Goal: Task Accomplishment & Management: Manage account settings

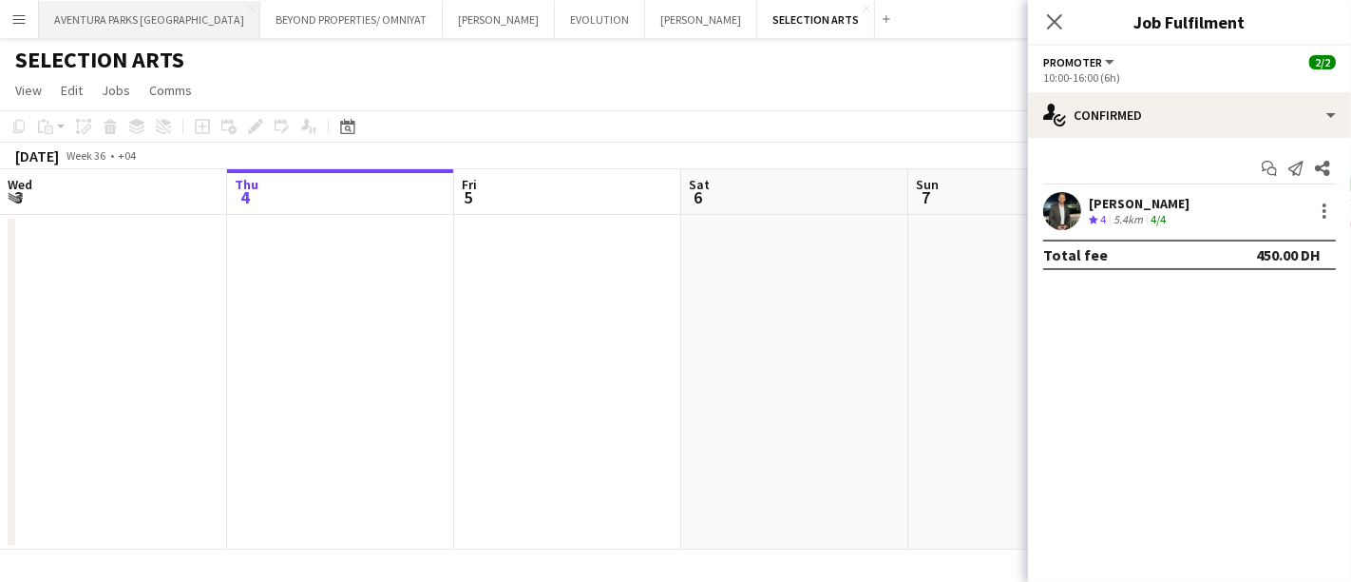
scroll to position [0, 711]
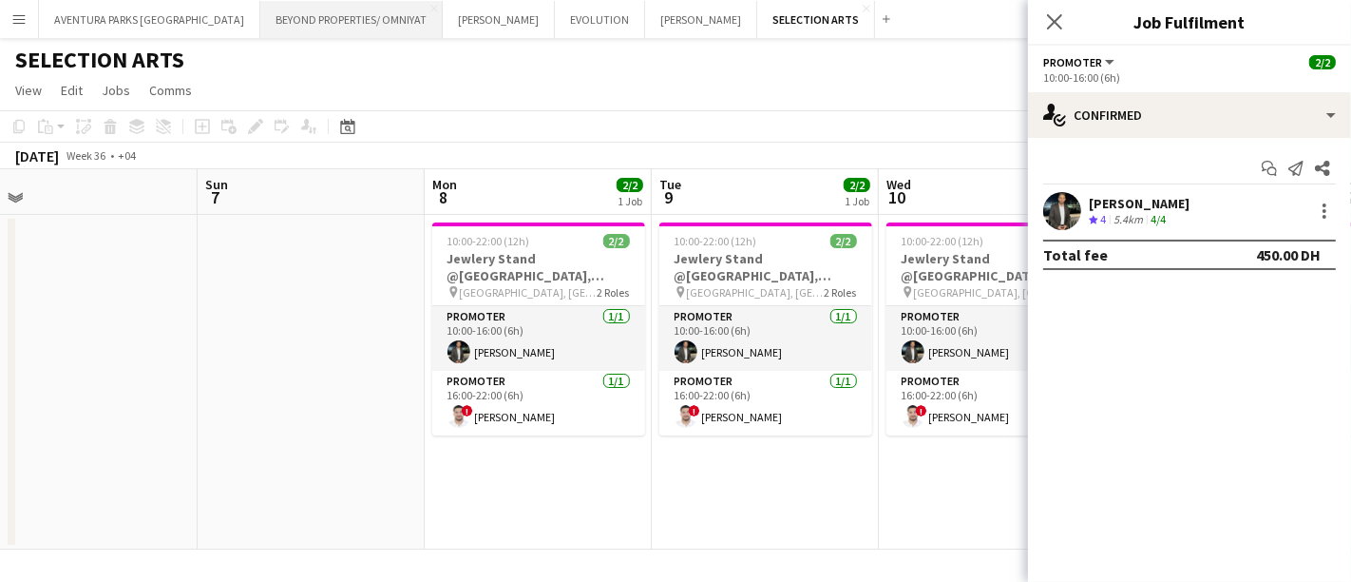
click at [260, 17] on button "BEYOND PROPERTIES/ OMNIYAT Close" at bounding box center [351, 19] width 182 height 37
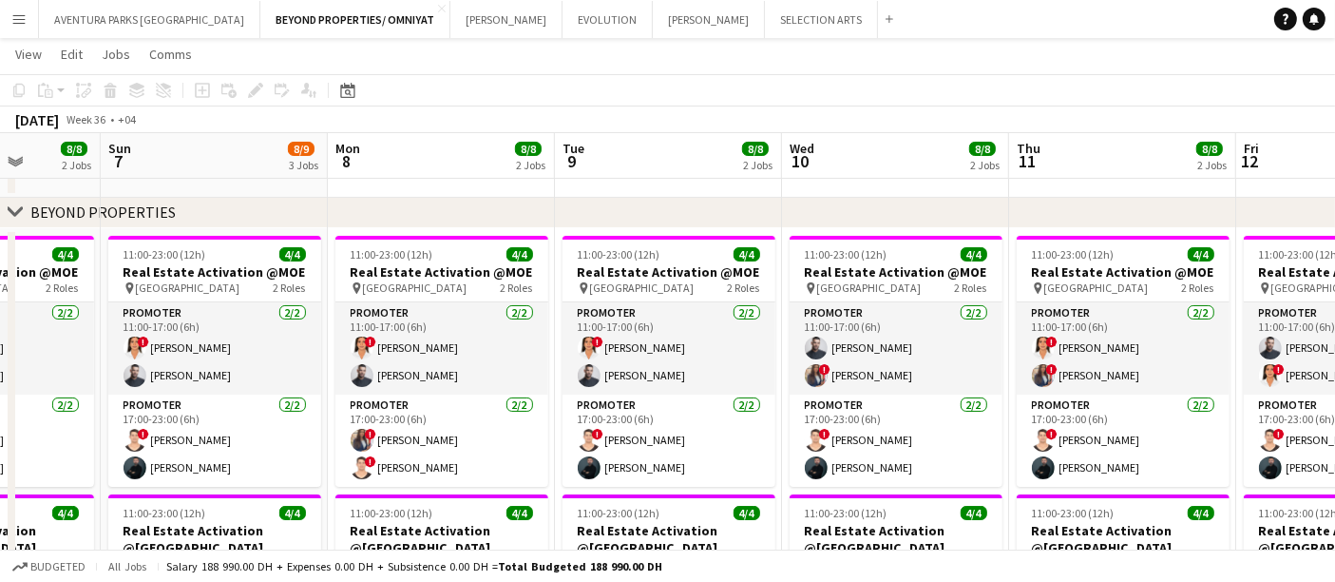
scroll to position [0, 592]
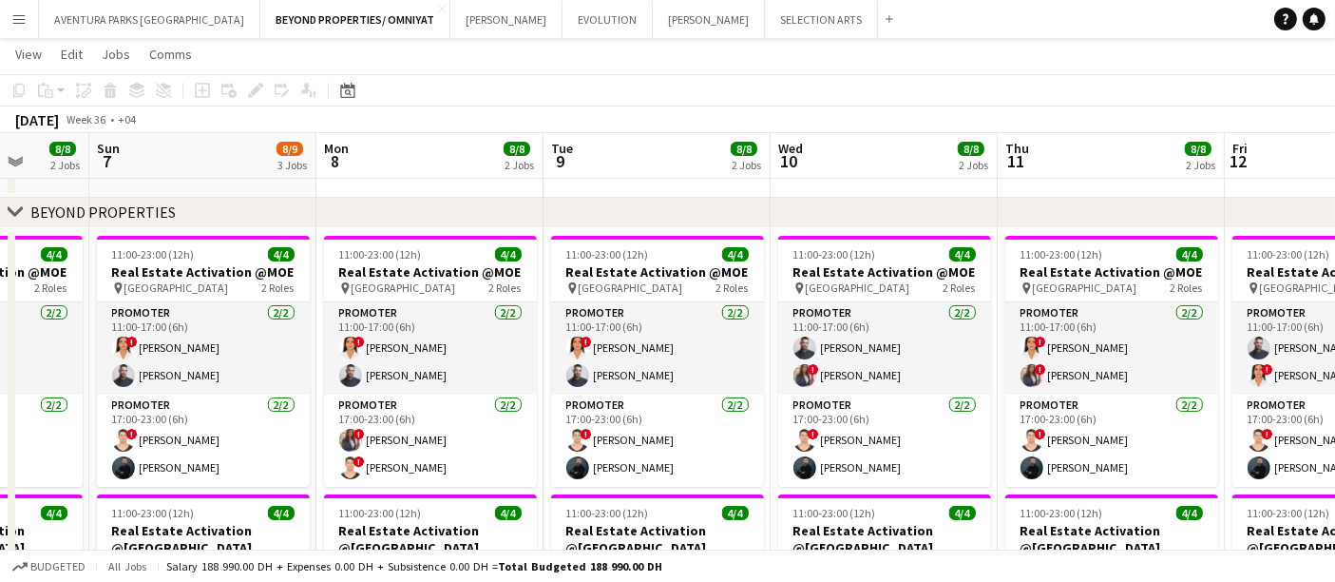
drag, startPoint x: 990, startPoint y: 189, endPoint x: 170, endPoint y: 176, distance: 820.3
click at [170, 176] on app-calendar-viewport "Thu 4 8/8 2 Jobs Fri 5 8/8 2 Jobs Sat 6 8/8 2 Jobs Sun 7 8/9 3 Jobs Mon 8 8/8 2…" at bounding box center [667, 441] width 1335 height 1156
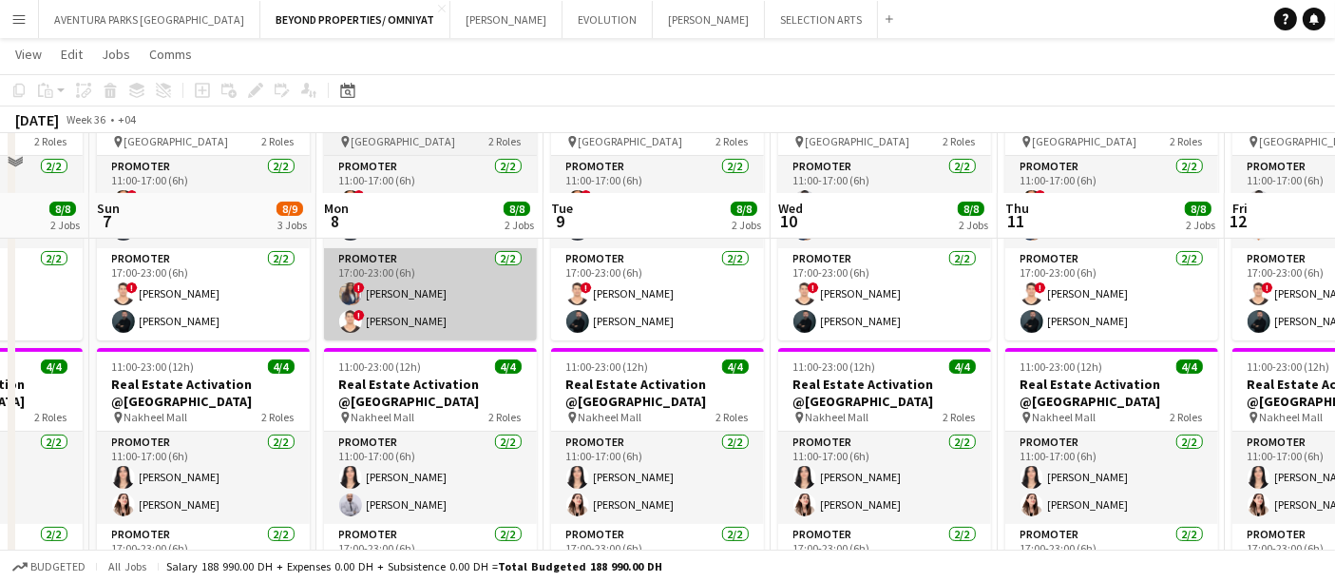
scroll to position [422, 0]
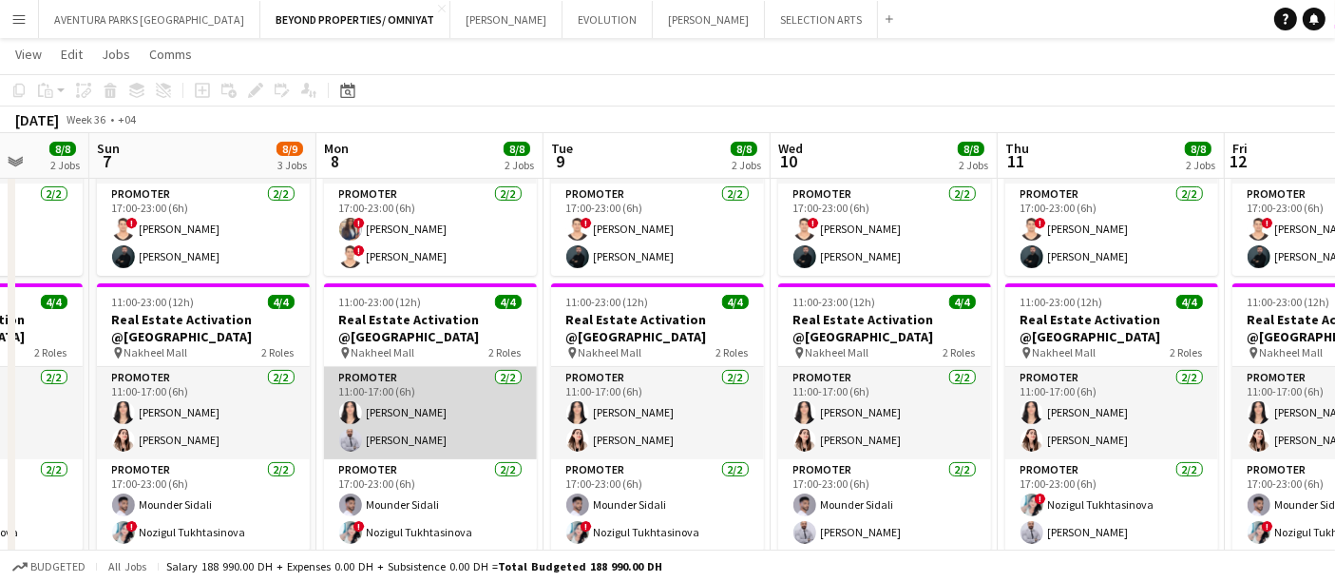
click at [429, 435] on app-card-role "Promoter 2/2 11:00-17:00 (6h) Mariam Ammary Laith Abumusa" at bounding box center [430, 413] width 213 height 92
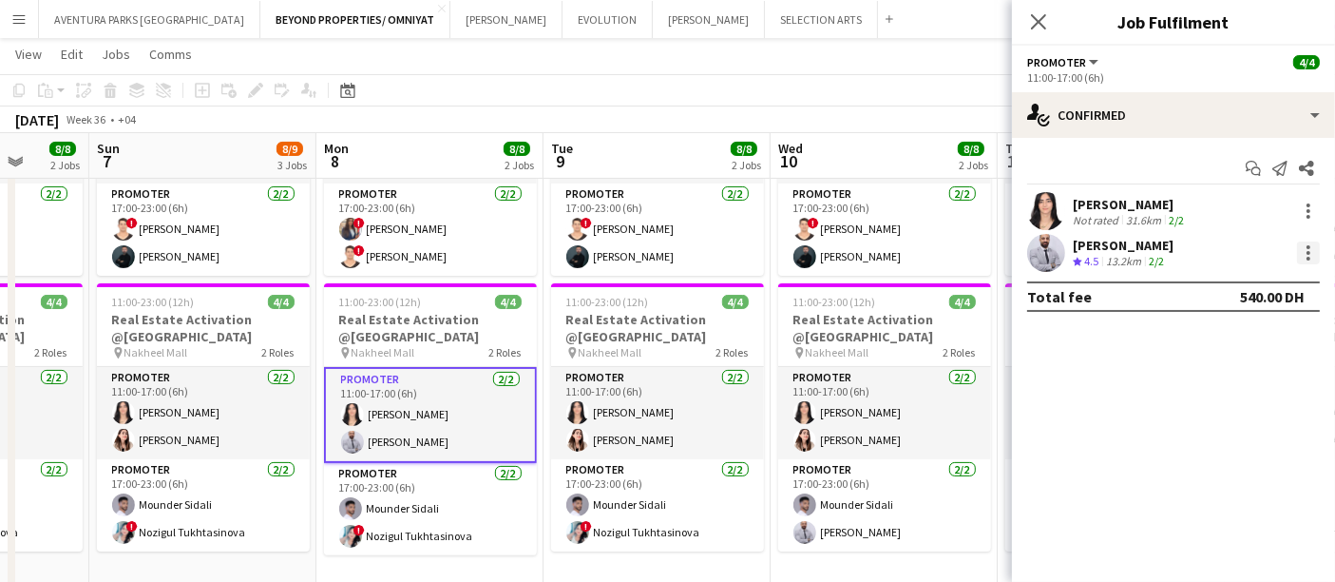
click at [1309, 251] on div at bounding box center [1309, 253] width 4 height 4
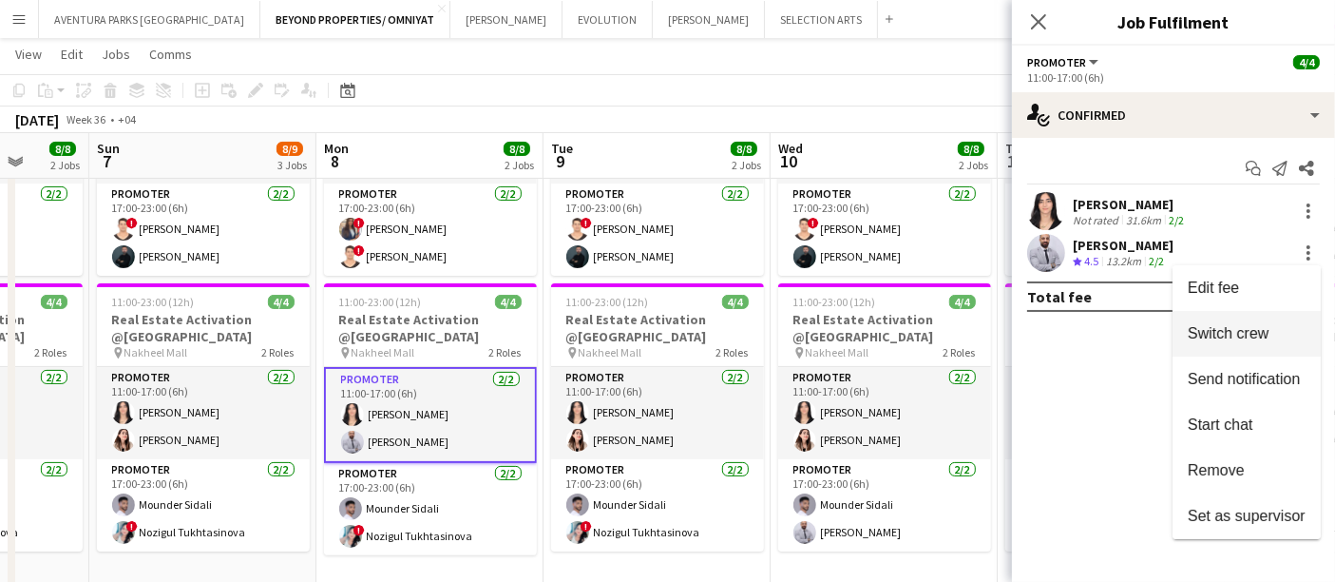
click at [1256, 328] on span "Switch crew" at bounding box center [1228, 333] width 81 height 16
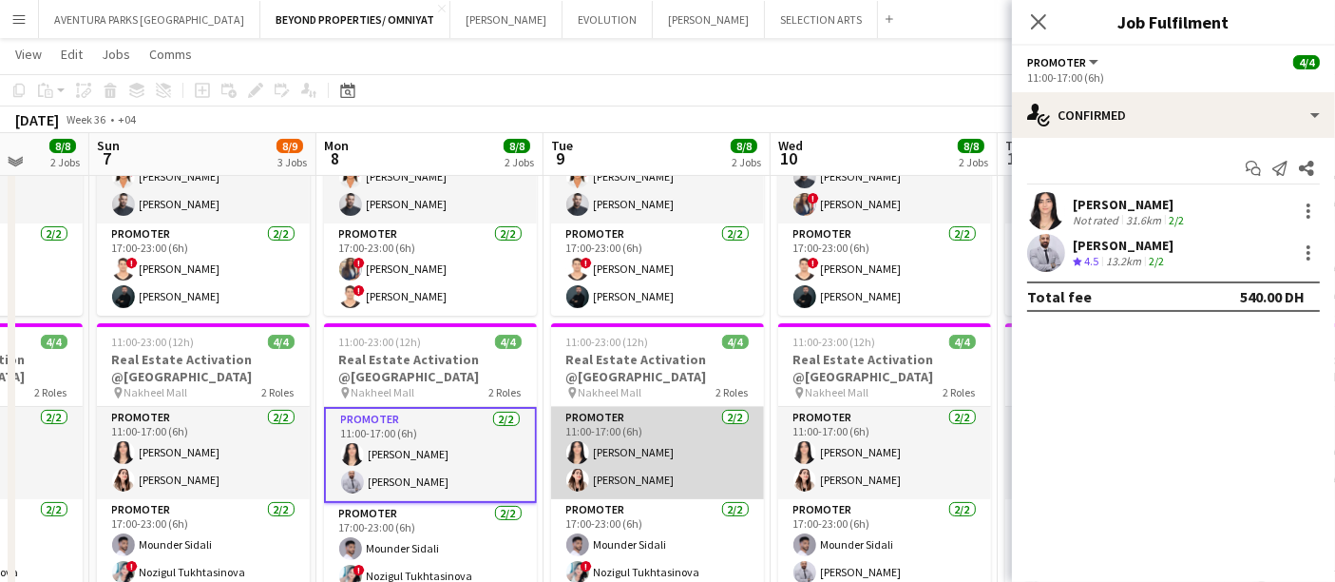
click at [664, 473] on app-card-role "Promoter 2/2 11:00-17:00 (6h) Mariam Ammary Amal Alnajjad" at bounding box center [657, 453] width 213 height 92
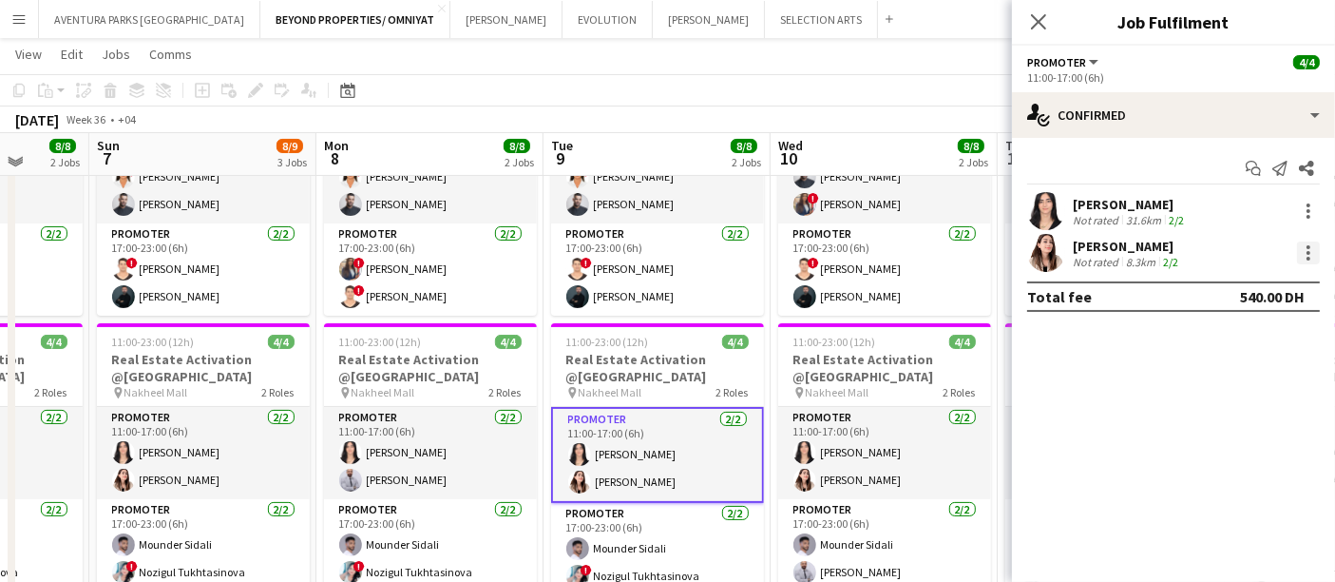
click at [1306, 245] on div at bounding box center [1308, 252] width 23 height 23
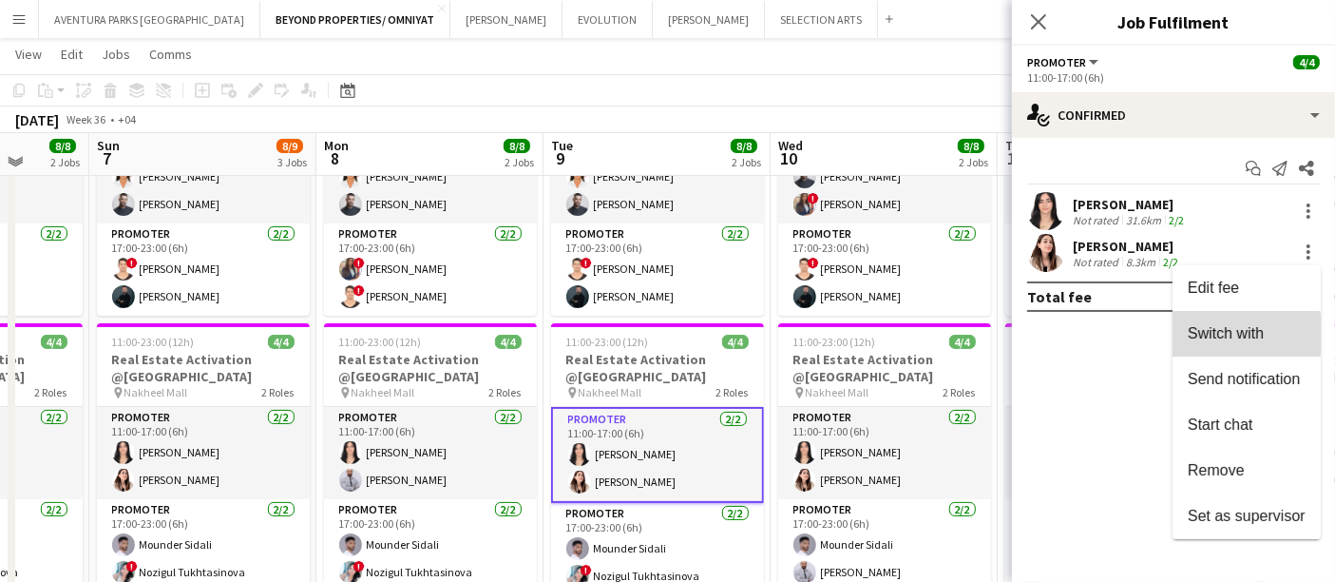
click at [1226, 334] on span "Switch with" at bounding box center [1226, 333] width 76 height 16
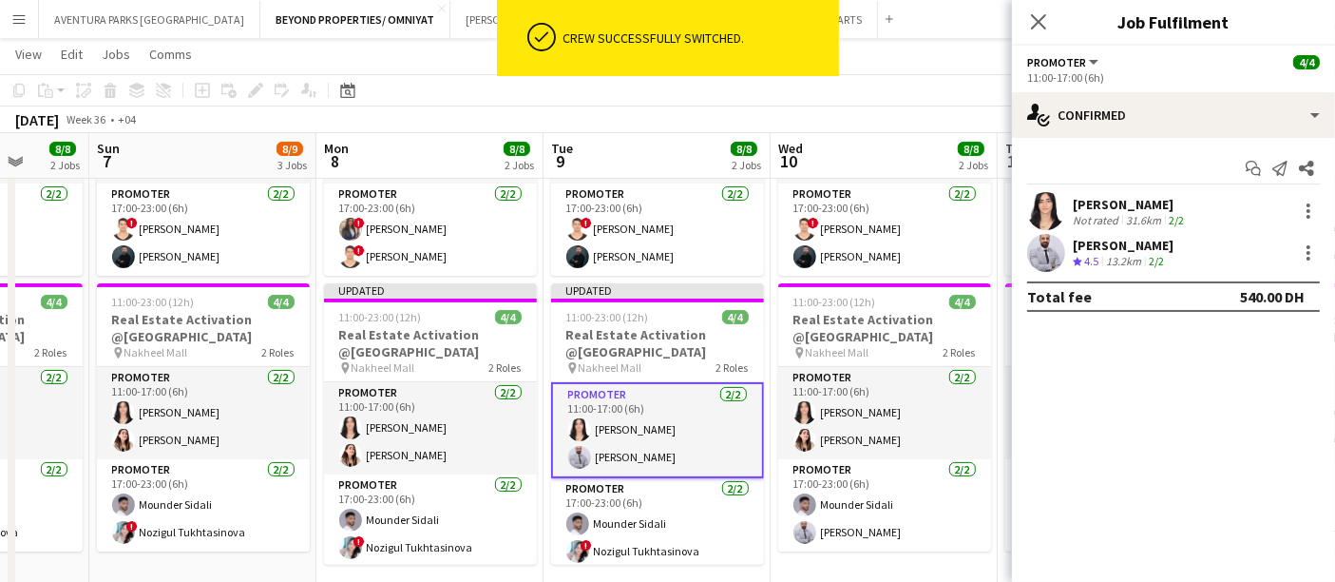
click at [658, 126] on div "September 2025 Week 36 • +04 Publish 1 job Revert 1 job" at bounding box center [667, 119] width 1335 height 27
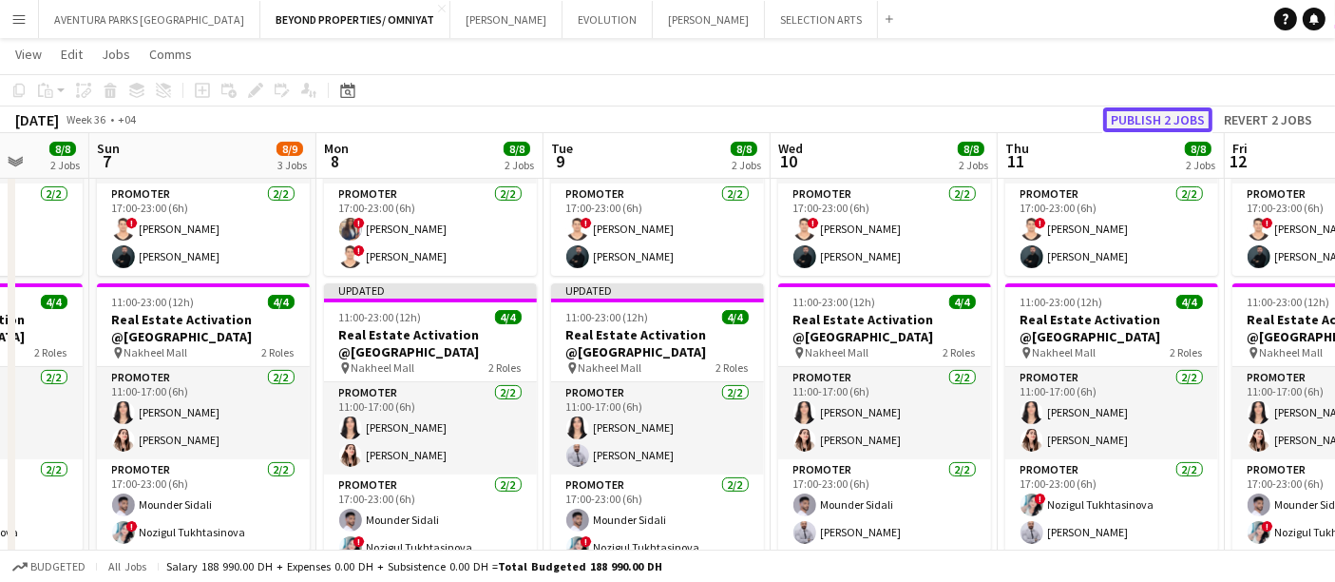
click at [1164, 121] on button "Publish 2 jobs" at bounding box center [1157, 119] width 109 height 25
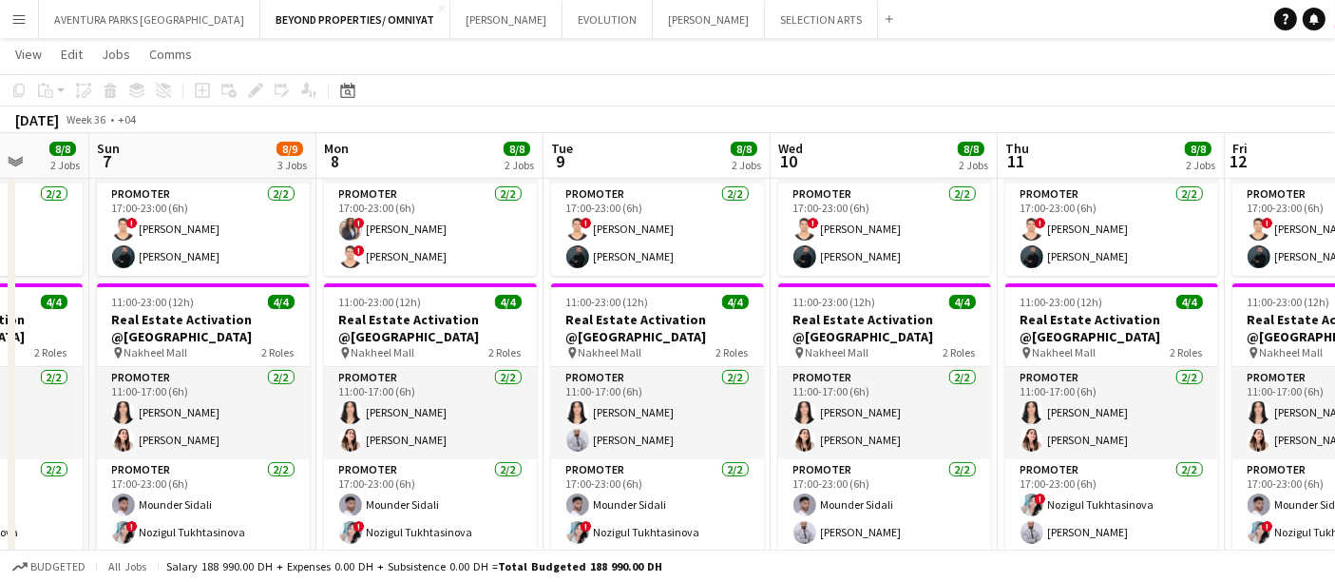
click at [858, 77] on app-toolbar "Copy Paste Paste Ctrl+V Paste with crew Ctrl+Shift+V Paste linked Job [GEOGRAPH…" at bounding box center [667, 90] width 1335 height 32
click at [1129, 80] on app-toolbar "Copy Paste Paste Ctrl+V Paste with crew Ctrl+Shift+V Paste linked Job [GEOGRAPH…" at bounding box center [667, 90] width 1335 height 32
click at [563, 17] on button "EVOLUTION Close" at bounding box center [608, 19] width 90 height 37
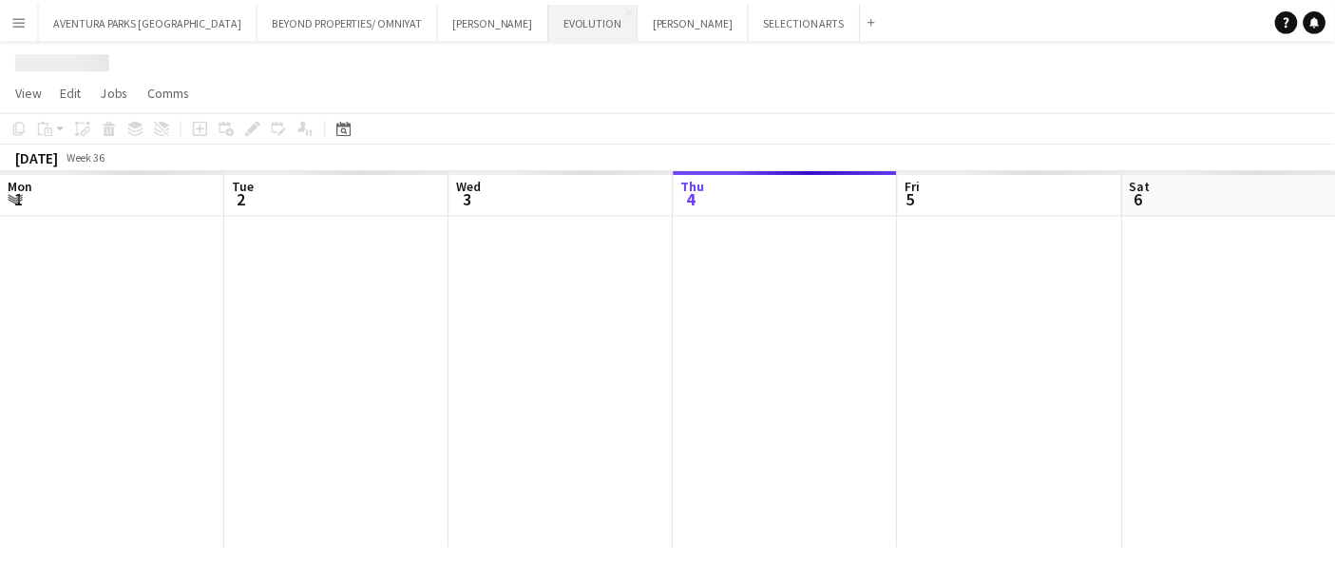
scroll to position [0, 453]
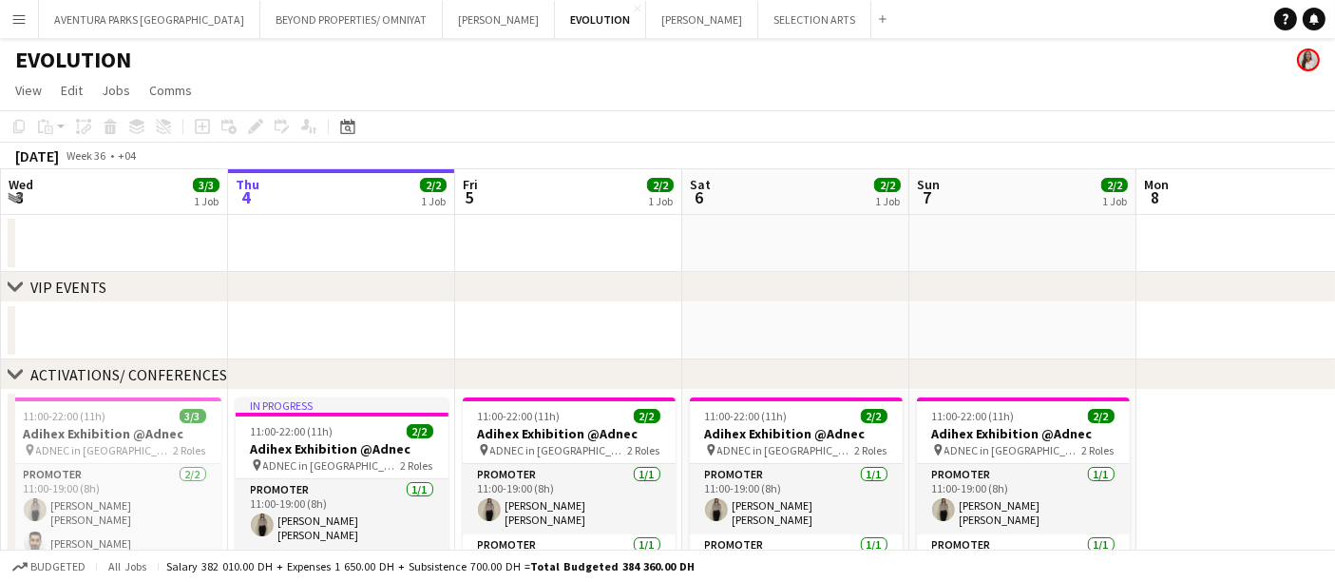
drag, startPoint x: 304, startPoint y: 365, endPoint x: 834, endPoint y: 347, distance: 530.6
click at [834, 347] on div "chevron-right VIP EVENTS chevron-right ACTIVATIONS/ CONFERENCES Mon 1 2/2 1 Job…" at bounding box center [667, 423] width 1335 height 508
drag, startPoint x: 325, startPoint y: 382, endPoint x: 679, endPoint y: 403, distance: 354.2
click at [679, 403] on div "chevron-right VIP EVENTS chevron-right ACTIVATIONS/ CONFERENCES Mon 1 2/2 1 Job…" at bounding box center [667, 423] width 1335 height 508
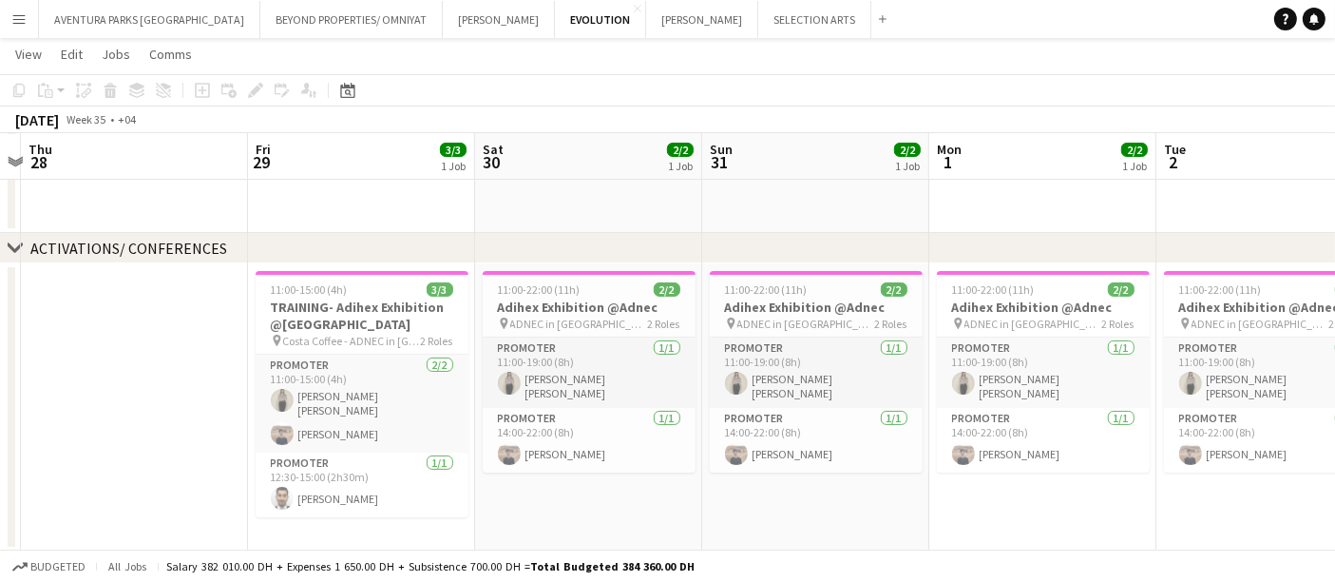
scroll to position [0, 631]
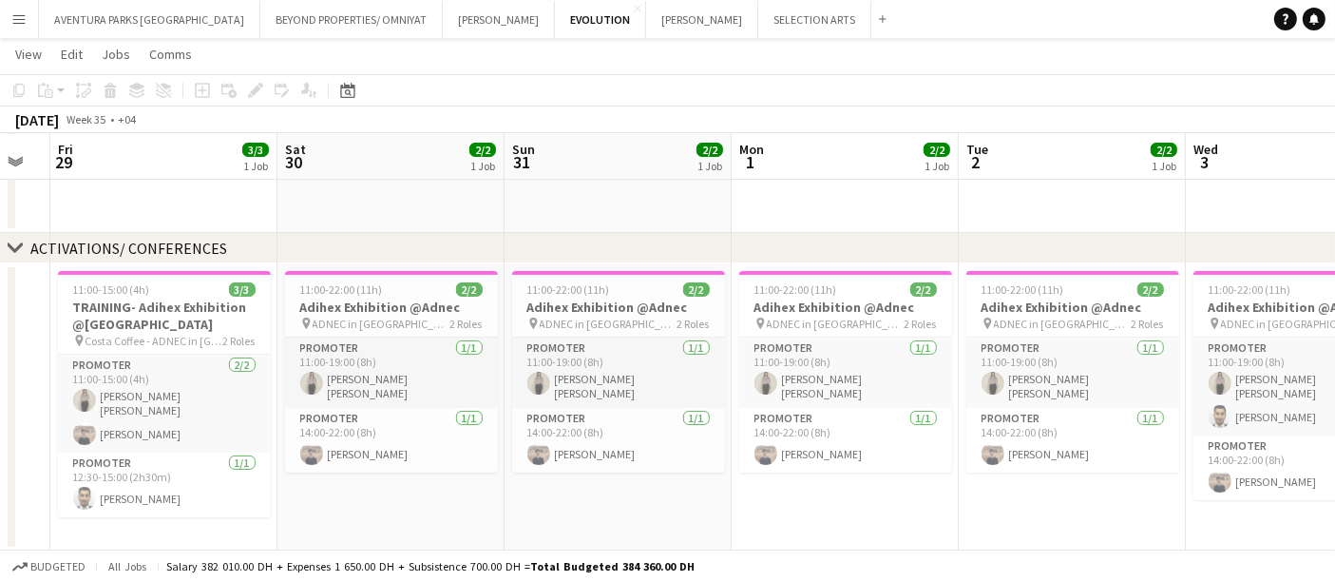
drag, startPoint x: 1127, startPoint y: 506, endPoint x: 354, endPoint y: 593, distance: 778.6
click at [354, 581] on html "Menu Boards Boards Boards All jobs Status Workforce Workforce My Workforce Recr…" at bounding box center [667, 229] width 1335 height 708
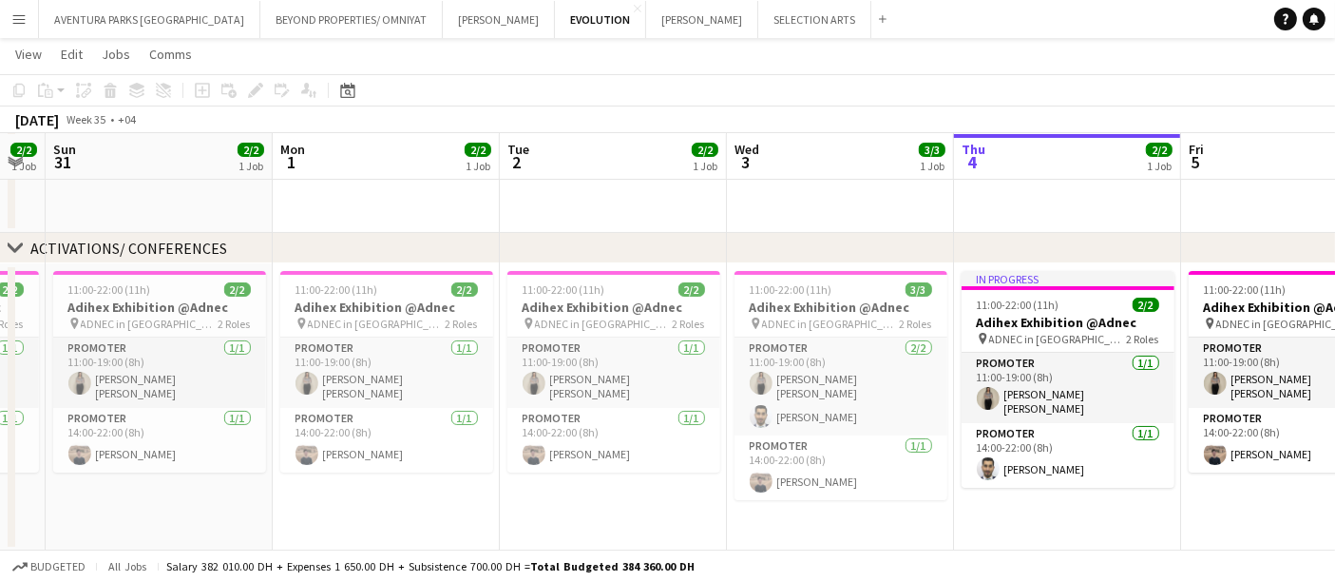
scroll to position [0, 672]
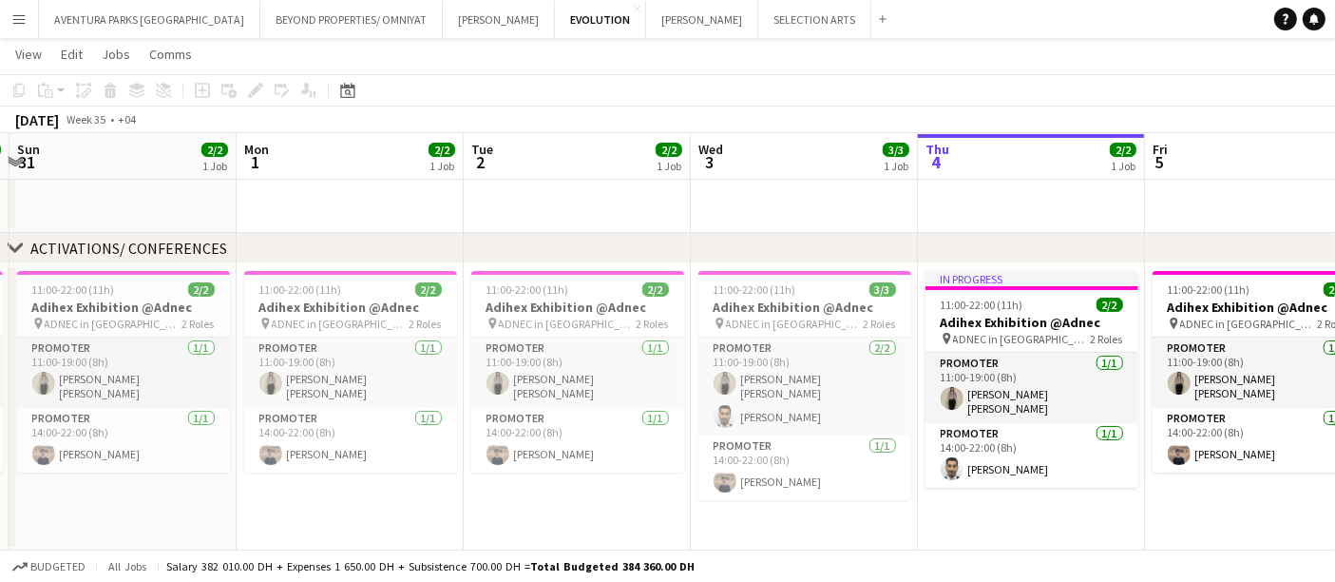
drag, startPoint x: 975, startPoint y: 508, endPoint x: 523, endPoint y: 490, distance: 452.8
click at [523, 490] on app-calendar-viewport "Thu 28 Fri 29 3/3 1 Job Sat 30 2/2 1 Job Sun 31 2/2 1 Job Mon 1 2/2 1 Job Tue 2…" at bounding box center [667, 251] width 1335 height 602
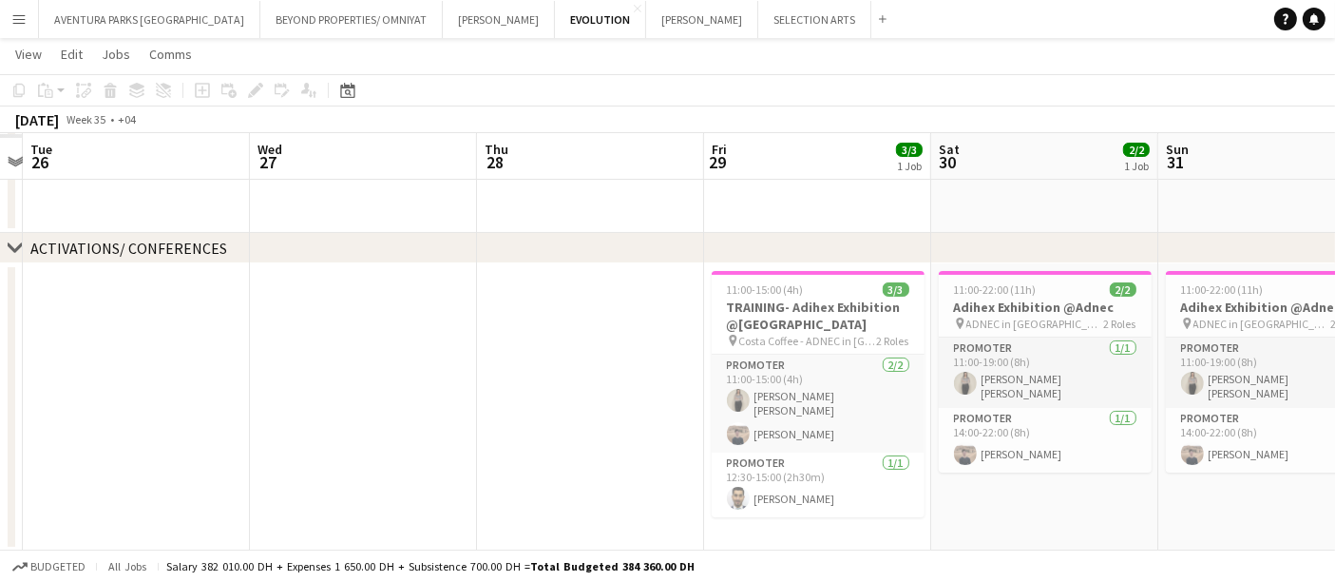
scroll to position [0, 599]
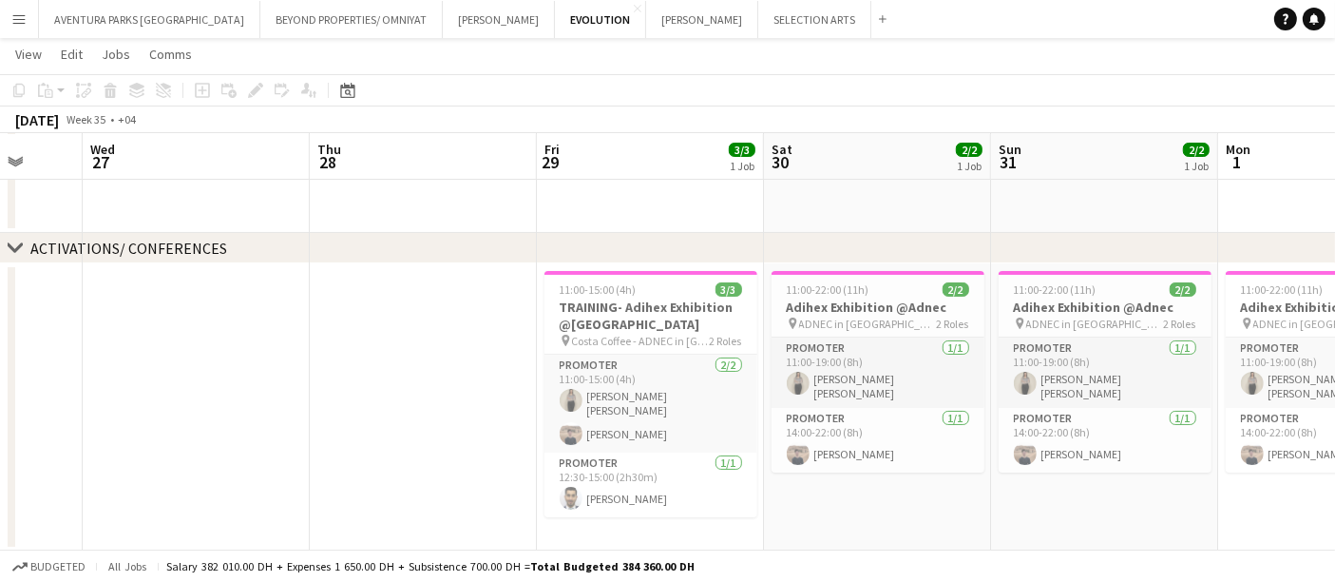
drag, startPoint x: 339, startPoint y: 485, endPoint x: 1351, endPoint y: 309, distance: 1026.4
click at [1335, 309] on html "Menu Boards Boards Boards All jobs Status Workforce Workforce My Workforce Recr…" at bounding box center [667, 229] width 1335 height 708
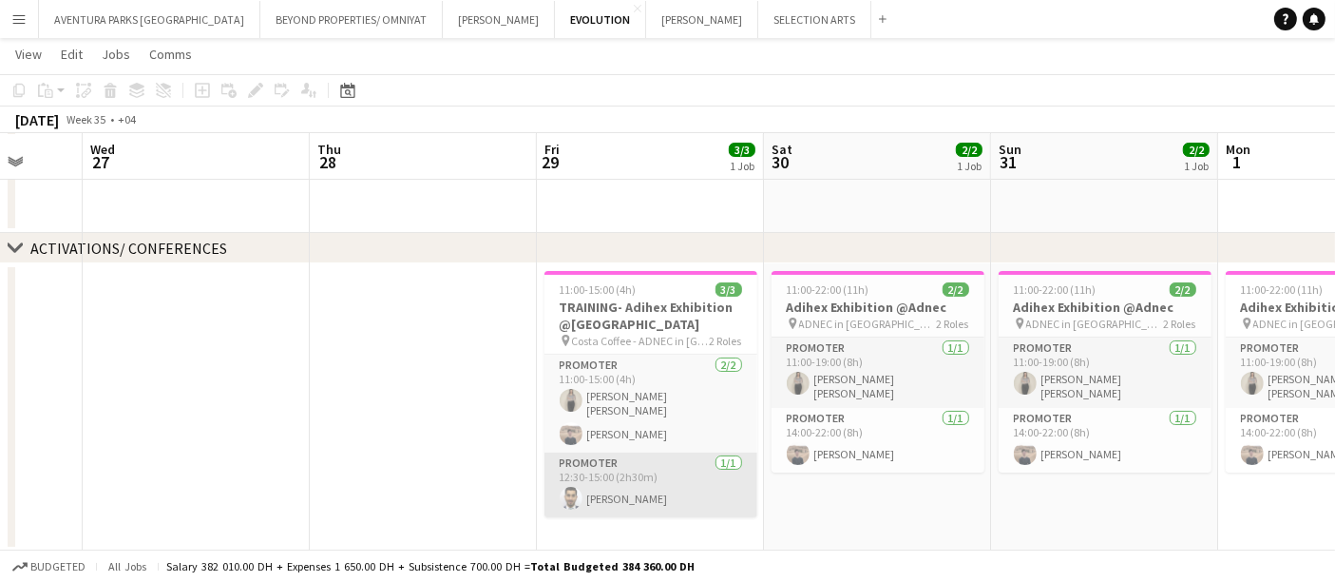
click at [643, 500] on app-card-role "Promoter 1/1 12:30-15:00 (2h30m) Mohamad Al afyouni" at bounding box center [651, 484] width 213 height 65
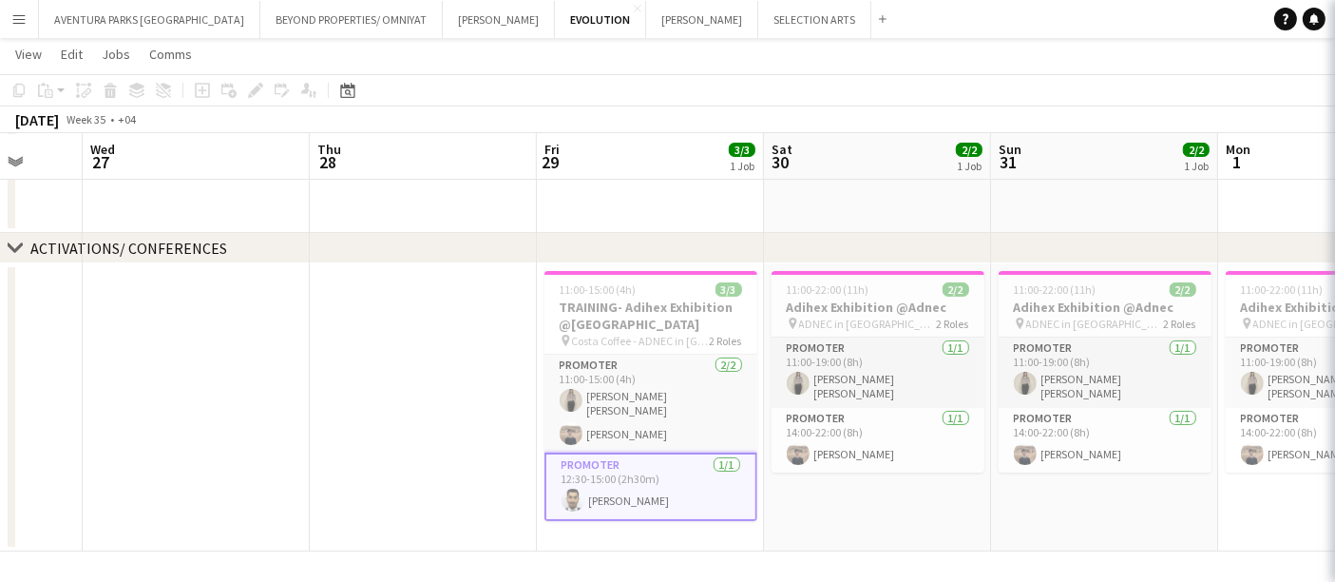
scroll to position [0, 598]
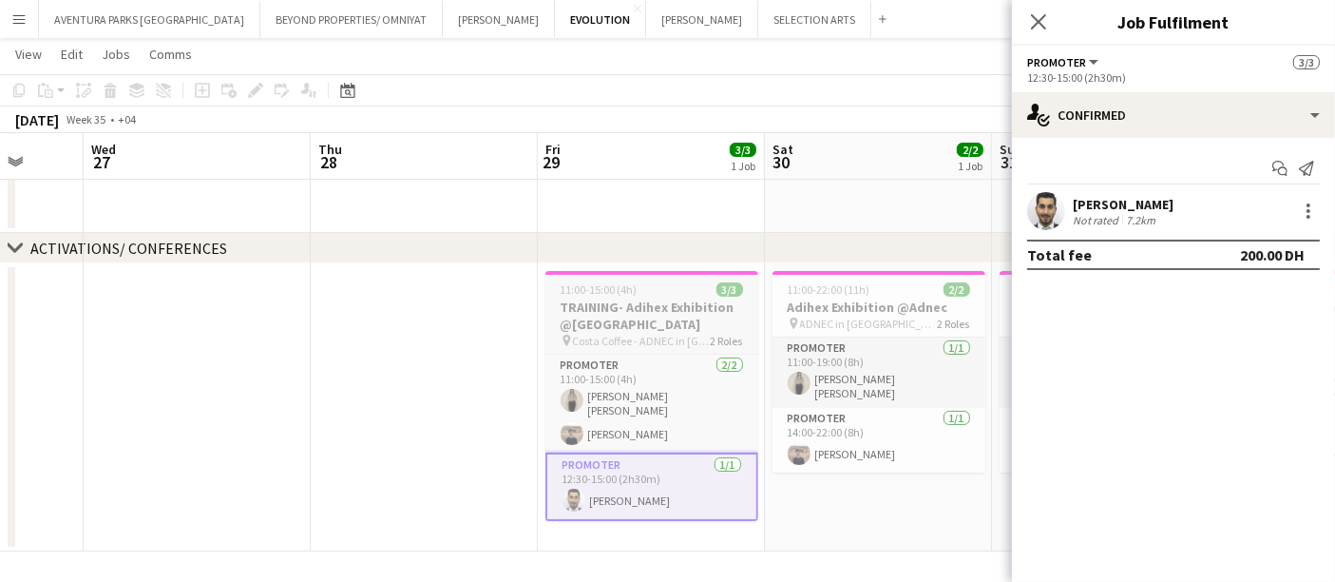
click at [657, 327] on h3 "TRAINING- Adihex Exhibition @Adnec" at bounding box center [652, 315] width 213 height 34
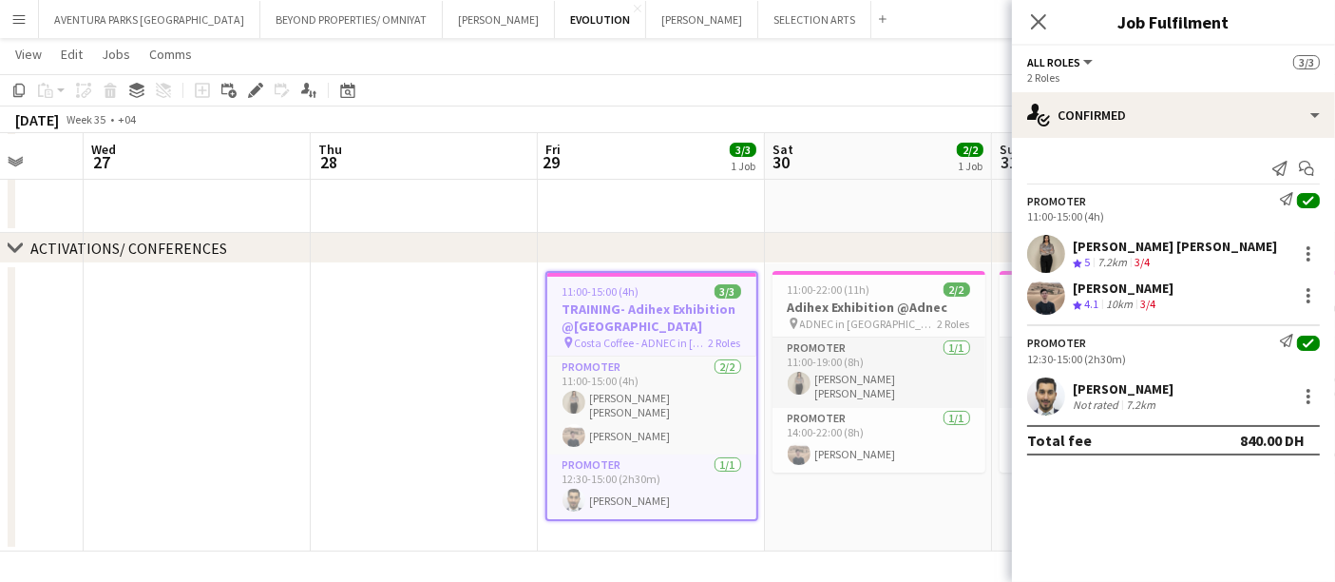
scroll to position [0, 597]
click at [252, 87] on icon "Edit" at bounding box center [255, 90] width 15 height 15
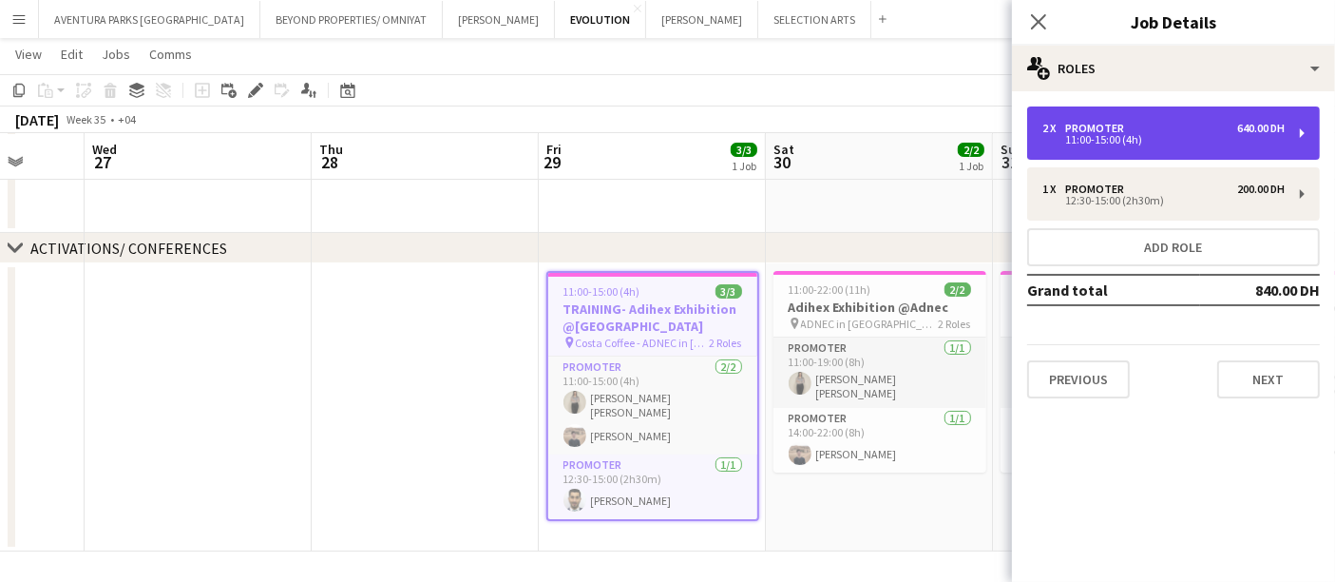
click at [1213, 135] on div "11:00-15:00 (4h)" at bounding box center [1164, 140] width 242 height 10
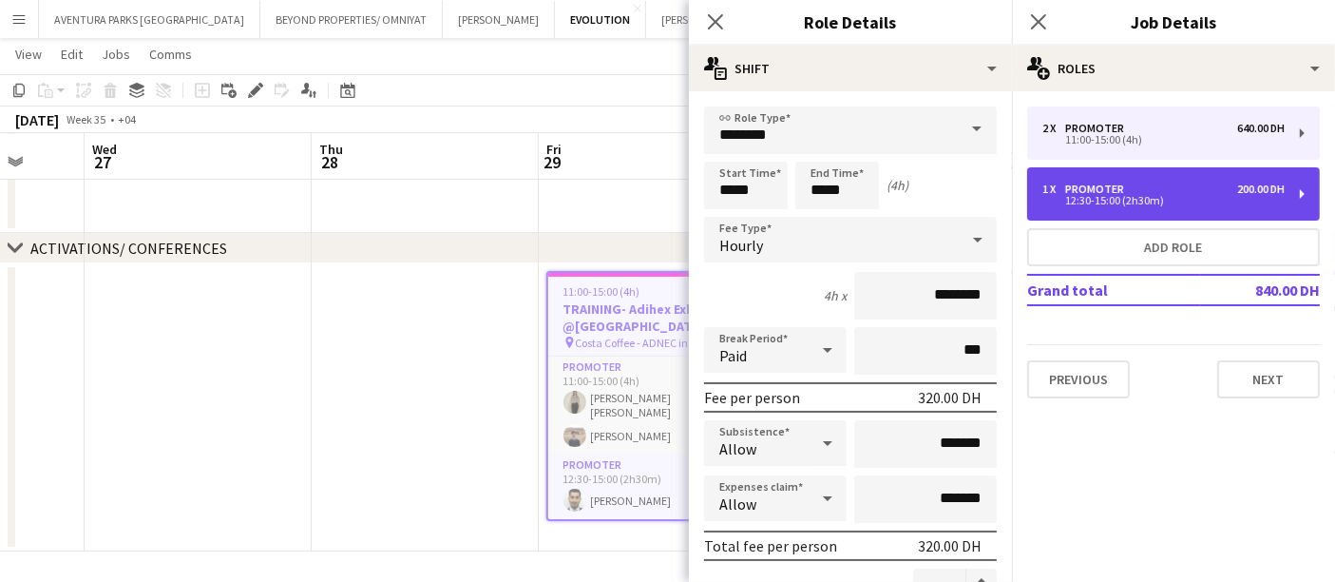
click at [1157, 207] on div "1 x Promoter 200.00 DH 12:30-15:00 (2h30m)" at bounding box center [1173, 193] width 293 height 53
type input "*****"
type input "*"
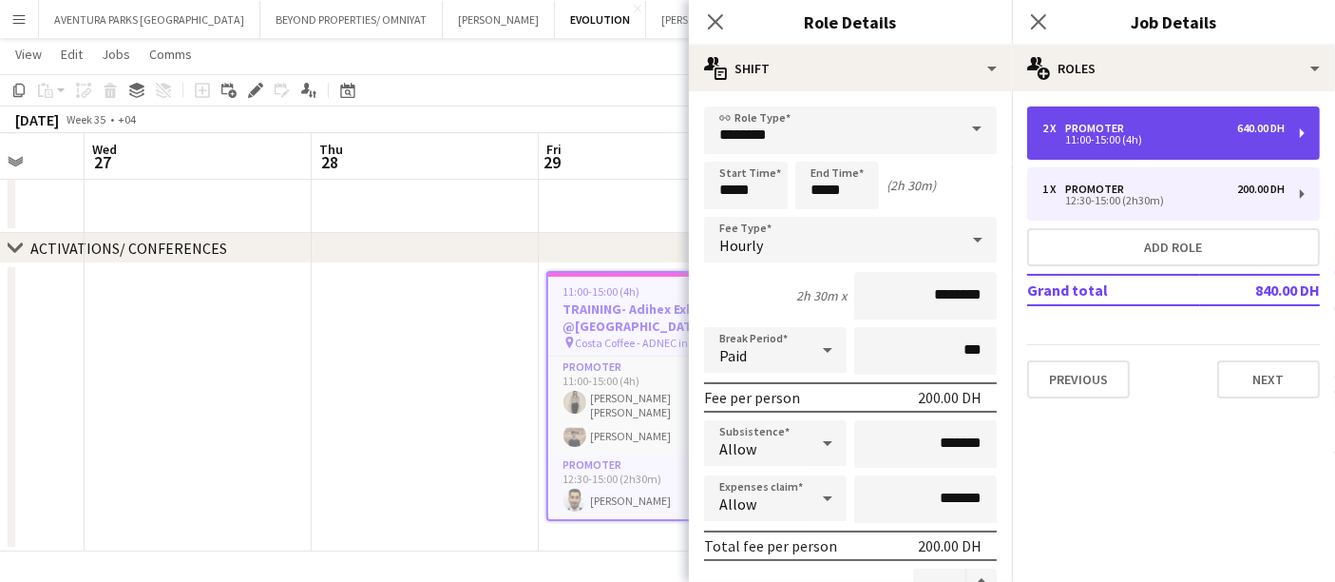
click at [1104, 135] on div "11:00-15:00 (4h)" at bounding box center [1164, 140] width 242 height 10
type input "*****"
type input "*"
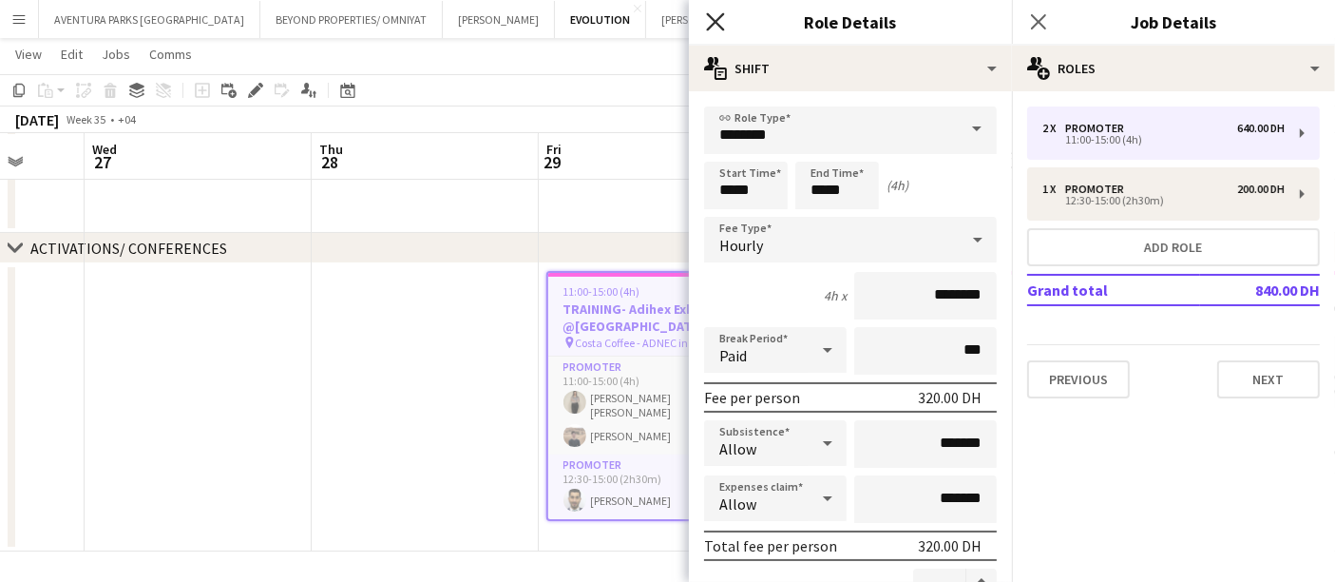
click at [713, 18] on icon at bounding box center [715, 21] width 18 height 18
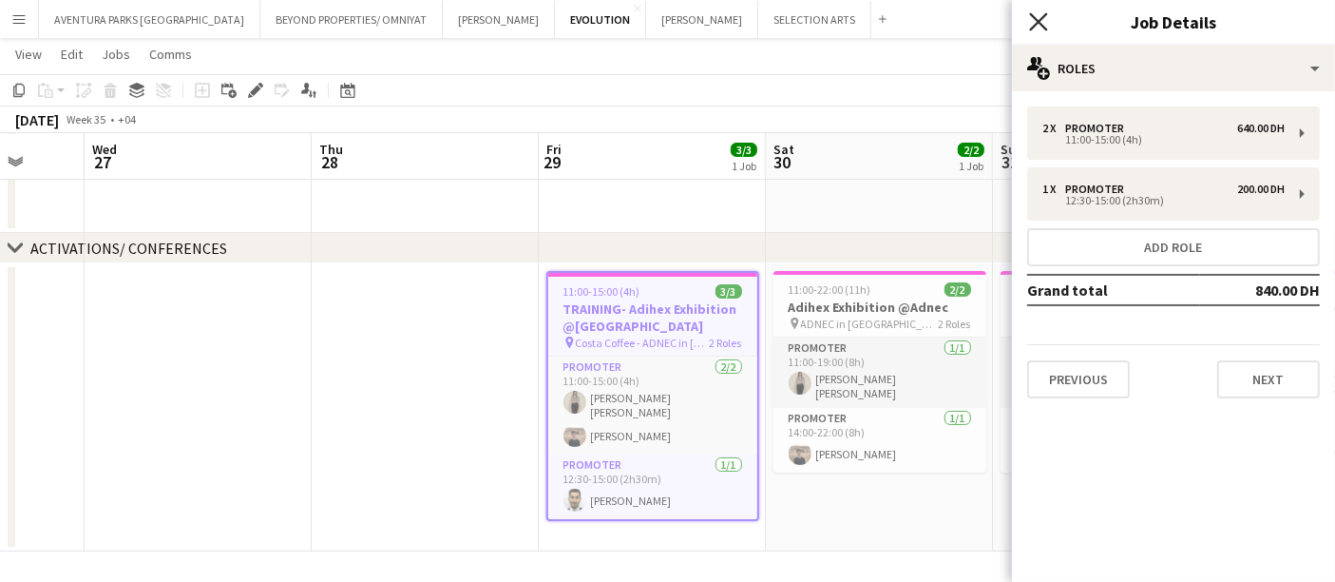
click at [1034, 12] on icon "Close pop-in" at bounding box center [1038, 21] width 18 height 18
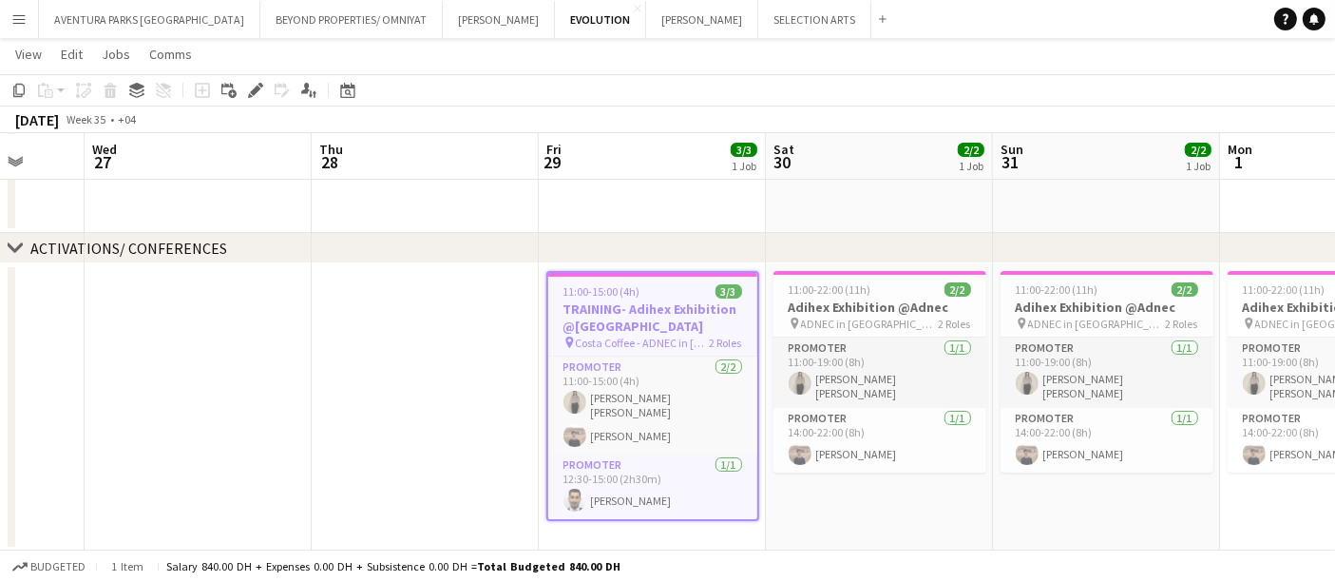
click at [828, 187] on app-date-cell at bounding box center [879, 204] width 227 height 57
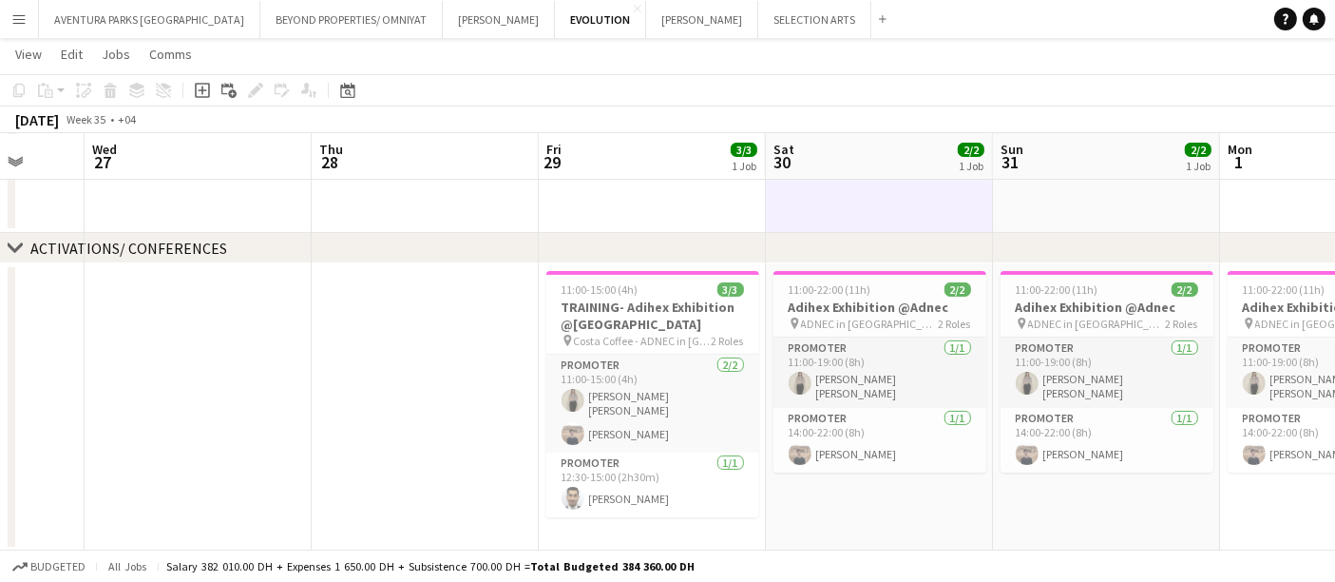
click at [852, 109] on div "August 2025 Week 35 • +04" at bounding box center [667, 119] width 1335 height 27
drag, startPoint x: 852, startPoint y: 109, endPoint x: 197, endPoint y: 117, distance: 654.9
click at [197, 117] on div "August 2025 Week 35 • +04" at bounding box center [667, 119] width 1335 height 27
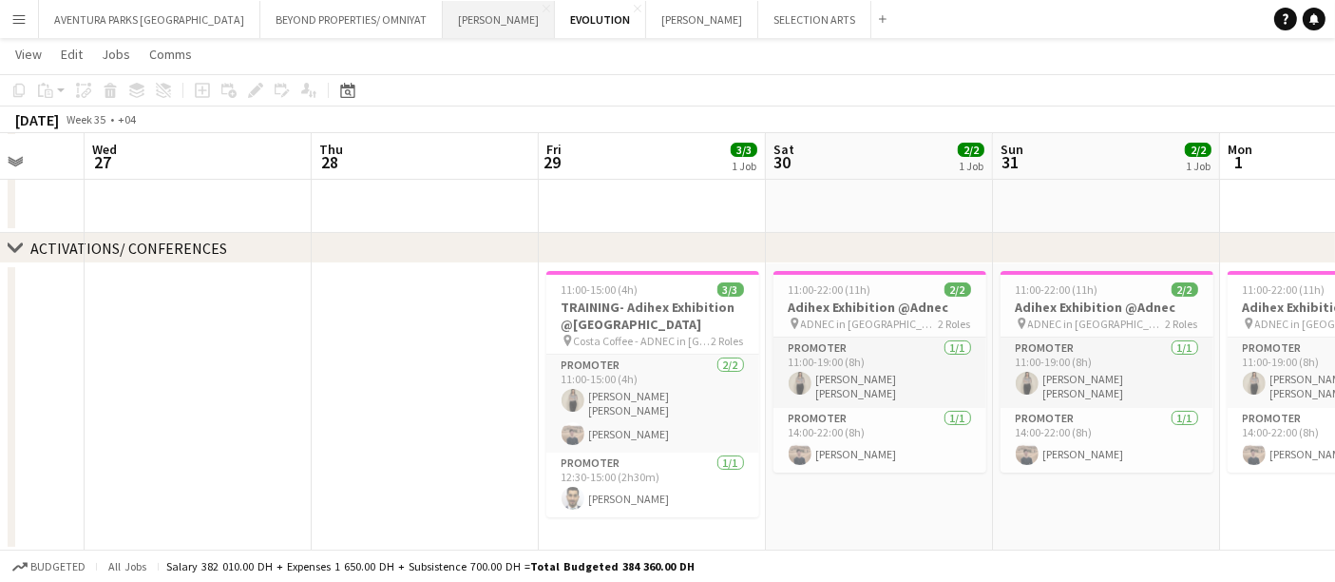
click at [443, 14] on button "[PERSON_NAME] Close" at bounding box center [499, 19] width 112 height 37
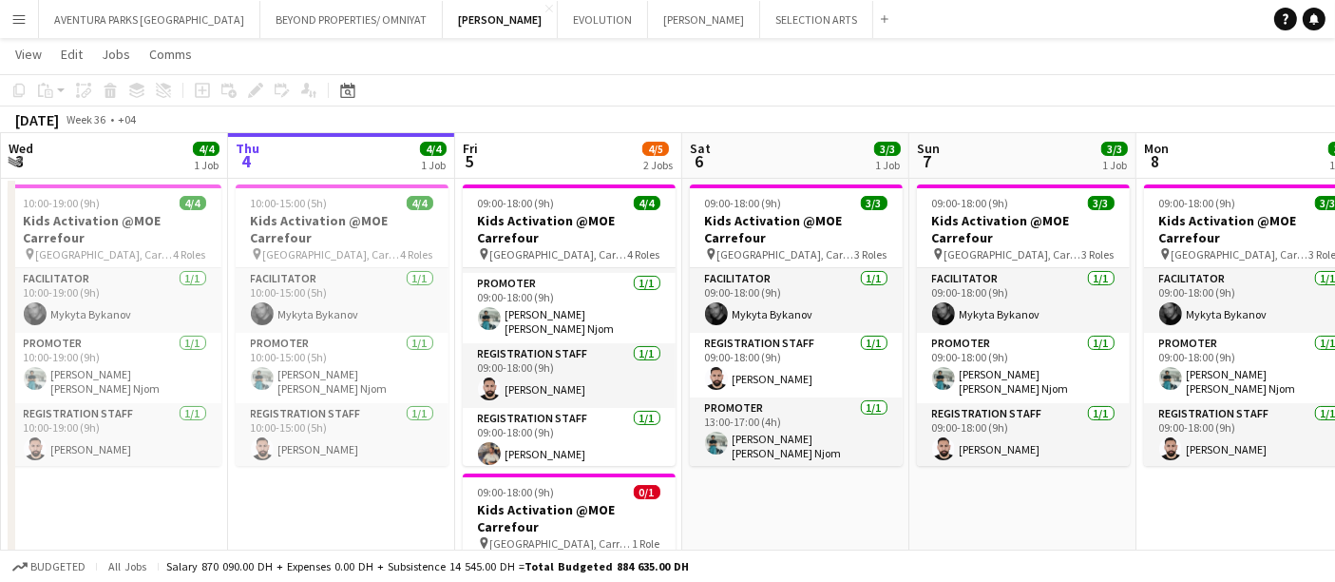
scroll to position [0, 632]
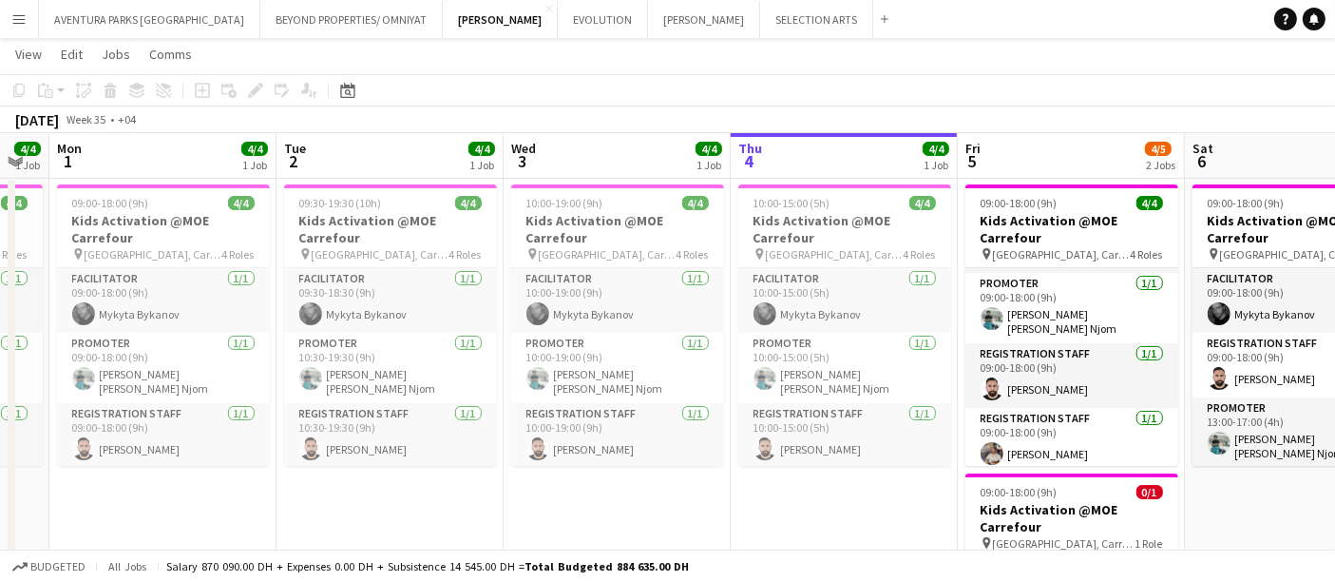
drag, startPoint x: 407, startPoint y: 496, endPoint x: 1351, endPoint y: 508, distance: 943.8
click at [1335, 508] on html "Menu Boards Boards Boards All jobs Status Workforce Workforce My Workforce Recr…" at bounding box center [667, 394] width 1335 height 1211
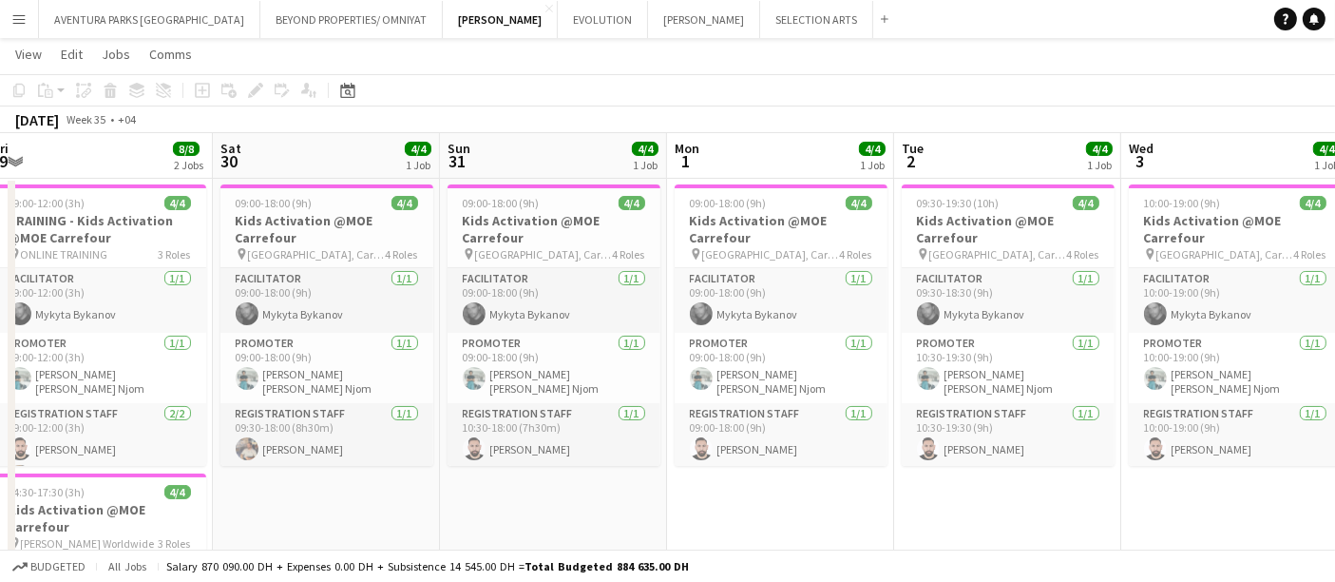
scroll to position [0, 540]
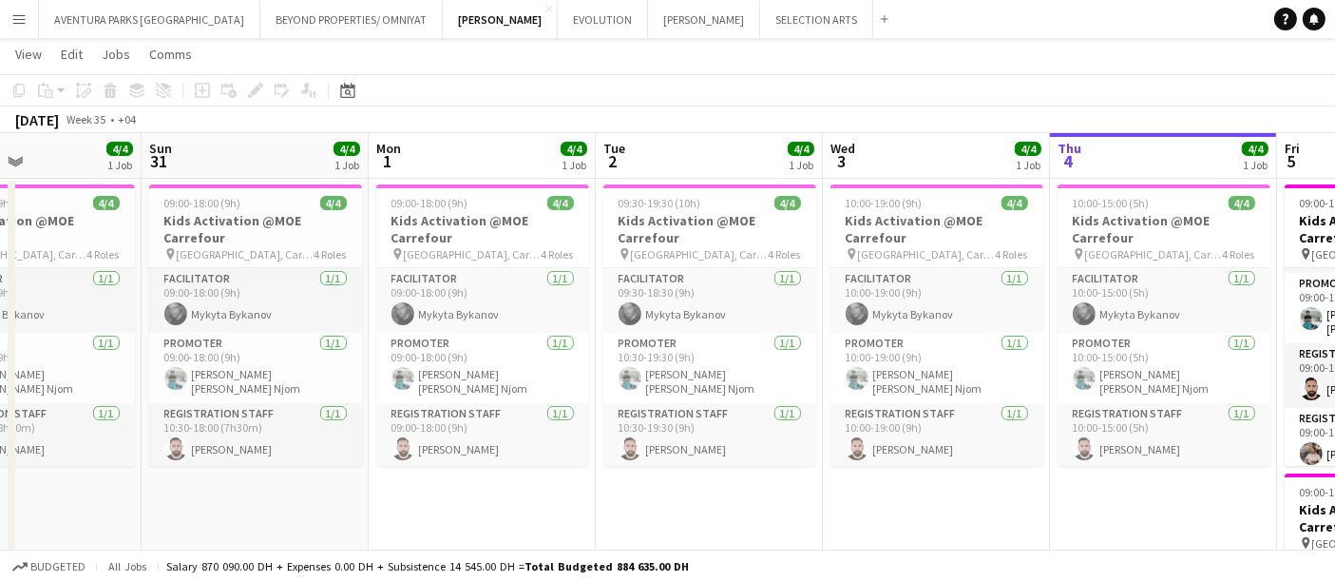
drag, startPoint x: 700, startPoint y: 489, endPoint x: 1116, endPoint y: 483, distance: 415.4
click at [1116, 483] on app-calendar-viewport "Thu 28 Fri 29 8/8 2 Jobs Sat 30 4/4 1 Job Sun 31 4/4 1 Job Mon 1 4/4 1 Job Tue …" at bounding box center [667, 415] width 1335 height 1104
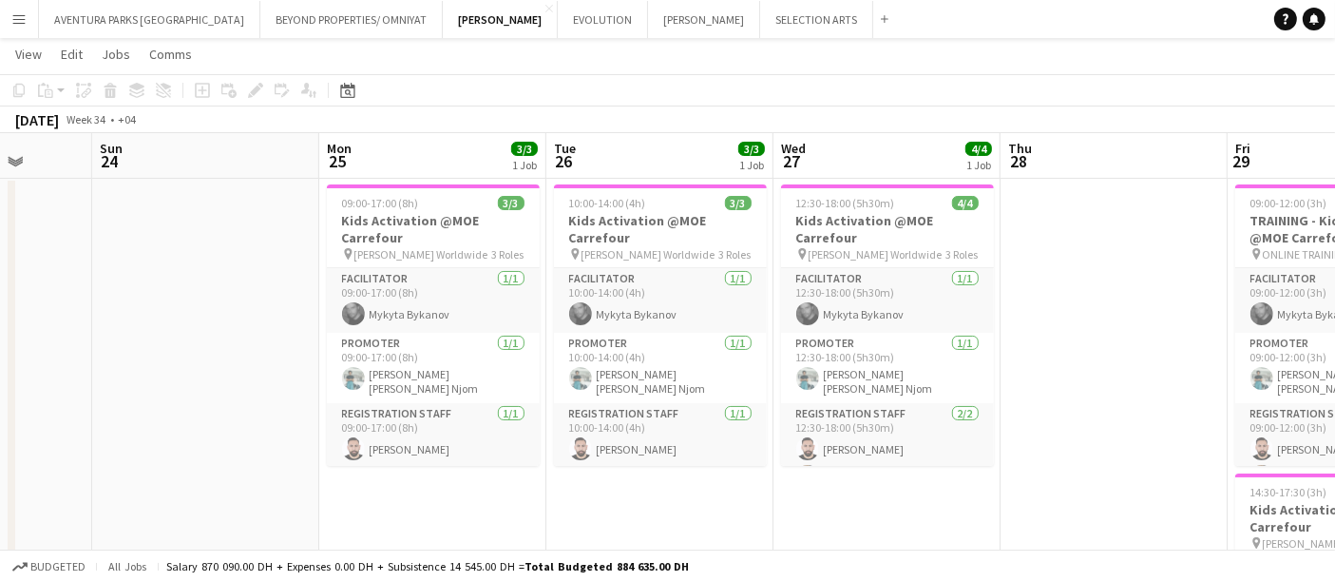
scroll to position [0, 724]
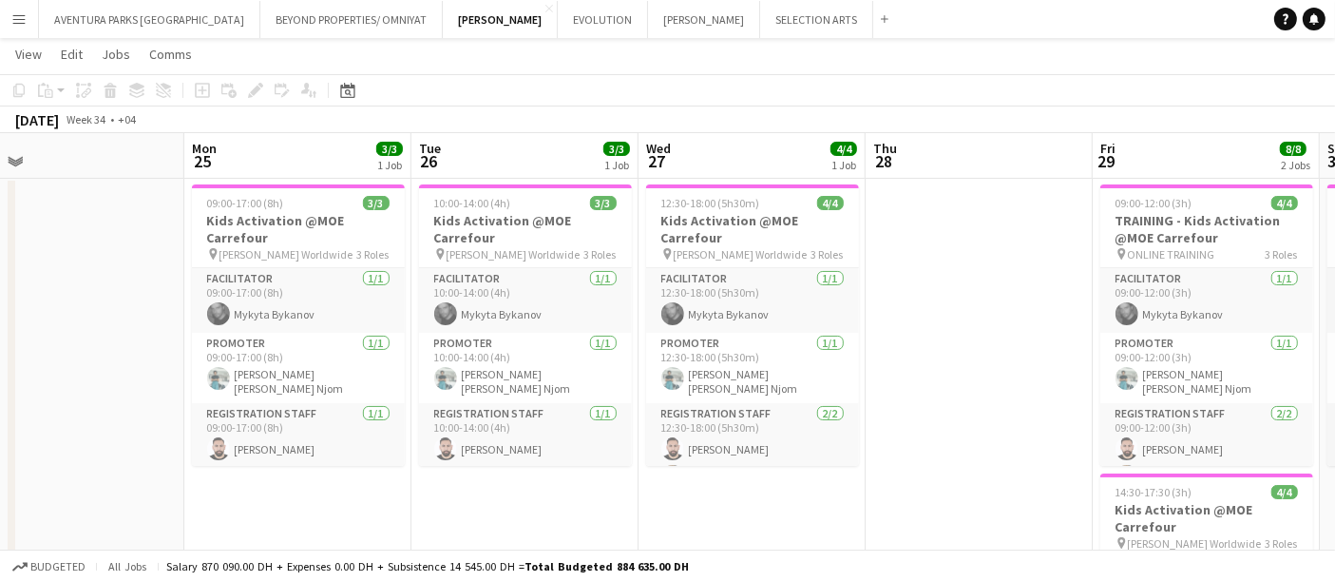
drag, startPoint x: 81, startPoint y: 226, endPoint x: 1033, endPoint y: 244, distance: 952.5
click at [1033, 244] on app-calendar-viewport "Thu 21 Fri 22 Sat 23 Sun 24 Mon 25 3/3 1 Job Tue 26 3/3 1 Job Wed 27 4/4 1 Job …" at bounding box center [667, 415] width 1335 height 1104
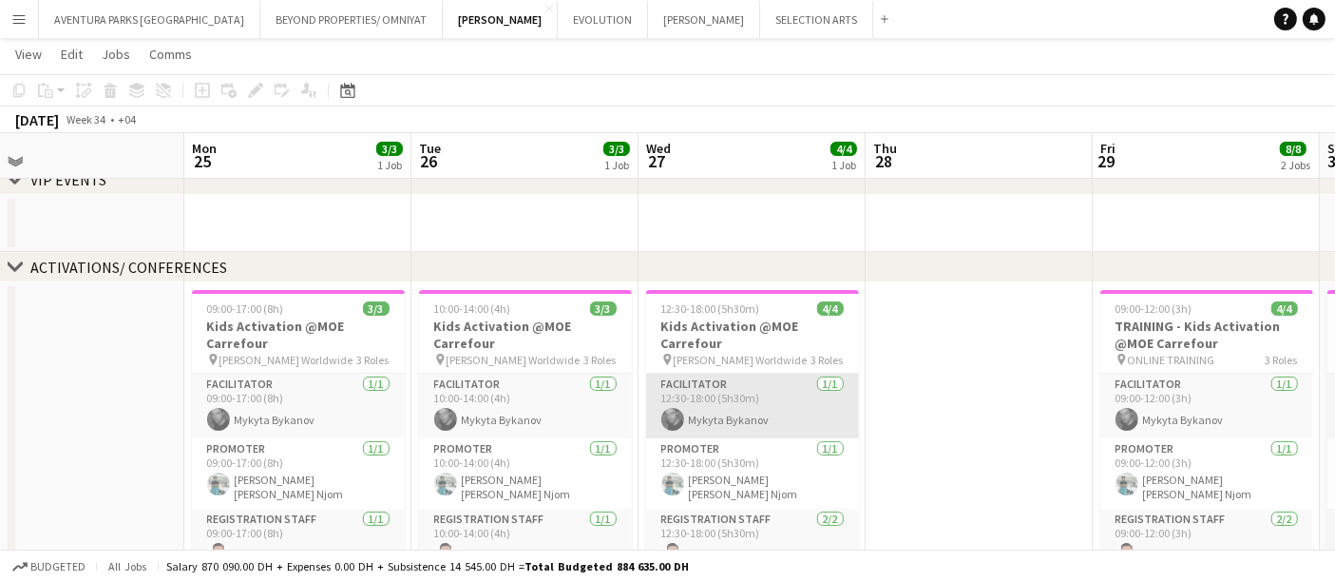
scroll to position [23, 0]
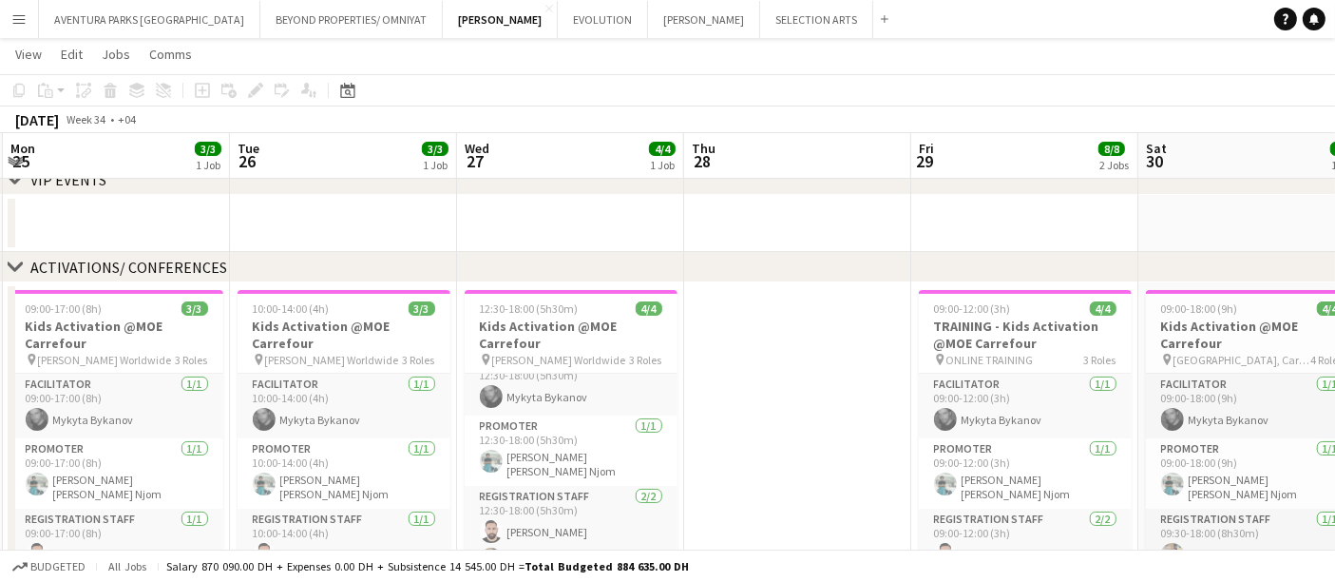
drag, startPoint x: 945, startPoint y: 393, endPoint x: 770, endPoint y: 397, distance: 174.9
click at [770, 397] on app-calendar-viewport "Fri 22 Sat 23 Sun 24 Mon 25 3/3 1 Job Tue 26 3/3 1 Job Wed 27 4/4 1 Job Thu 28 …" at bounding box center [667, 521] width 1335 height 1104
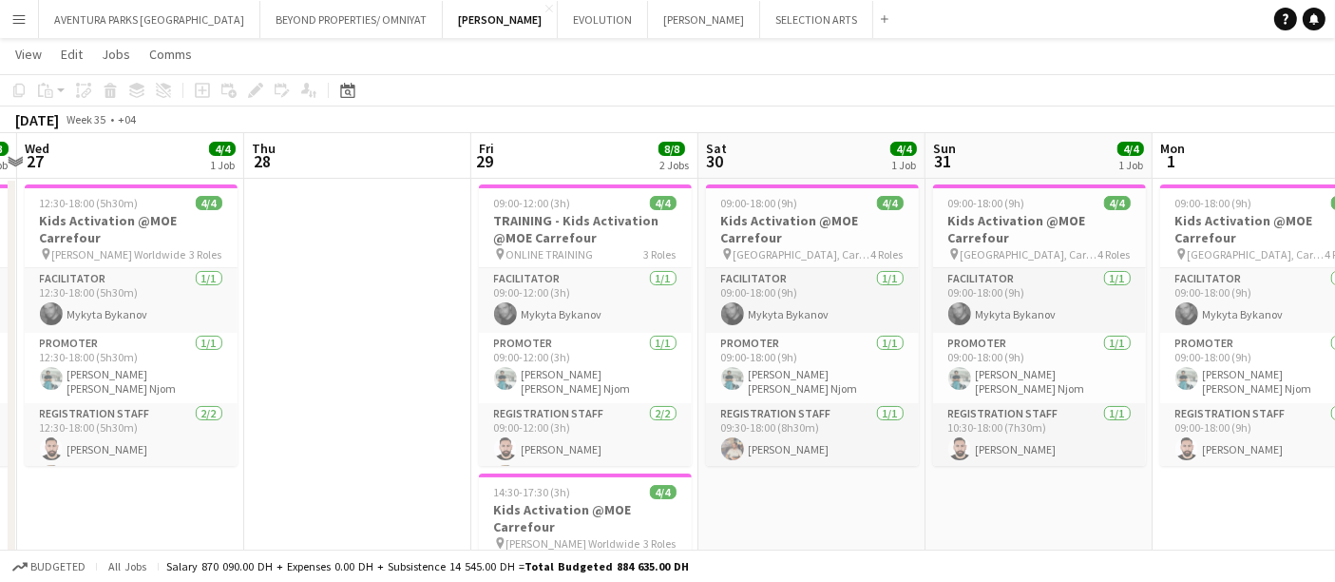
scroll to position [0, 676]
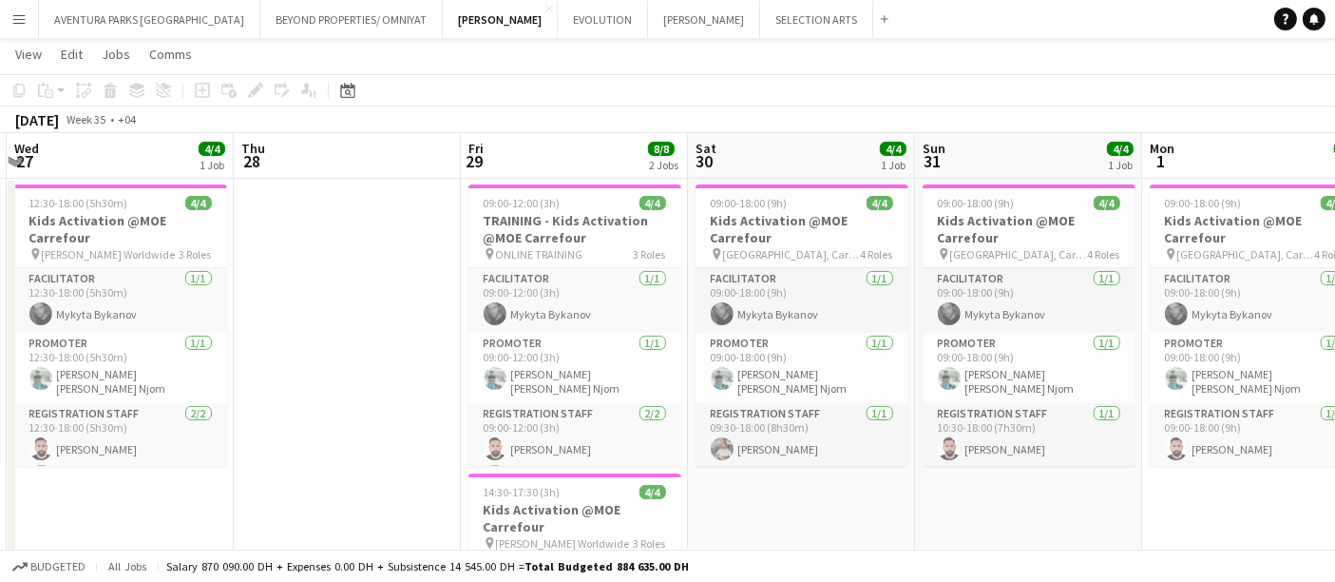
drag, startPoint x: 784, startPoint y: 343, endPoint x: 330, endPoint y: 368, distance: 455.0
click at [335, 371] on app-calendar-viewport "Sun 24 Mon 25 3/3 1 Job Tue 26 3/3 1 Job Wed 27 4/4 1 Job Thu 28 Fri 29 8/8 2 J…" at bounding box center [667, 415] width 1335 height 1104
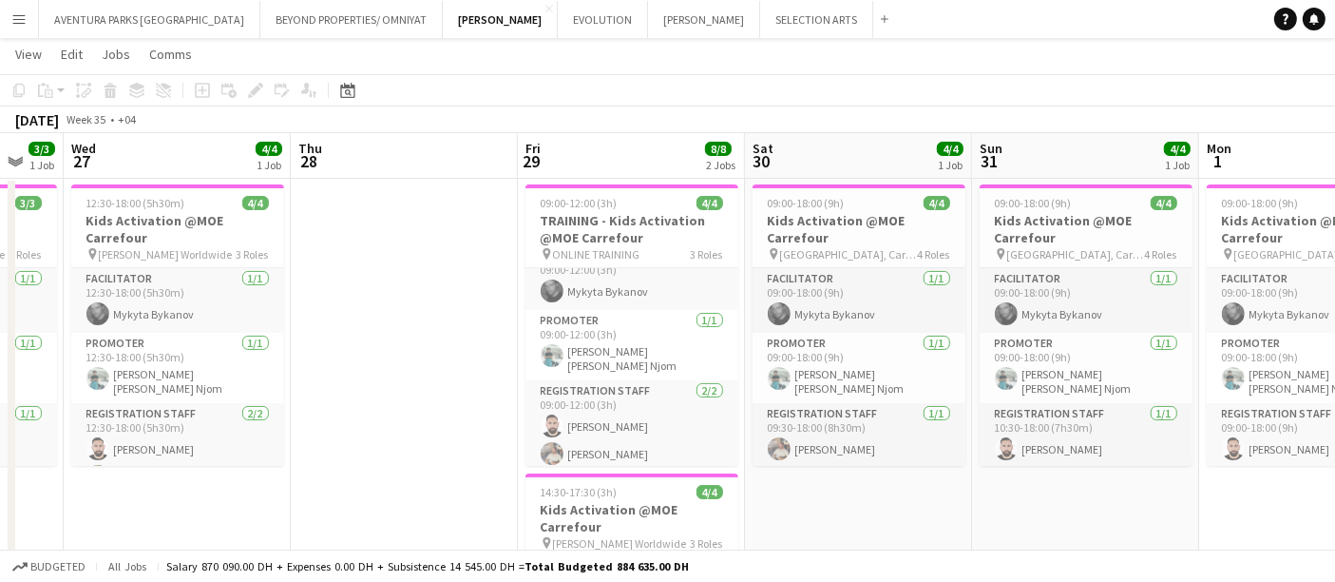
scroll to position [0, 752]
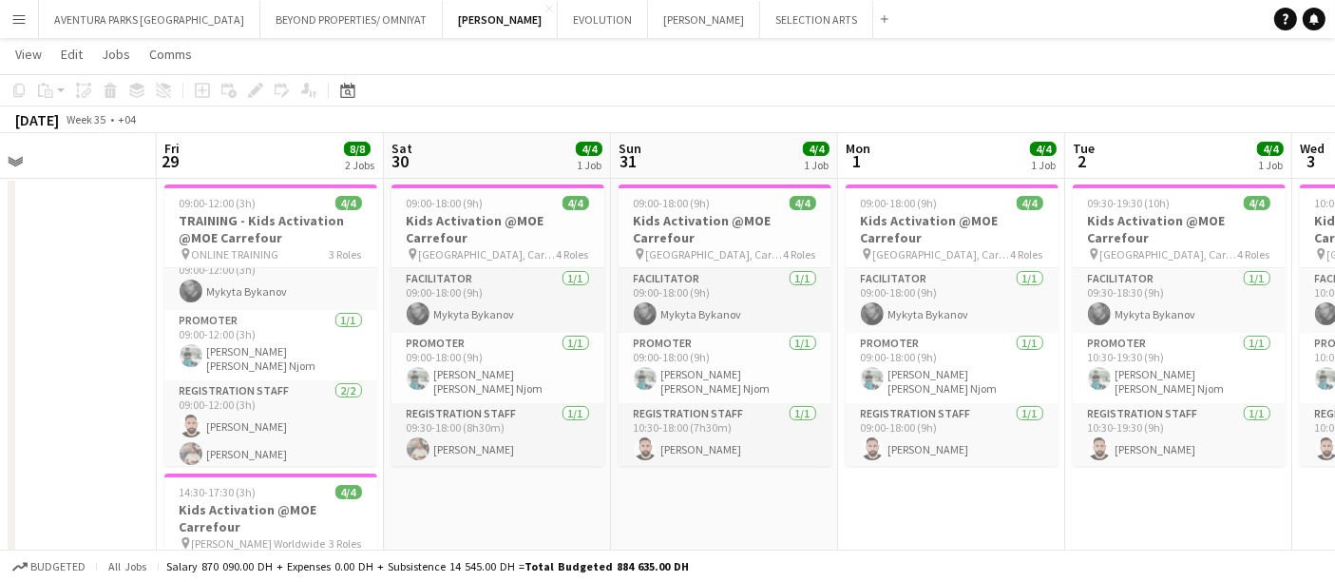
drag, startPoint x: 871, startPoint y: 494, endPoint x: 664, endPoint y: 494, distance: 206.2
click at [664, 494] on app-calendar-viewport "Mon 25 3/3 1 Job Tue 26 3/3 1 Job Wed 27 4/4 1 Job Thu 28 Fri 29 8/8 2 Jobs Sat…" at bounding box center [667, 415] width 1335 height 1104
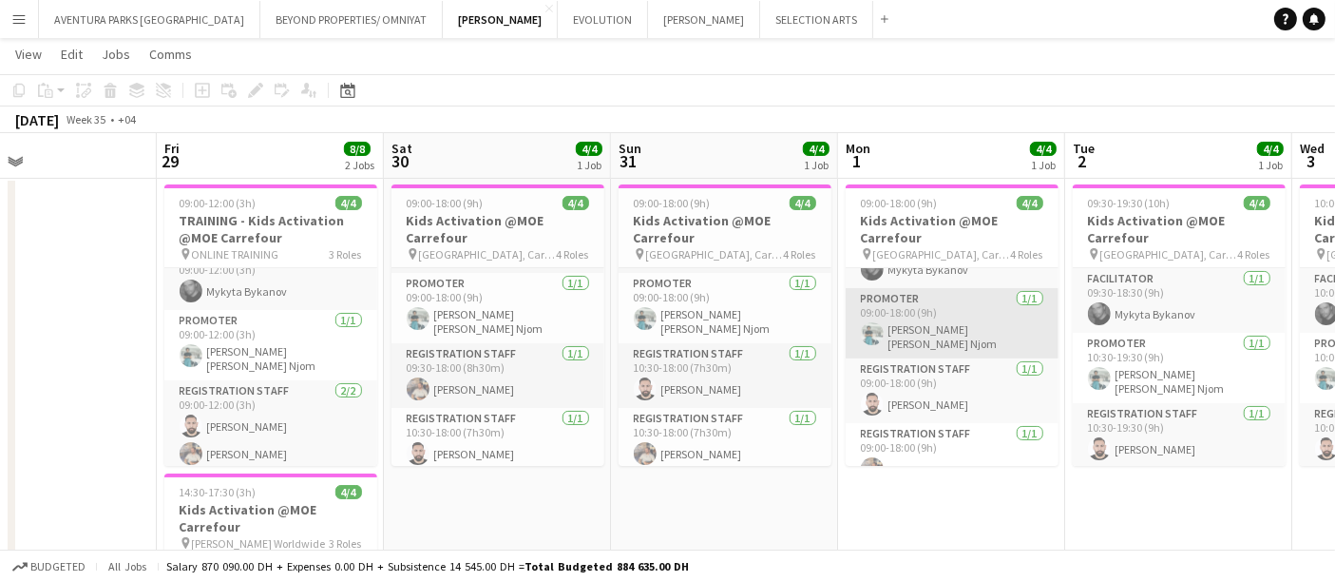
scroll to position [60, 0]
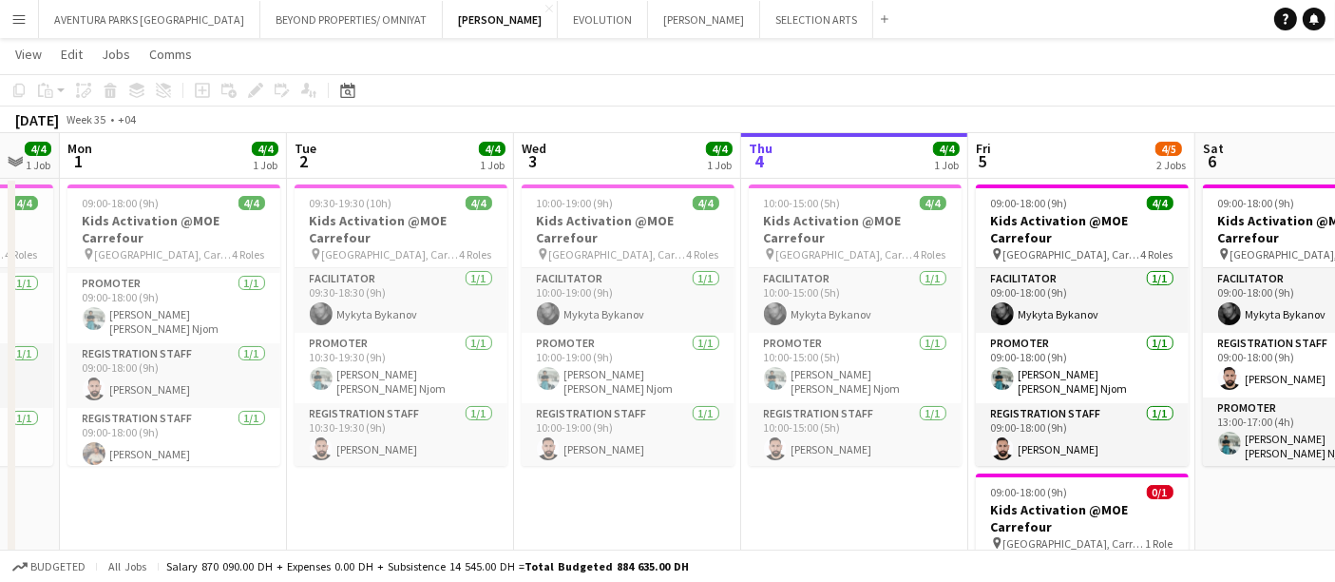
drag, startPoint x: 1087, startPoint y: 524, endPoint x: 293, endPoint y: 490, distance: 795.2
click at [300, 514] on app-calendar-viewport "Fri 29 8/8 2 Jobs Sat 30 4/4 1 Job Sun 31 4/4 1 Job Mon 1 4/4 1 Job Tue 2 4/4 1…" at bounding box center [667, 415] width 1335 height 1104
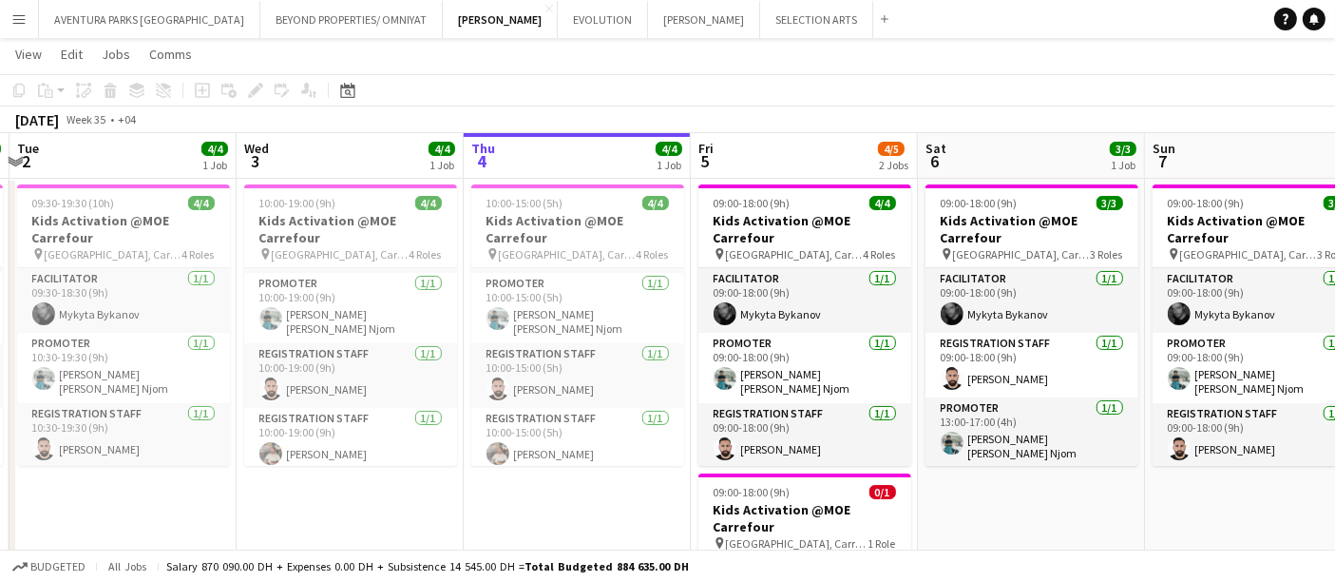
scroll to position [0, 646]
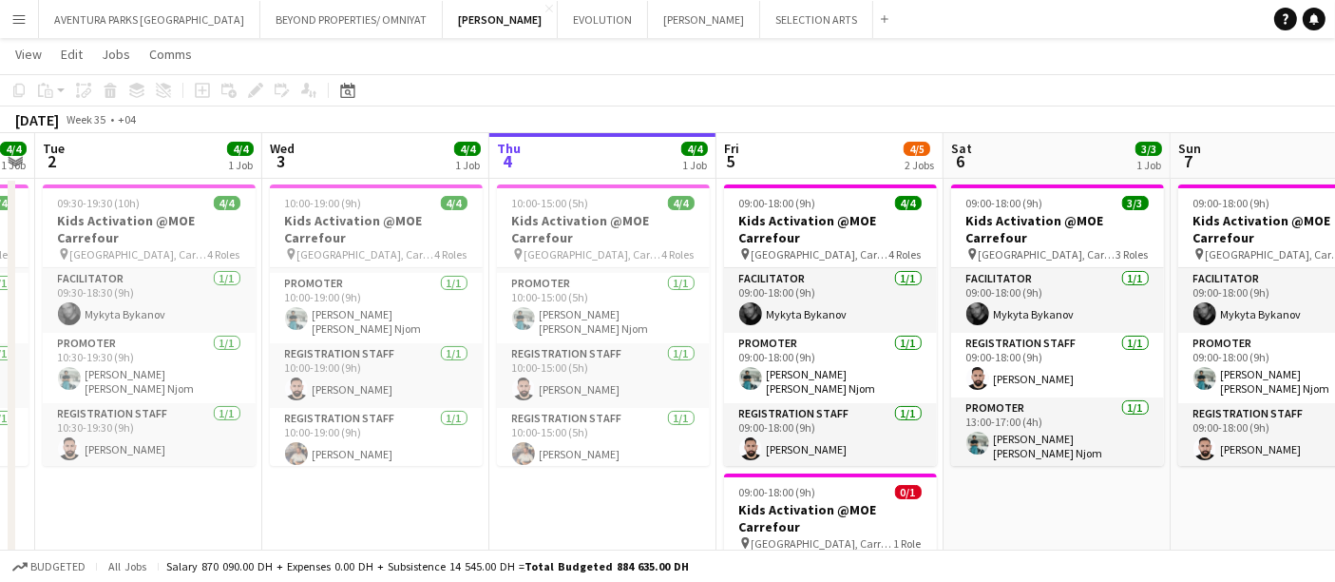
drag, startPoint x: 894, startPoint y: 511, endPoint x: 657, endPoint y: 510, distance: 237.6
click at [657, 510] on app-calendar-viewport "Sat 30 4/4 1 Job Sun 31 4/4 1 Job Mon 1 4/4 1 Job Tue 2 4/4 1 Job Wed 3 4/4 1 J…" at bounding box center [667, 415] width 1335 height 1104
click at [1056, 74] on app-toolbar "Copy Paste Paste Ctrl+V Paste with crew Ctrl+Shift+V Paste linked Job [GEOGRAPH…" at bounding box center [667, 90] width 1335 height 32
click at [260, 15] on button "BEYOND PROPERTIES/ OMNIYAT Close" at bounding box center [351, 19] width 182 height 37
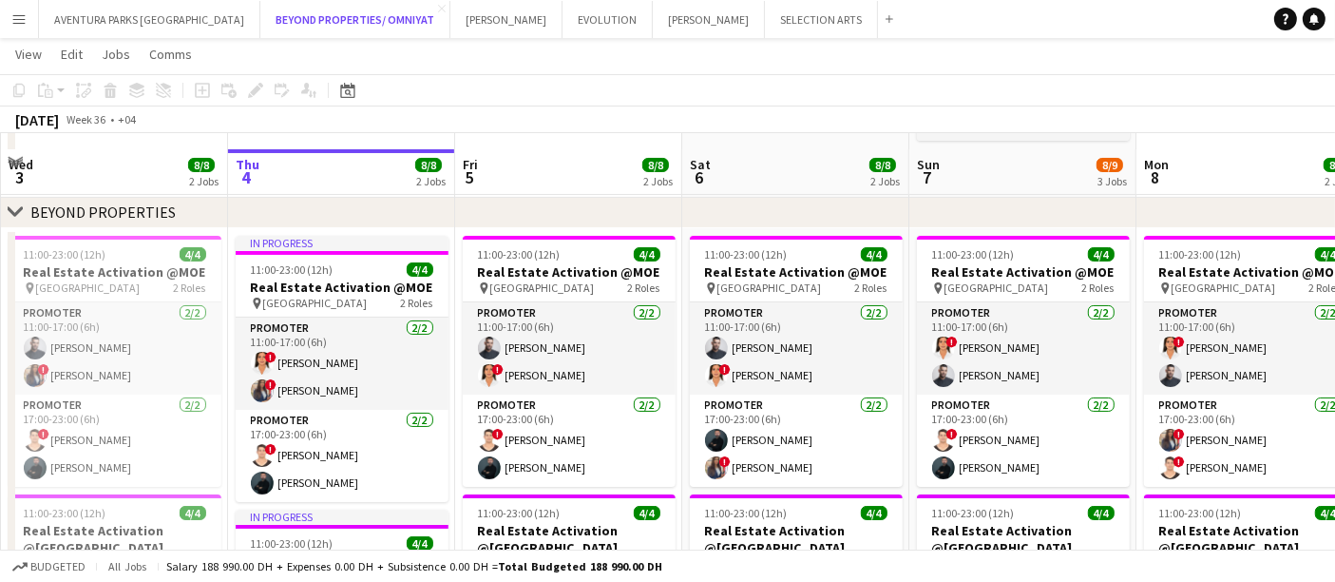
scroll to position [316, 0]
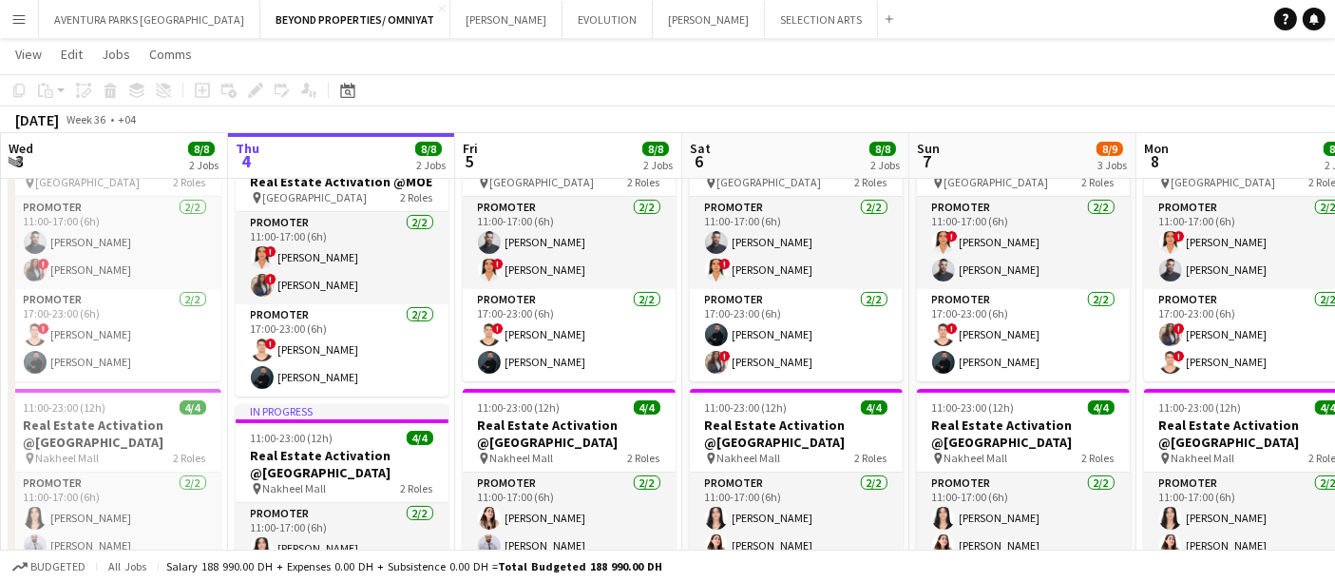
drag, startPoint x: 874, startPoint y: 112, endPoint x: 119, endPoint y: 135, distance: 755.9
click at [119, 135] on app-calendar "Copy Paste Paste Ctrl+V Paste with crew Ctrl+Shift+V Paste linked Job [GEOGRAPH…" at bounding box center [667, 336] width 1335 height 1156
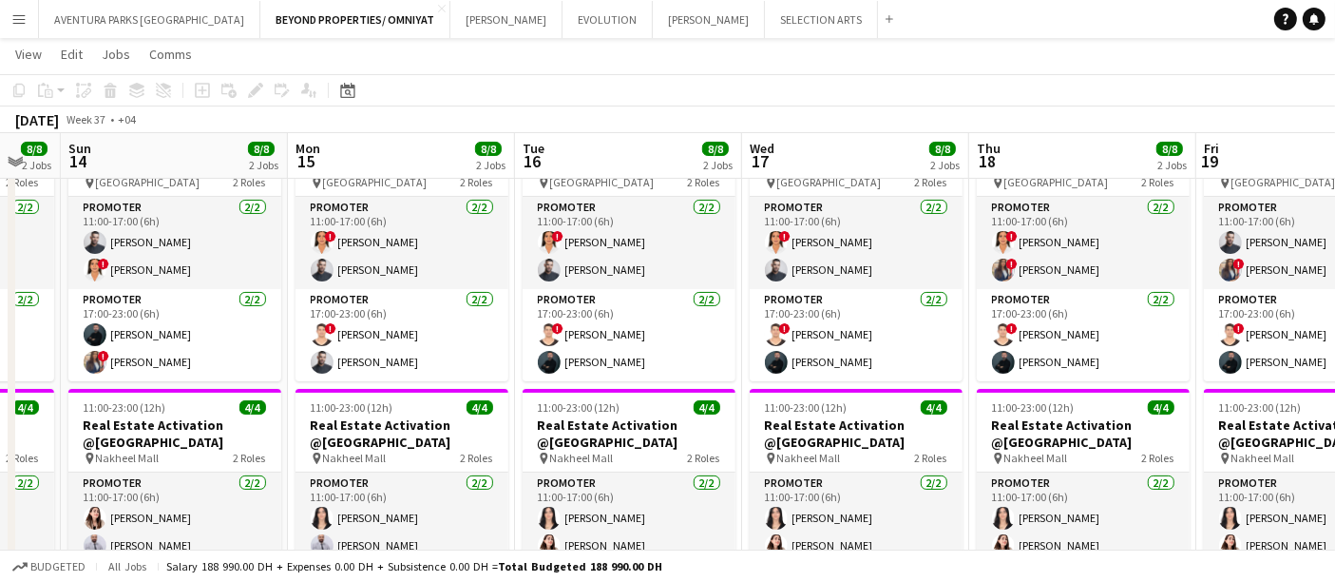
scroll to position [0, 622]
click at [21, 14] on app-icon "Menu" at bounding box center [18, 18] width 15 height 15
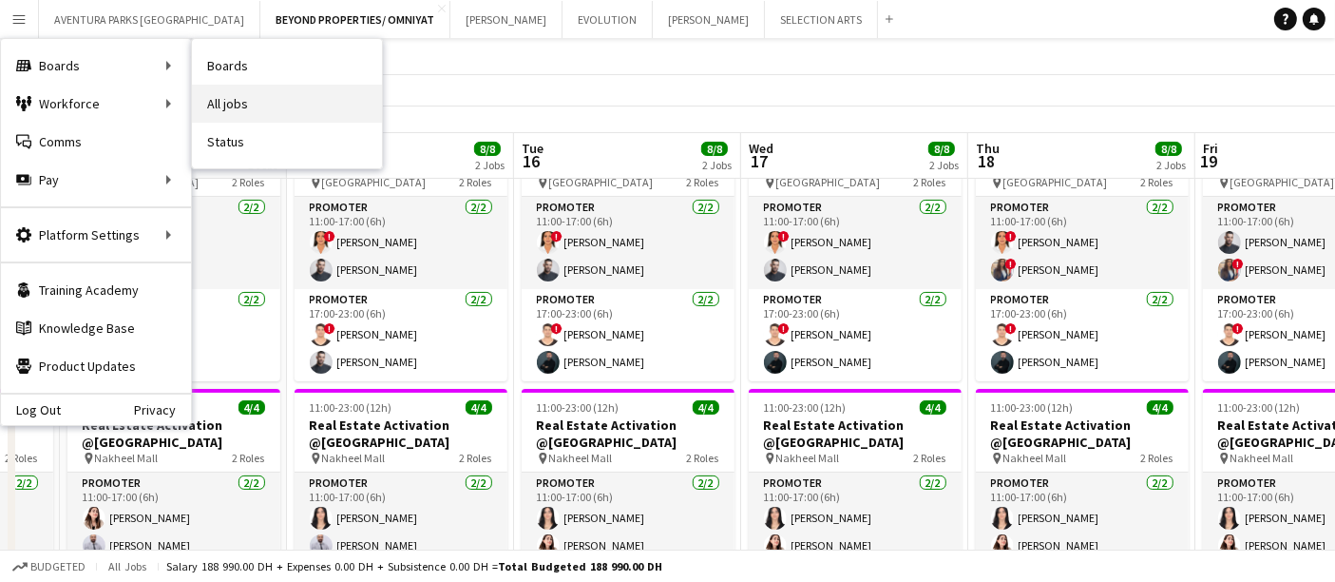
click at [226, 103] on link "All jobs" at bounding box center [287, 104] width 190 height 38
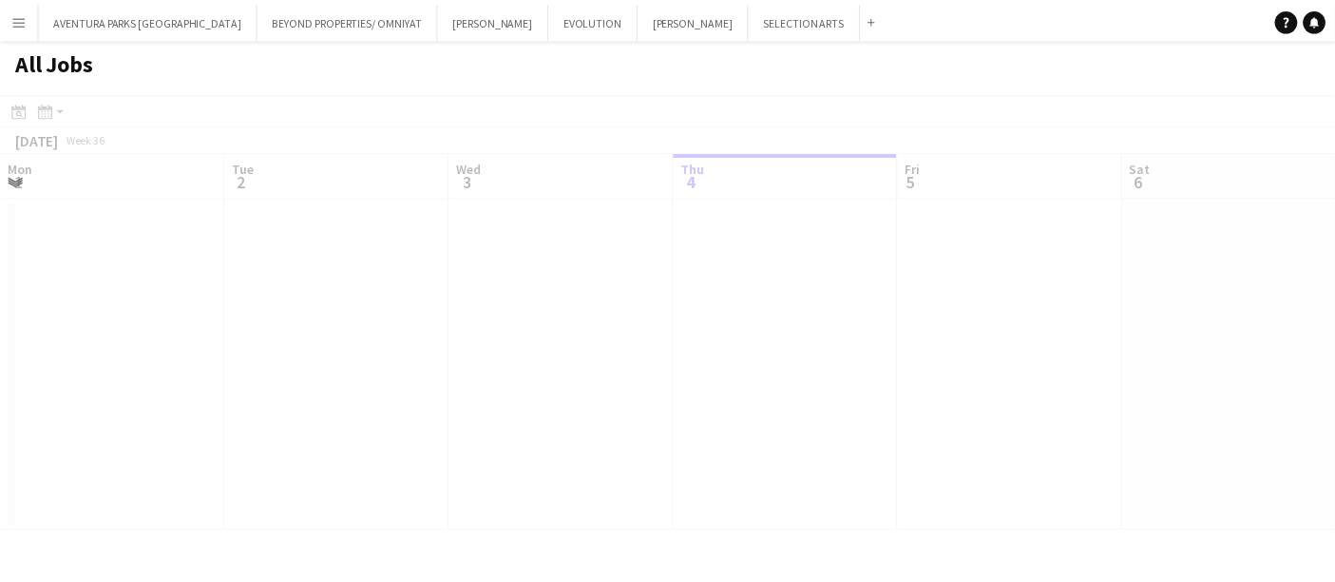
scroll to position [0, 453]
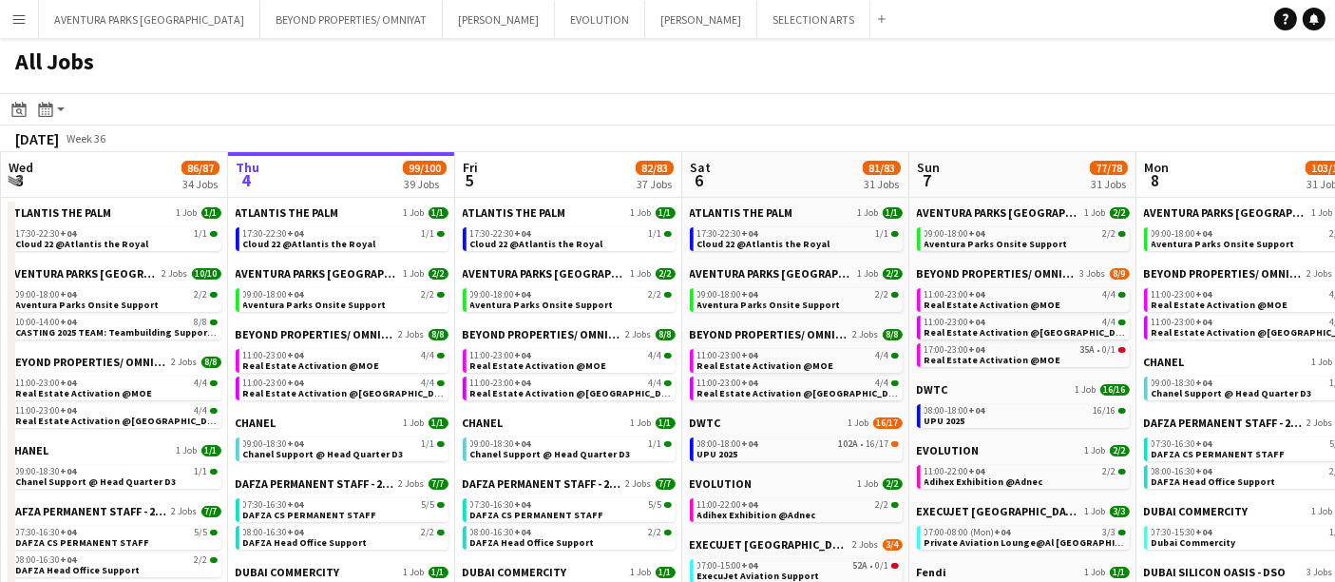
drag, startPoint x: 1065, startPoint y: 131, endPoint x: 817, endPoint y: 152, distance: 248.9
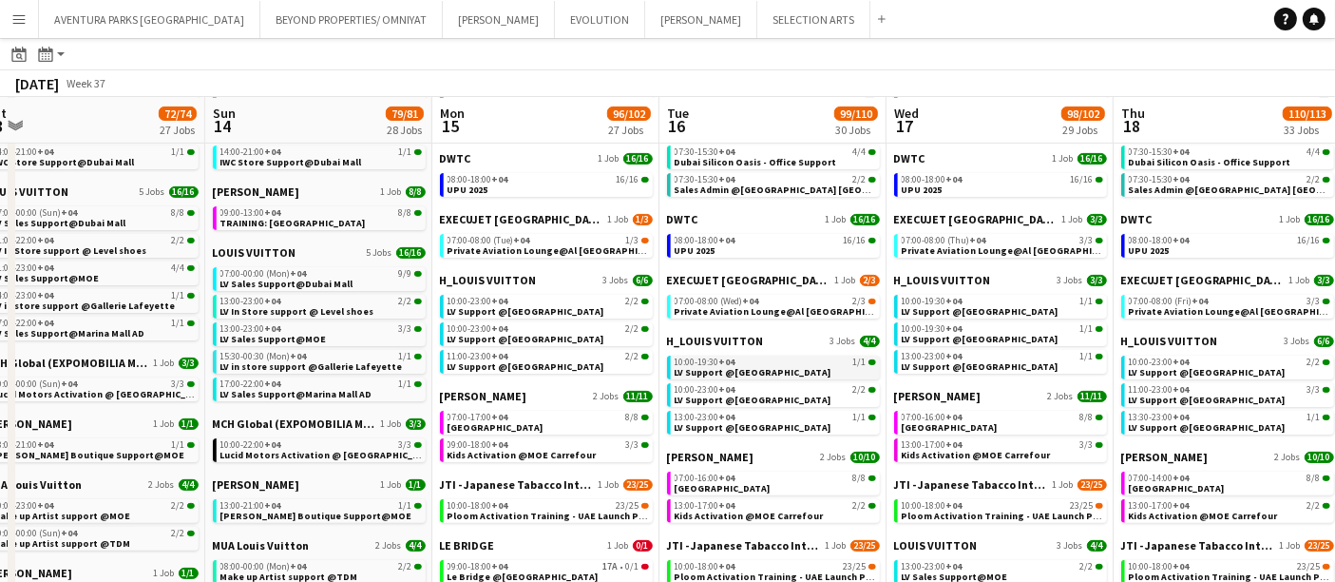
scroll to position [422, 0]
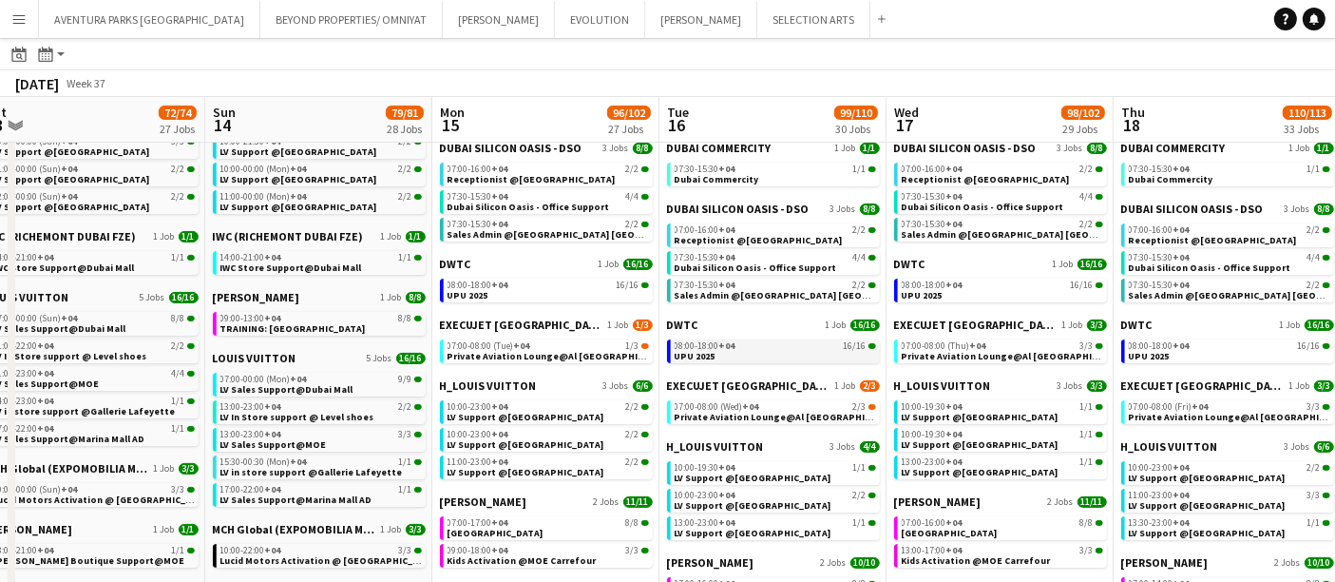
click at [738, 356] on link "08:00-18:00 +04 16/16 UPU 2025" at bounding box center [775, 350] width 201 height 22
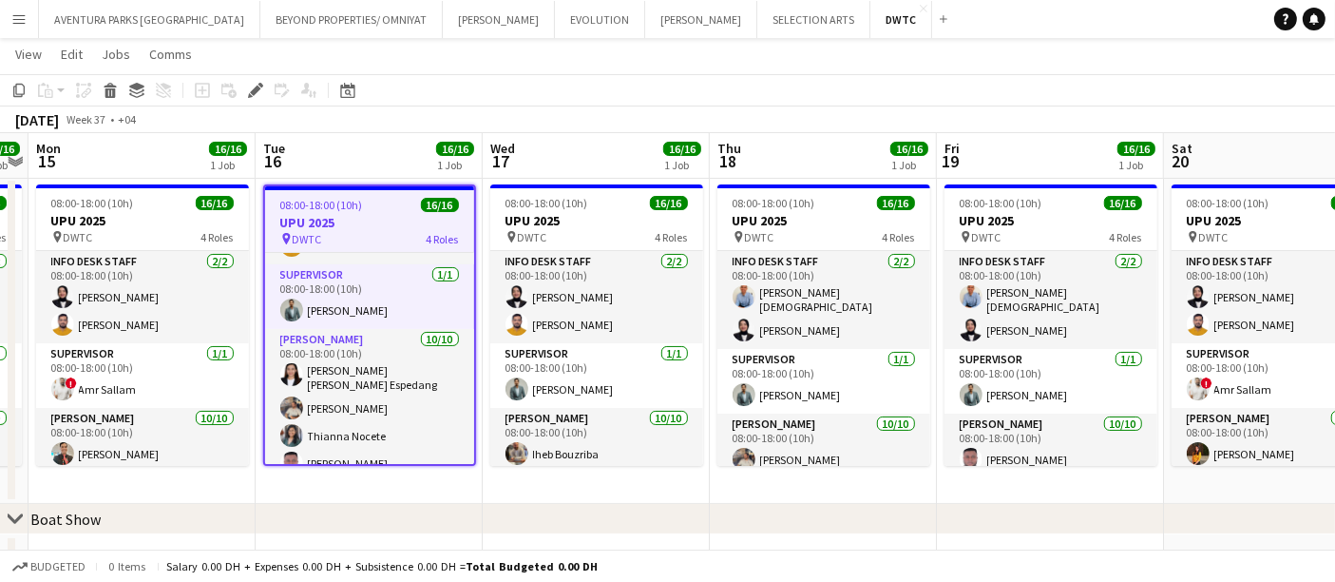
scroll to position [59, 0]
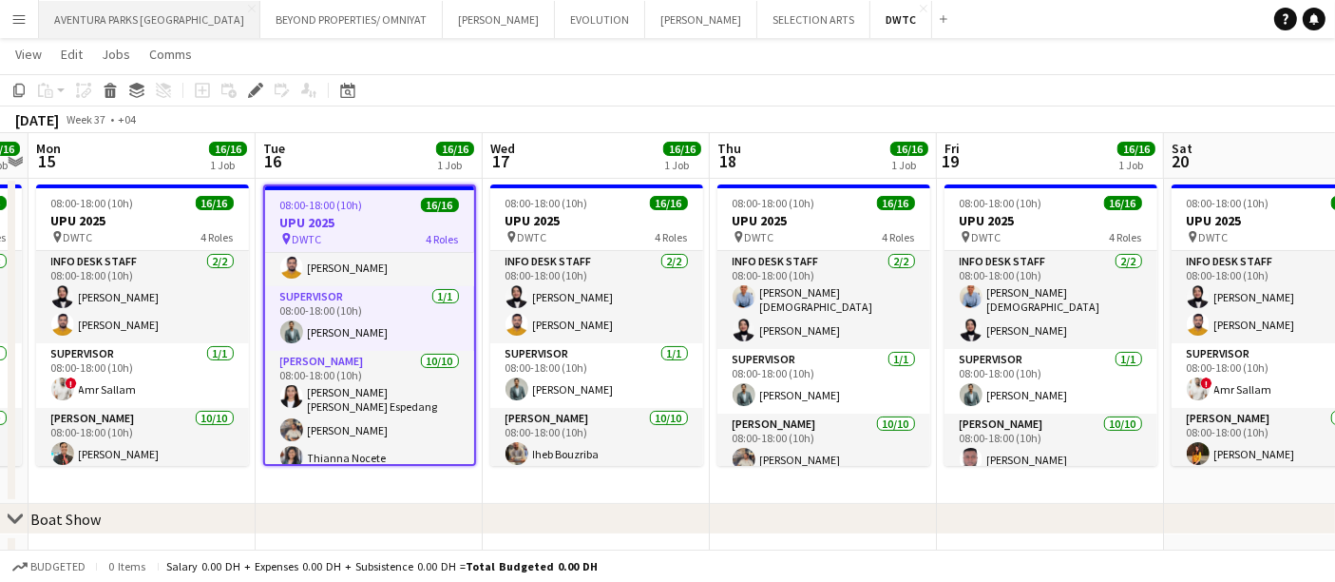
click at [103, 24] on button "AVENTURA PARKS DUBAI Close" at bounding box center [149, 19] width 221 height 37
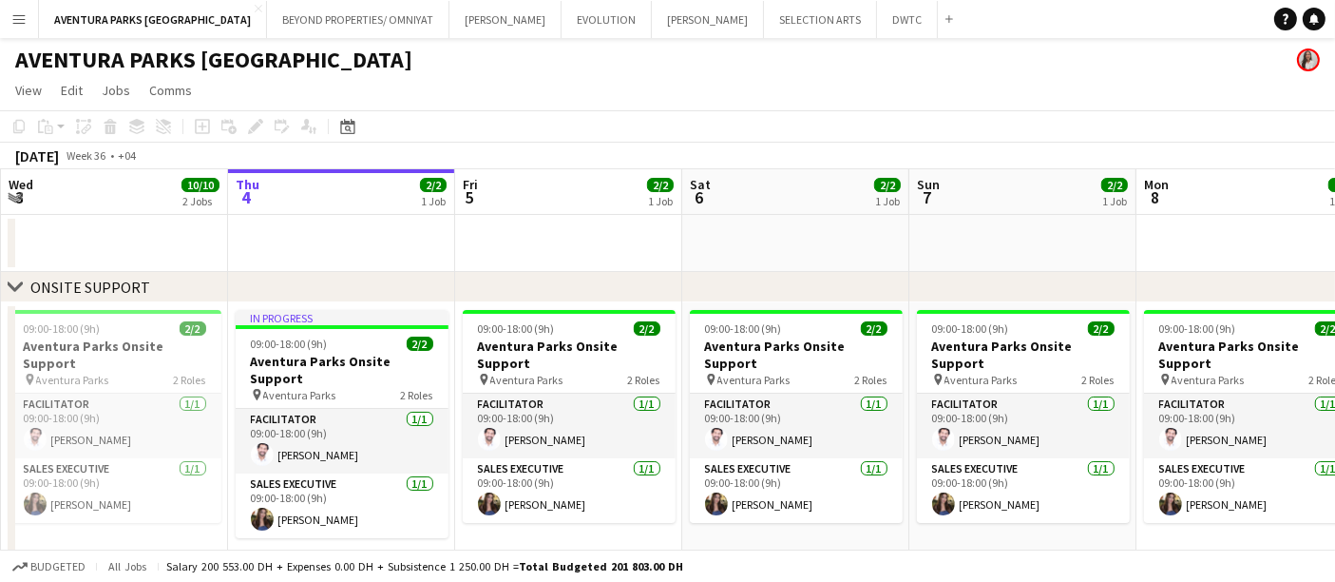
scroll to position [0, 575]
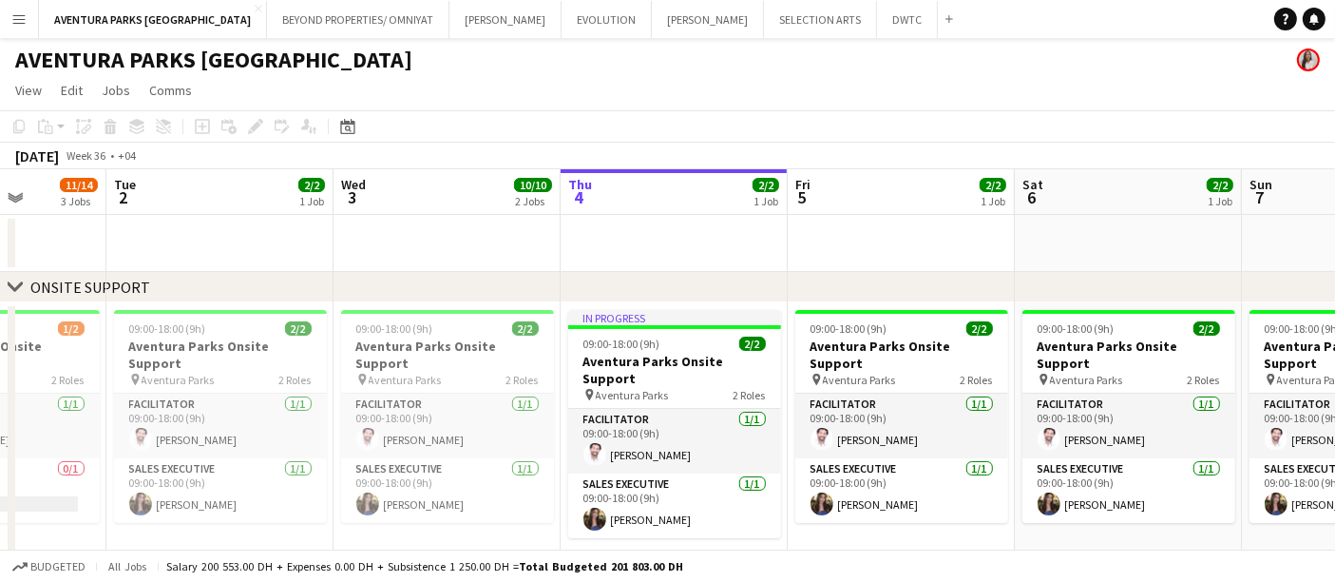
drag, startPoint x: 306, startPoint y: 249, endPoint x: 639, endPoint y: 246, distance: 332.7
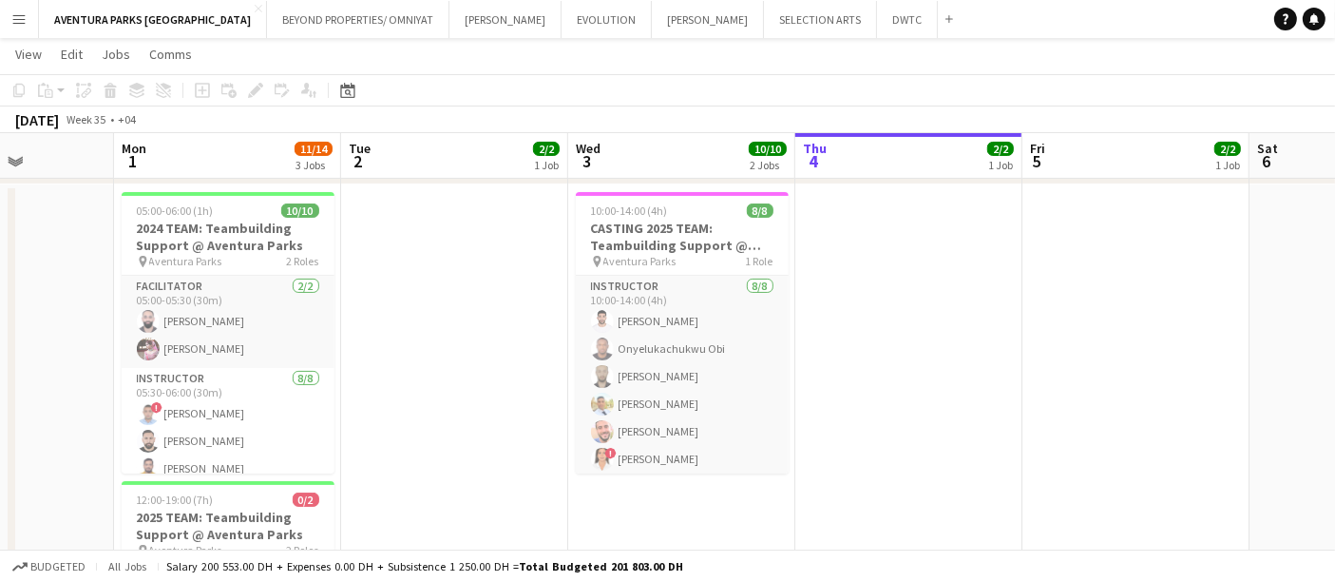
scroll to position [0, 461]
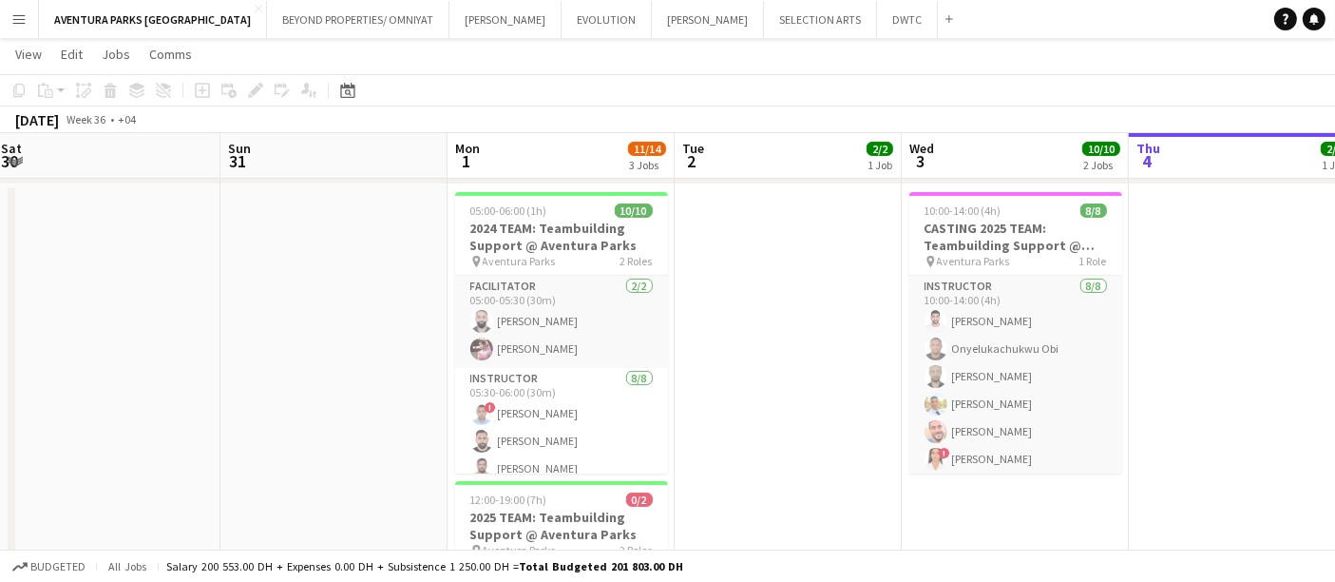
drag, startPoint x: 629, startPoint y: 313, endPoint x: 1198, endPoint y: 288, distance: 568.9
click at [1198, 288] on app-calendar-viewport "Thu 28 Fri 29 Sat 30 Sun 31 Mon 1 11/14 3 Jobs Tue 2 2/2 1 Job Wed 3 10/10 2 Jo…" at bounding box center [667, 192] width 1335 height 1081
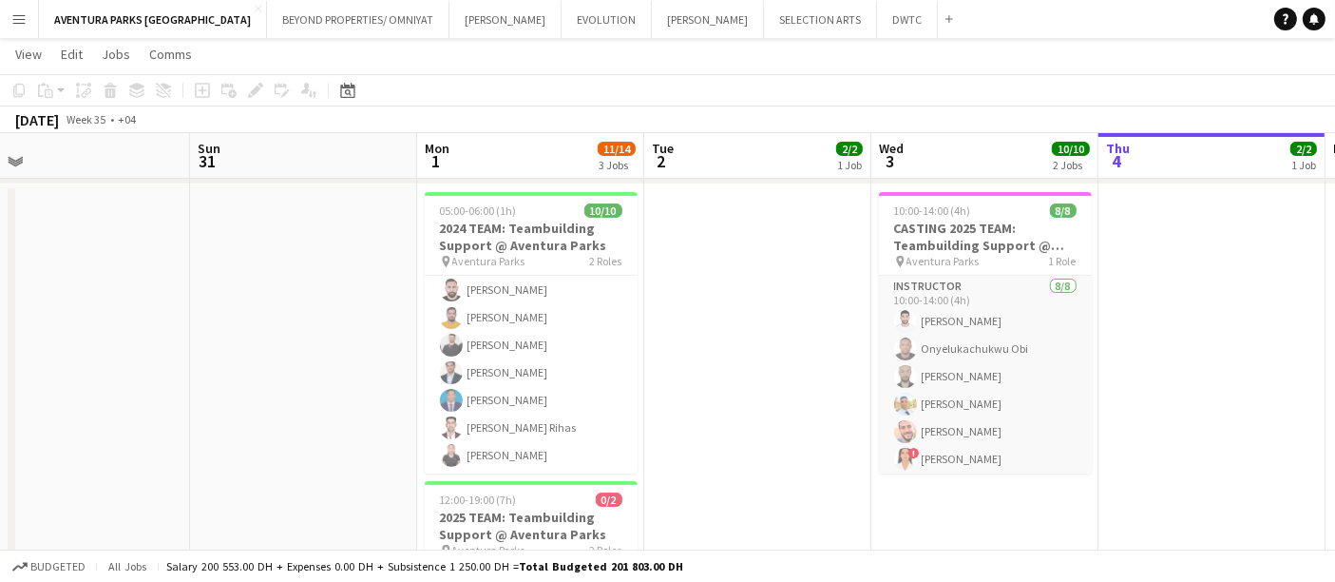
scroll to position [0, 503]
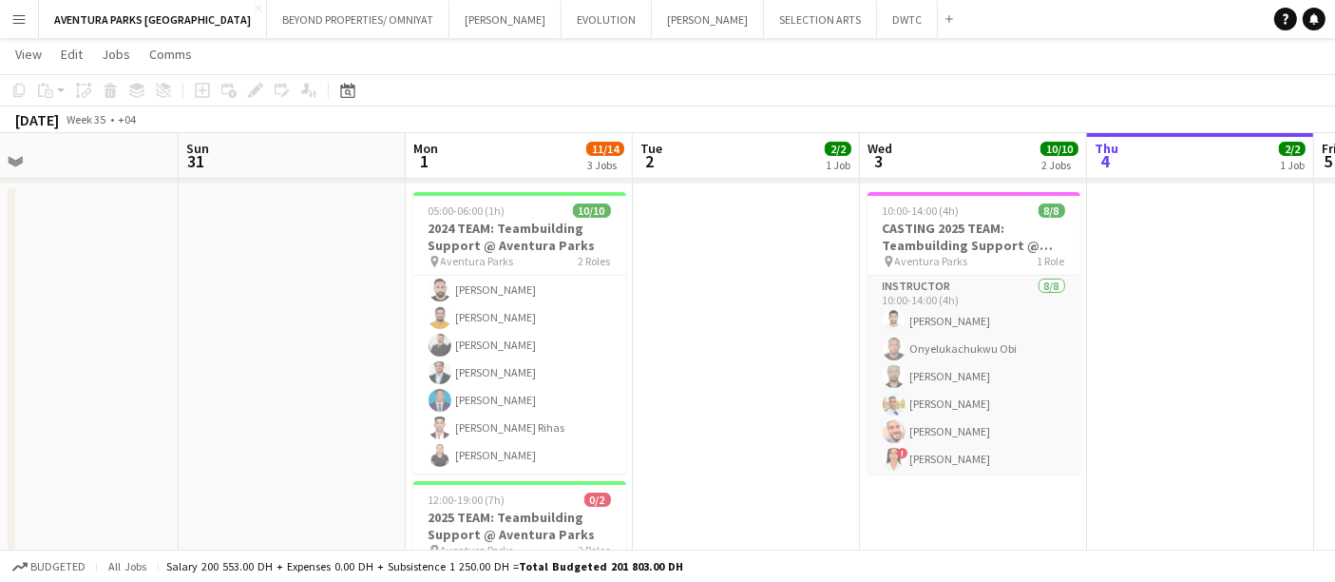
drag, startPoint x: 763, startPoint y: 337, endPoint x: 721, endPoint y: 321, distance: 44.8
click at [721, 321] on app-calendar-viewport "Thu 28 Fri 29 Sat 30 Sun 31 Mon 1 11/14 3 Jobs Tue 2 2/2 1 Job Wed 3 10/10 2 Jo…" at bounding box center [667, 192] width 1335 height 1081
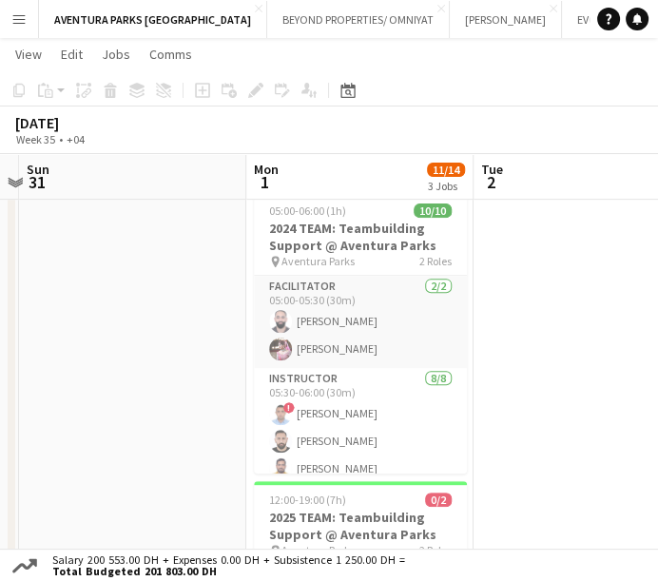
scroll to position [0, 735]
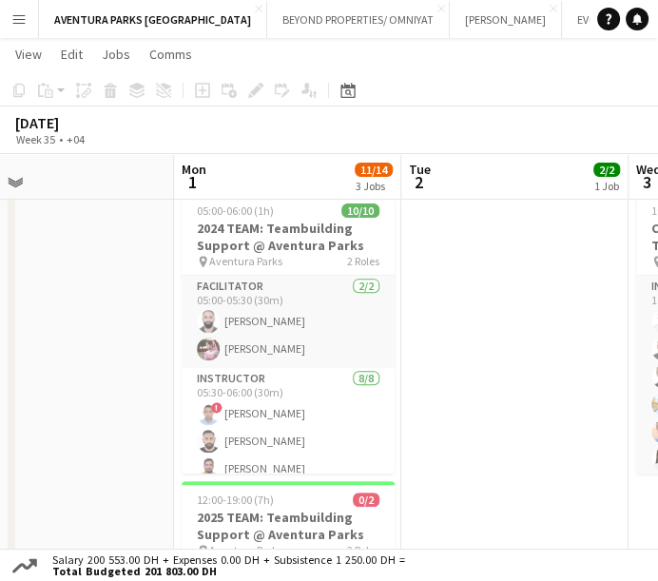
drag, startPoint x: 369, startPoint y: 365, endPoint x: 137, endPoint y: 329, distance: 234.7
click at [137, 329] on app-calendar-viewport "Thu 28 Fri 29 Sat 30 Sun 31 Mon 1 11/14 3 Jobs Tue 2 2/2 1 Job Wed 3 10/10 2 Jo…" at bounding box center [329, 192] width 658 height 1081
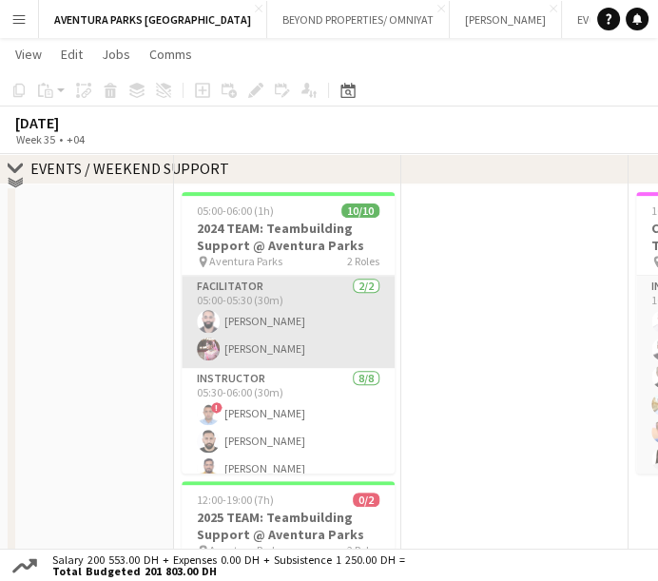
scroll to position [316, 0]
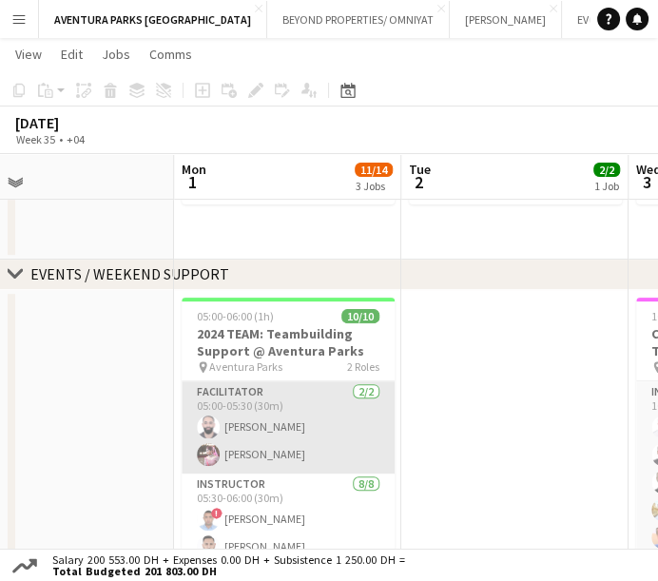
click at [253, 419] on app-card-role "Facilitator [DATE] 05:00-05:30 (30m) [PERSON_NAME] Takleh [PERSON_NAME]" at bounding box center [288, 427] width 213 height 92
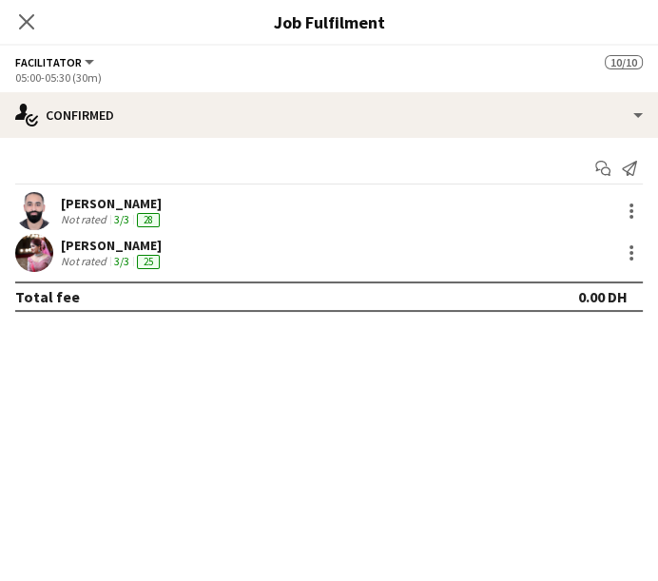
click at [93, 207] on div "[PERSON_NAME]" at bounding box center [112, 203] width 103 height 17
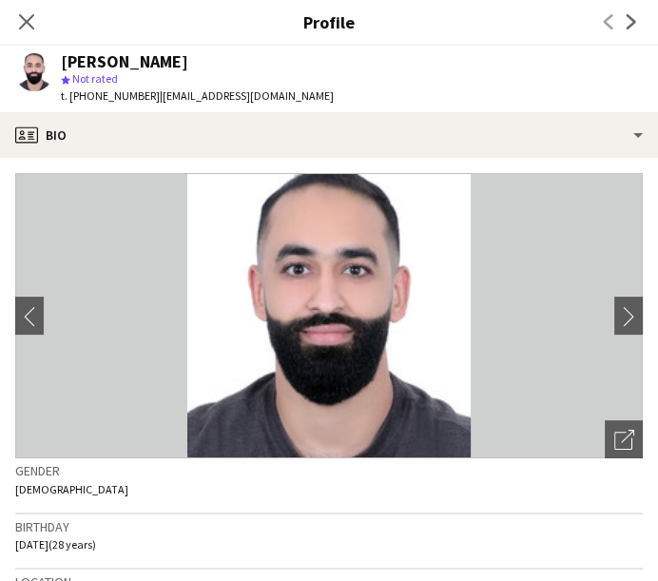
click at [10, 26] on div "Close pop-in" at bounding box center [26, 22] width 53 height 44
click at [23, 19] on icon at bounding box center [26, 21] width 18 height 18
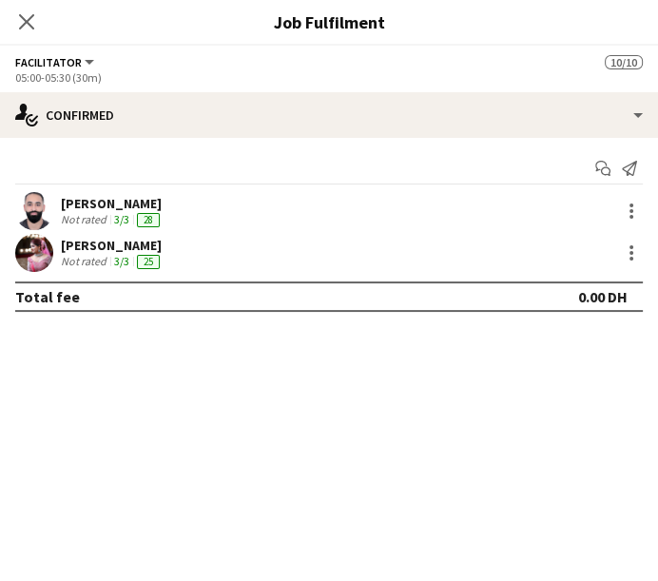
click at [65, 248] on div "[PERSON_NAME]" at bounding box center [112, 245] width 103 height 17
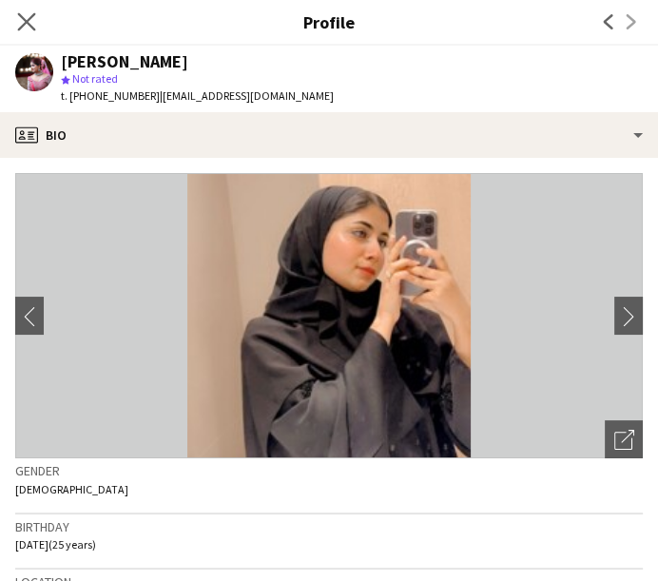
click at [21, 10] on app-icon "Close pop-in" at bounding box center [27, 23] width 28 height 28
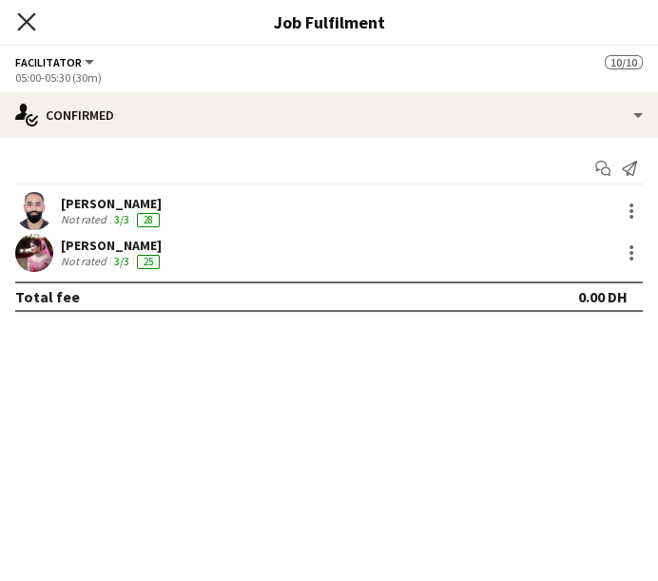
click at [20, 21] on icon "Close pop-in" at bounding box center [26, 21] width 18 height 18
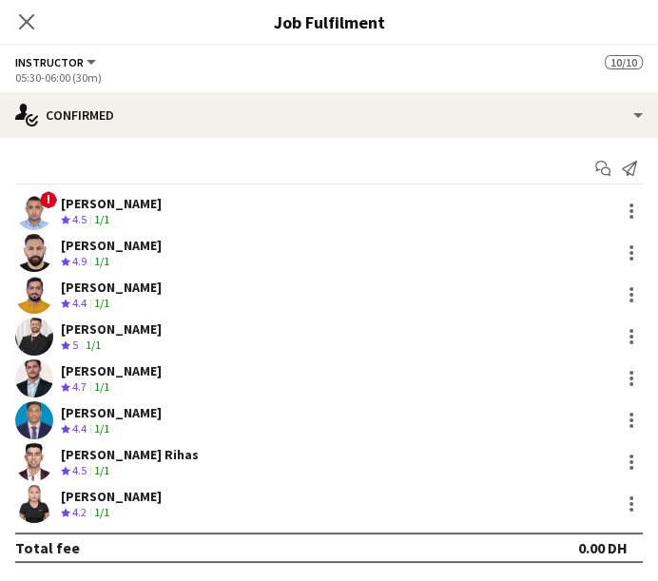
click at [138, 203] on div "[PERSON_NAME]" at bounding box center [111, 203] width 101 height 17
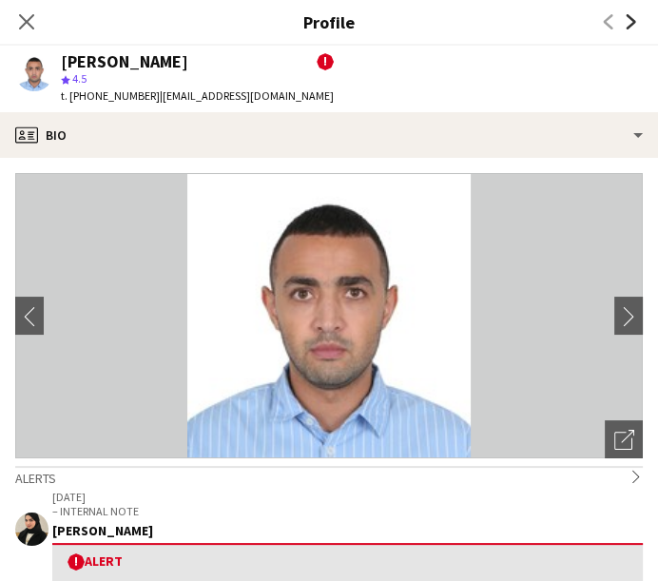
click at [629, 19] on icon at bounding box center [631, 21] width 10 height 15
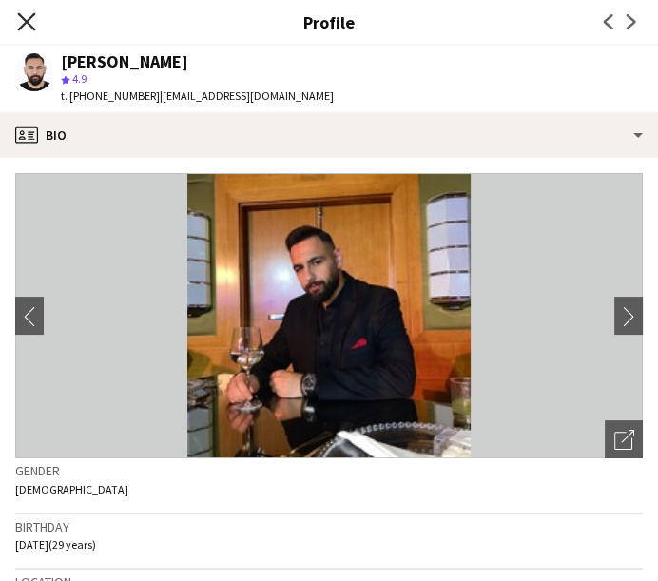
click at [23, 21] on icon "Close pop-in" at bounding box center [26, 21] width 18 height 18
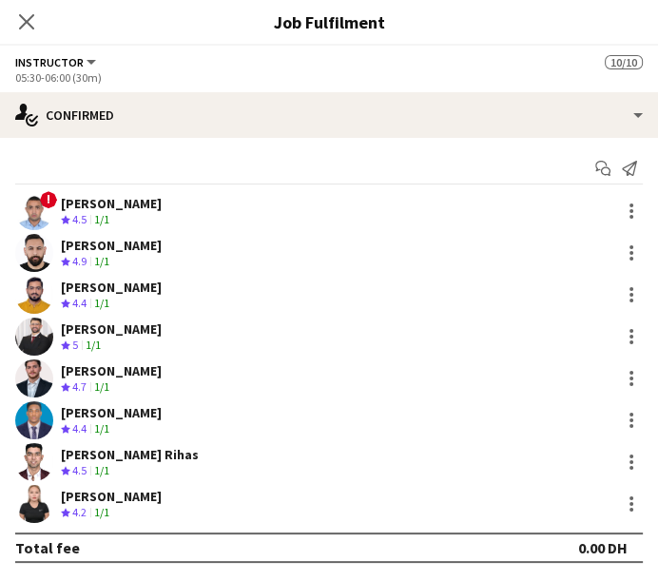
click at [36, 289] on app-user-avatar at bounding box center [34, 295] width 38 height 38
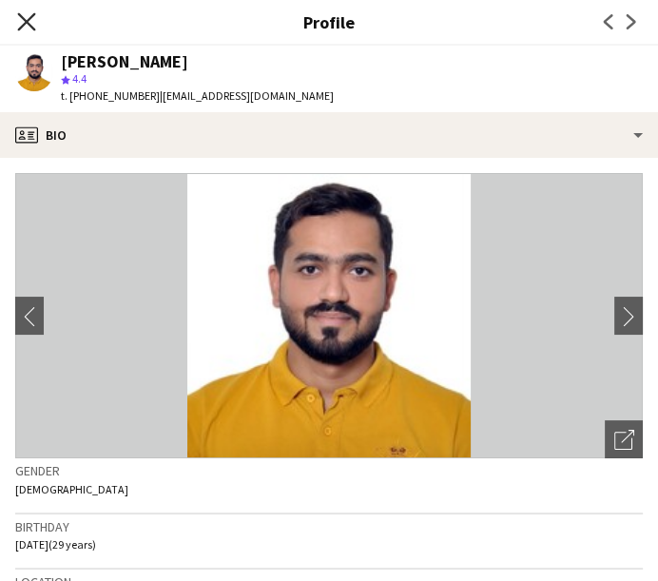
click at [29, 15] on icon "Close pop-in" at bounding box center [26, 21] width 18 height 18
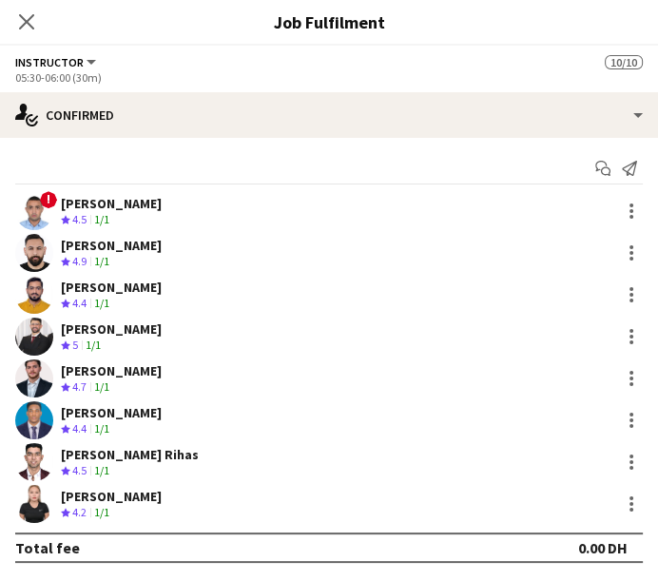
click at [46, 337] on app-user-avatar at bounding box center [34, 336] width 38 height 38
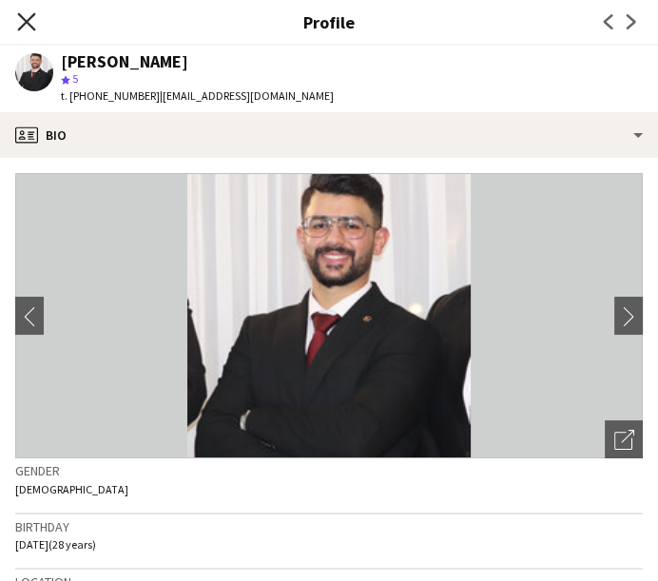
click at [21, 19] on icon "Close pop-in" at bounding box center [26, 21] width 18 height 18
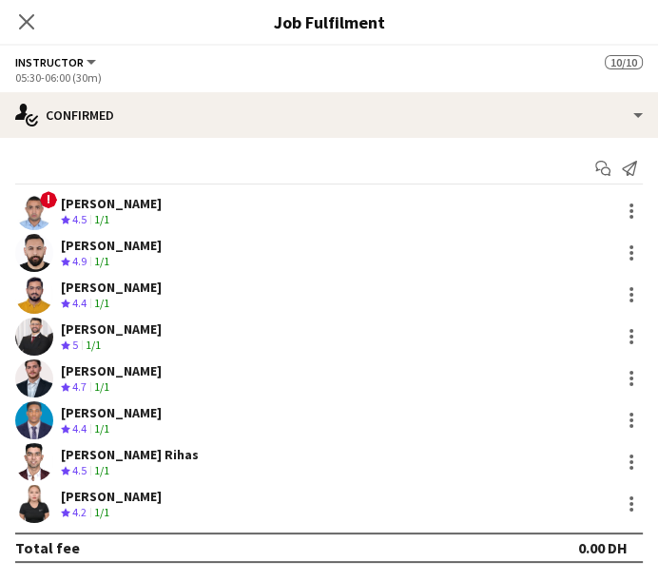
click at [145, 379] on div "Crew rating 4.7 1/1" at bounding box center [111, 387] width 101 height 16
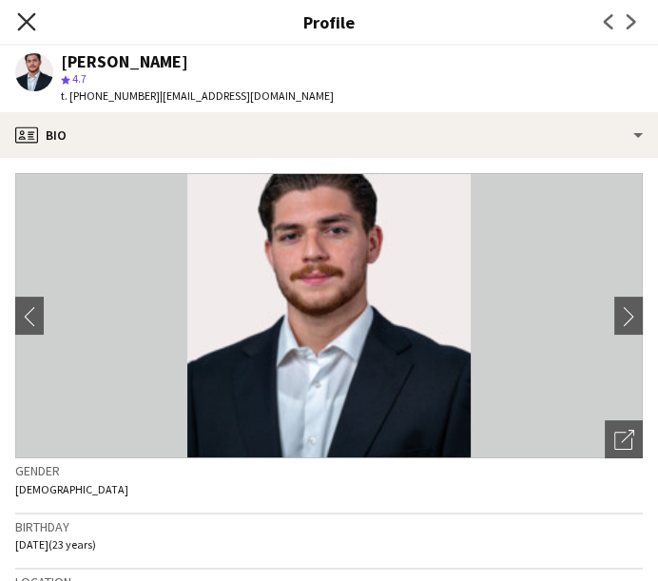
click at [24, 29] on icon "Close pop-in" at bounding box center [26, 21] width 18 height 18
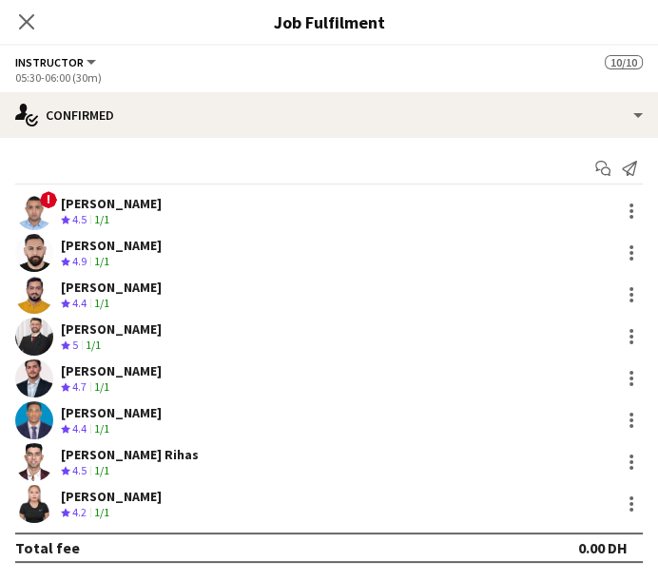
click at [84, 414] on div "[PERSON_NAME]" at bounding box center [111, 412] width 101 height 17
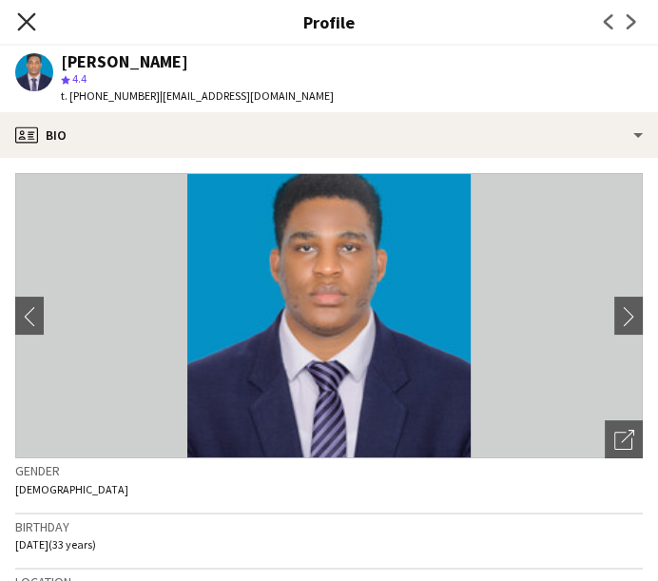
click at [29, 19] on icon at bounding box center [26, 21] width 18 height 18
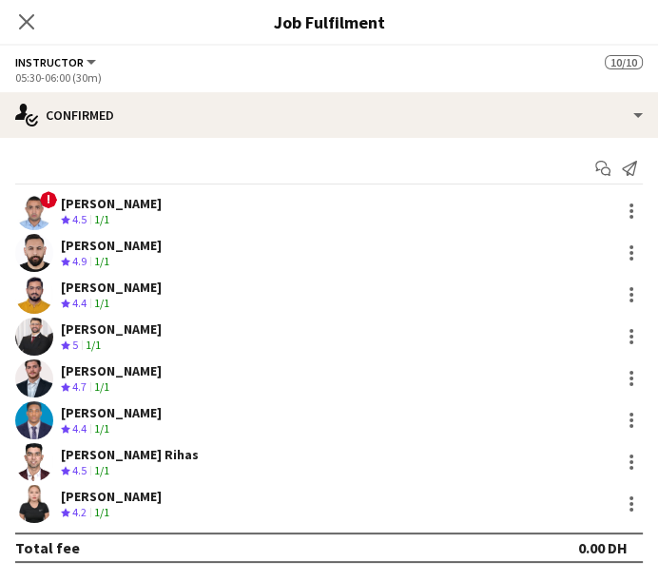
click at [39, 467] on app-user-avatar at bounding box center [34, 462] width 38 height 38
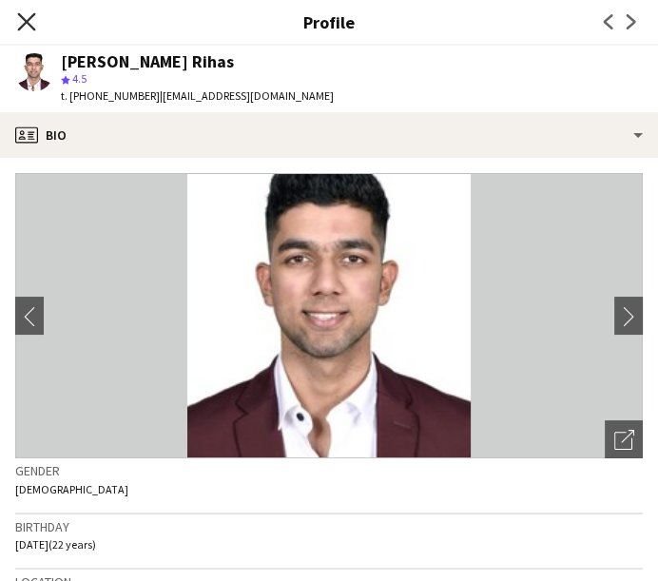
click at [21, 20] on icon "Close pop-in" at bounding box center [26, 21] width 18 height 18
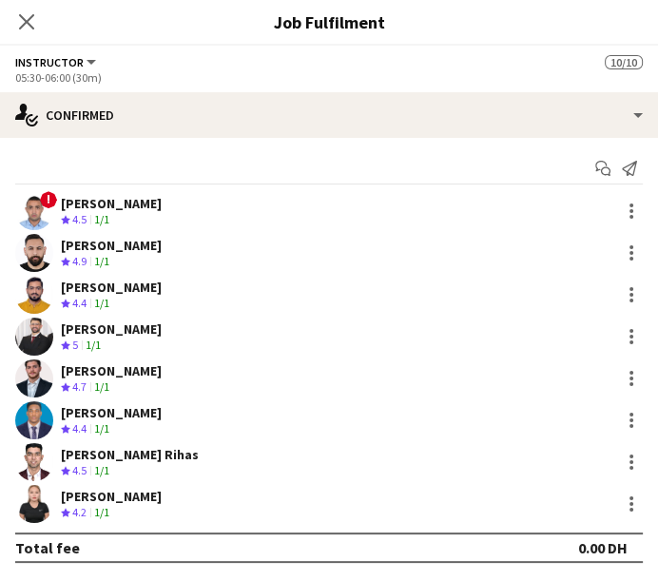
click at [43, 501] on app-user-avatar at bounding box center [34, 504] width 38 height 38
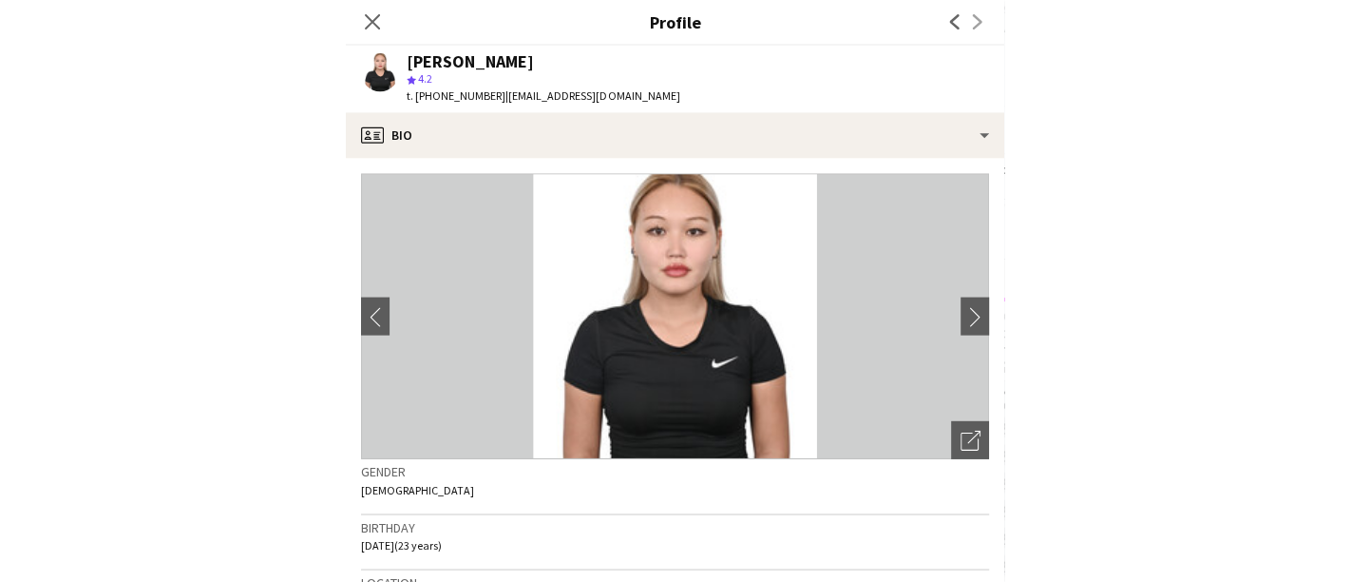
scroll to position [0, 0]
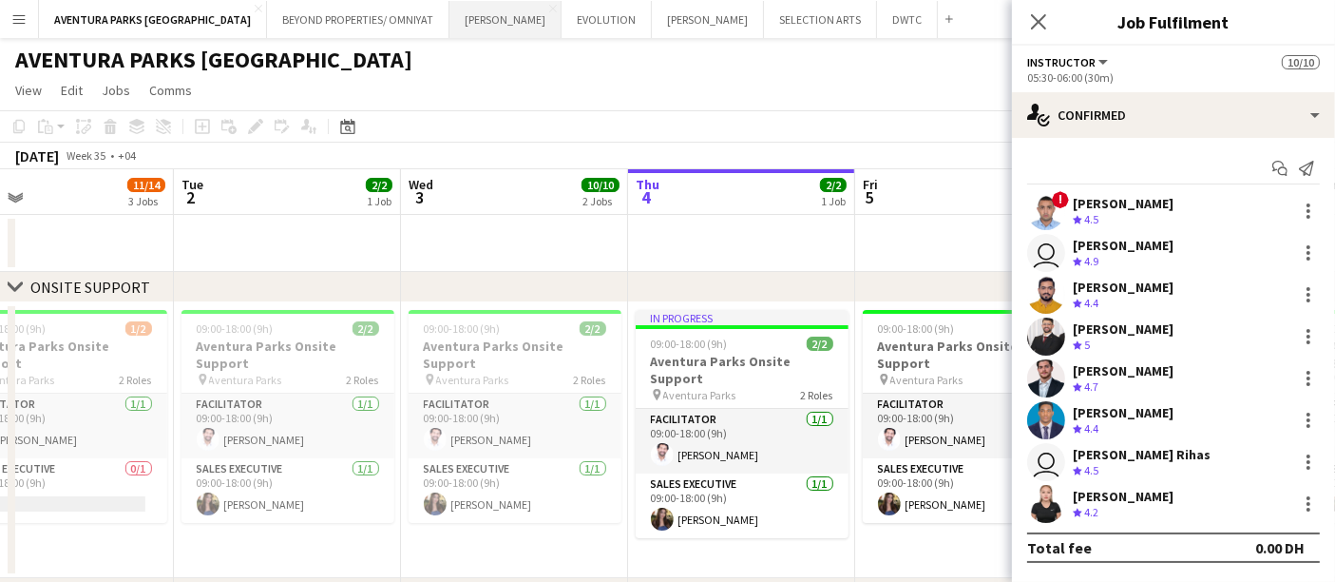
click at [450, 20] on button "[PERSON_NAME] Close" at bounding box center [506, 19] width 112 height 37
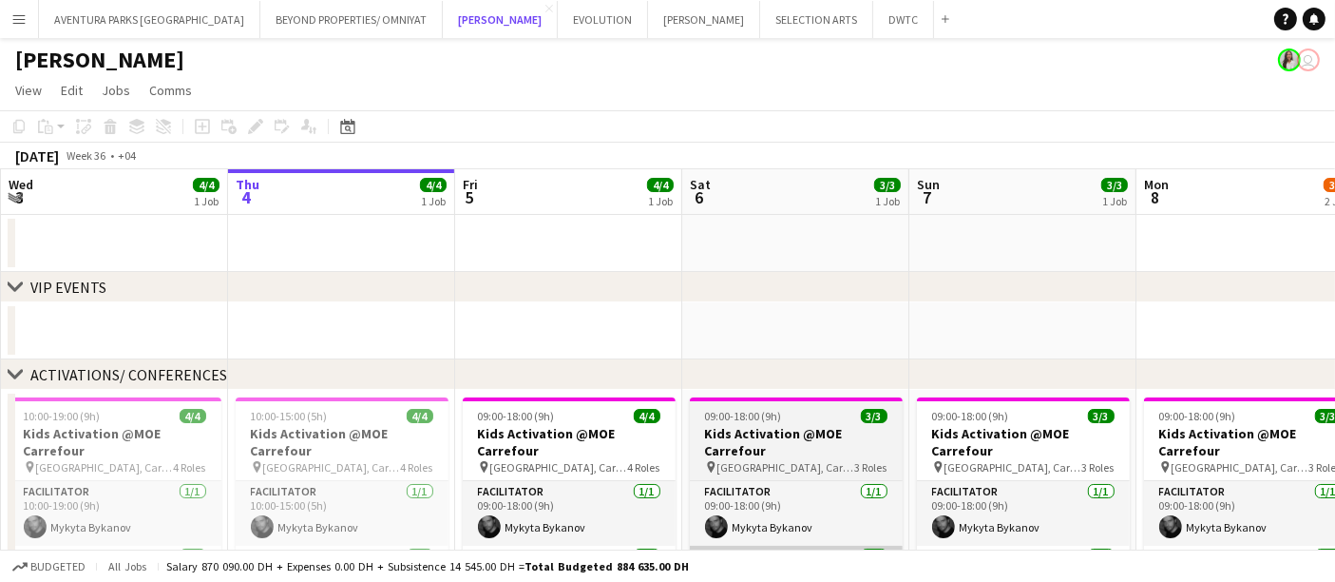
scroll to position [211, 0]
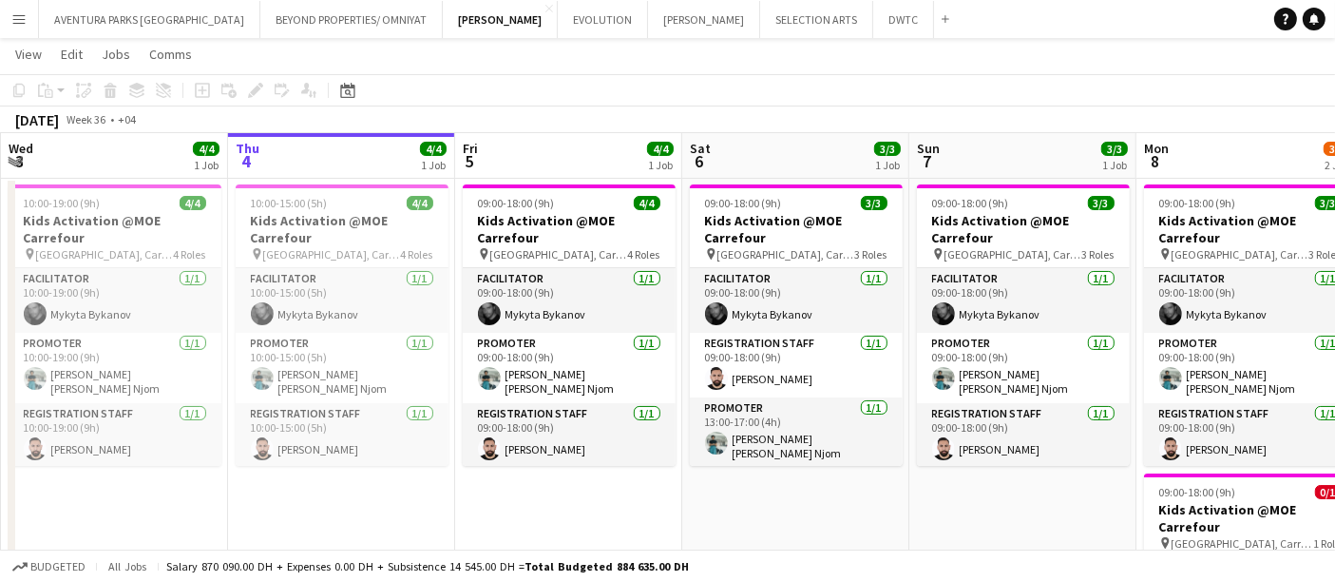
click at [1107, 86] on app-toolbar "Copy Paste Paste Ctrl+V Paste with crew Ctrl+Shift+V Paste linked Job [GEOGRAPH…" at bounding box center [667, 90] width 1335 height 32
click at [127, 17] on button "AVENTURA PARKS DUBAI Close" at bounding box center [149, 19] width 221 height 37
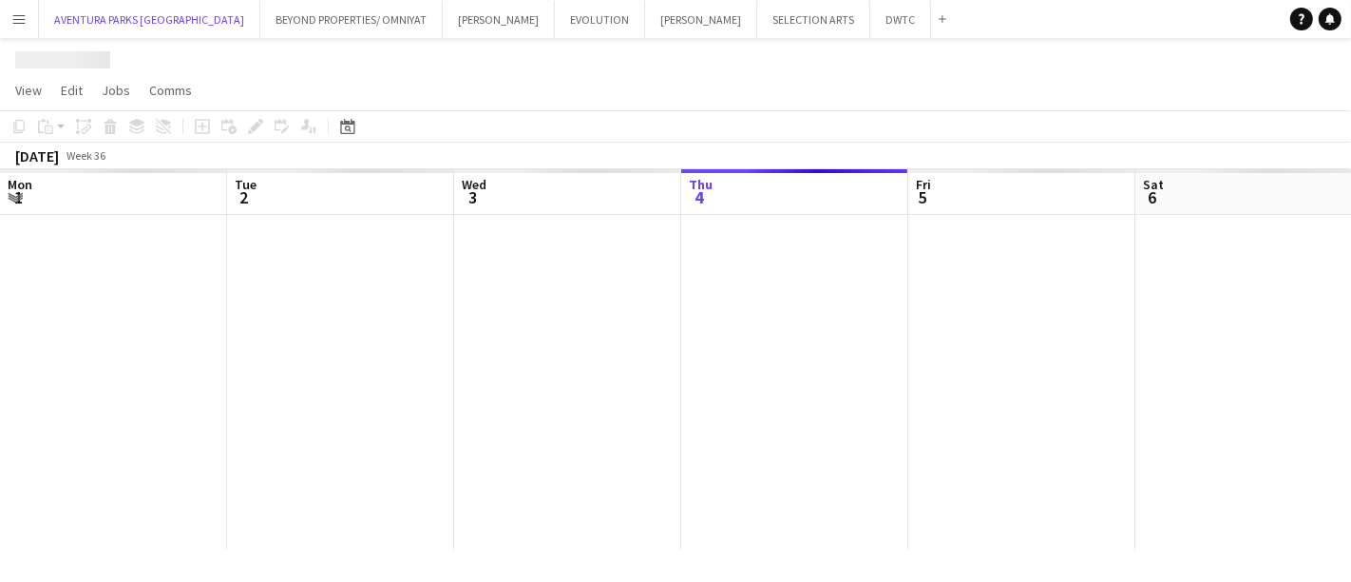
scroll to position [0, 453]
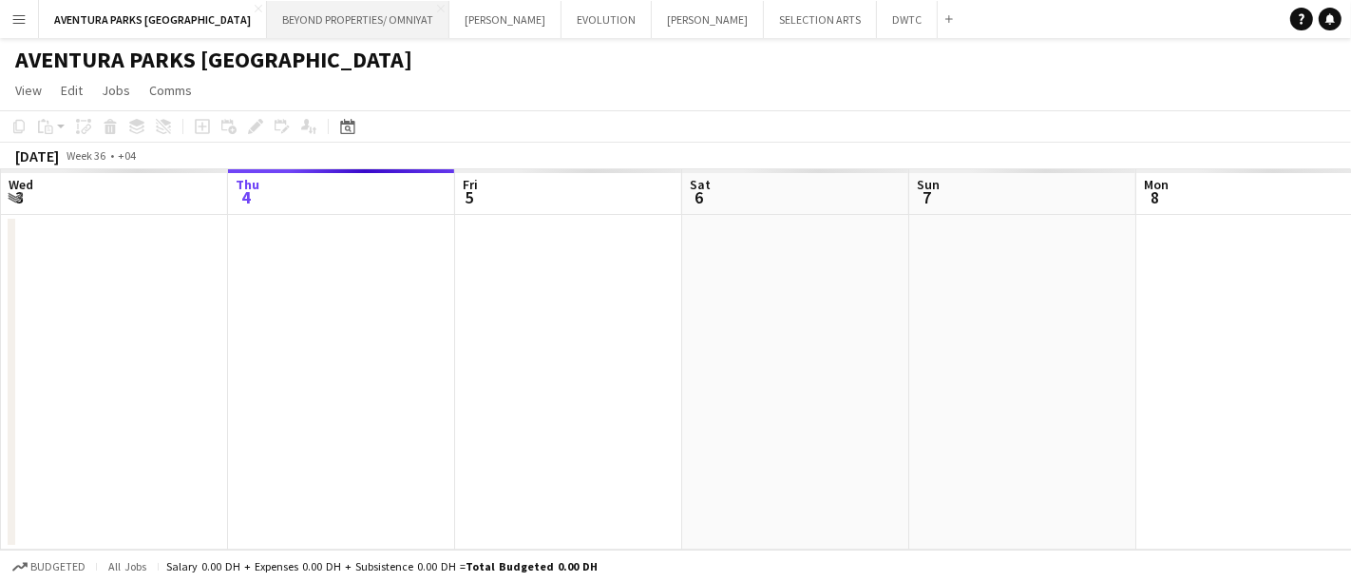
click at [267, 11] on button "BEYOND PROPERTIES/ OMNIYAT Close" at bounding box center [358, 19] width 182 height 37
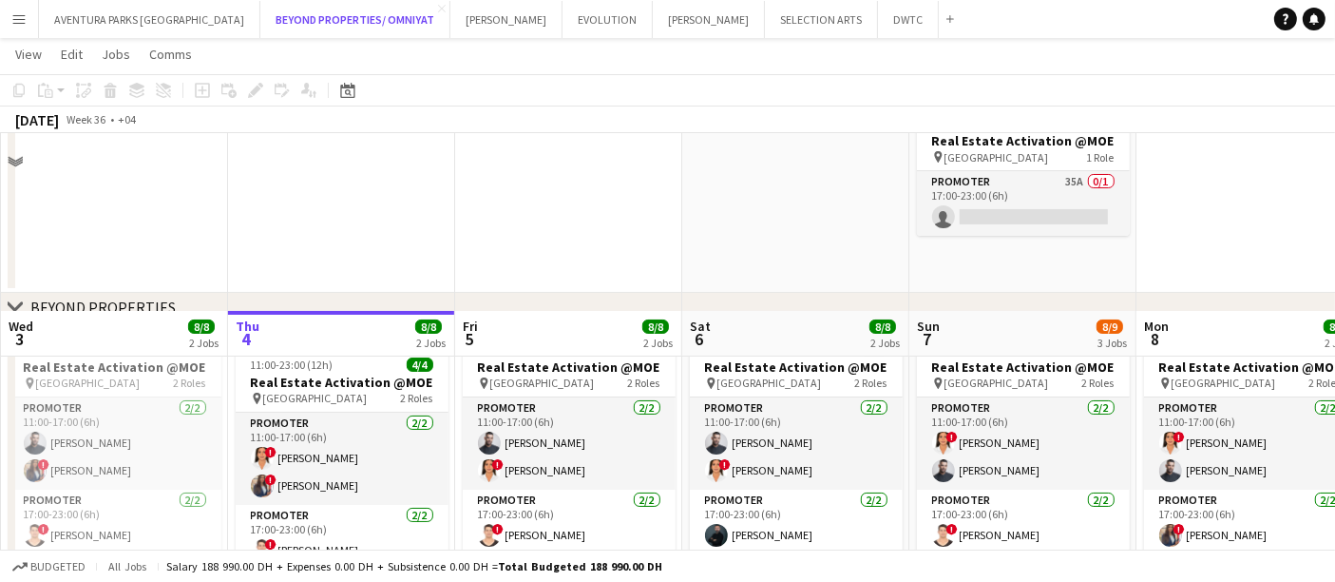
scroll to position [316, 0]
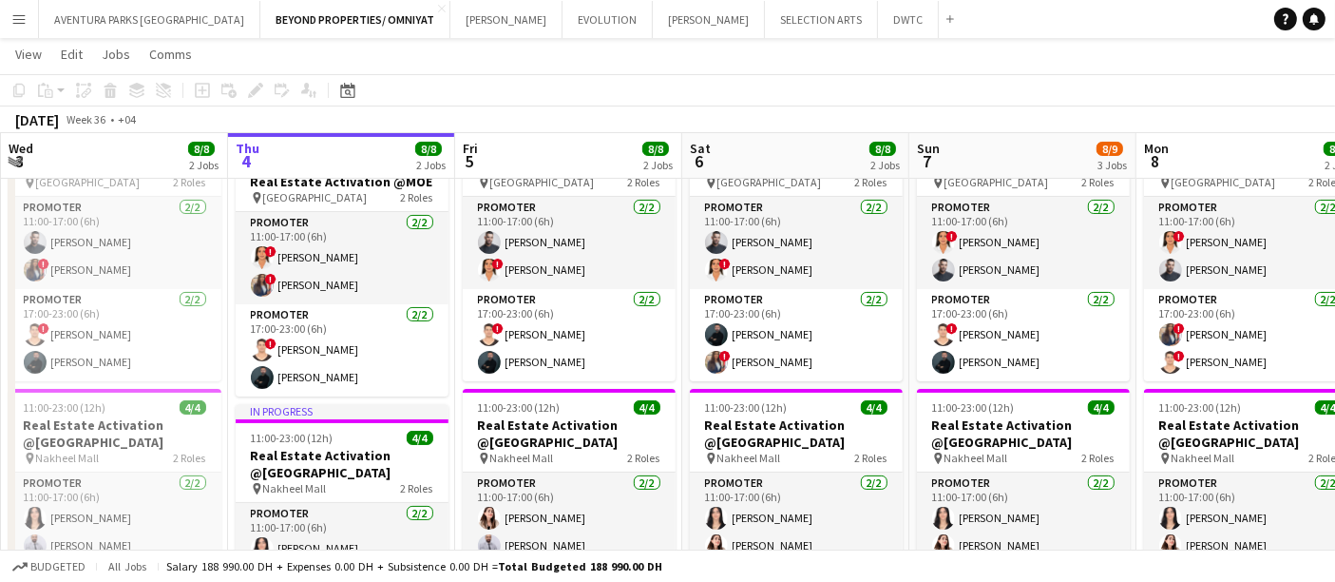
drag, startPoint x: 950, startPoint y: 104, endPoint x: 546, endPoint y: 106, distance: 404.9
click at [525, 108] on div "Copy Paste Paste Ctrl+V Paste with crew Ctrl+Shift+V Paste linked Job [GEOGRAPH…" at bounding box center [667, 103] width 1335 height 59
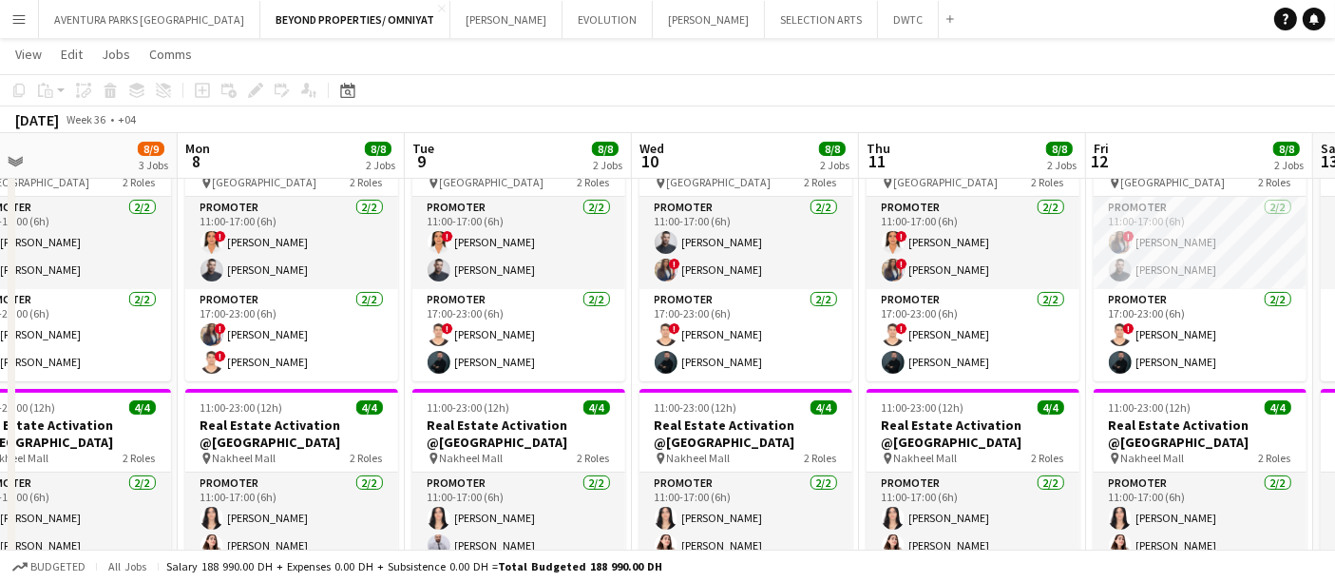
scroll to position [0, 579]
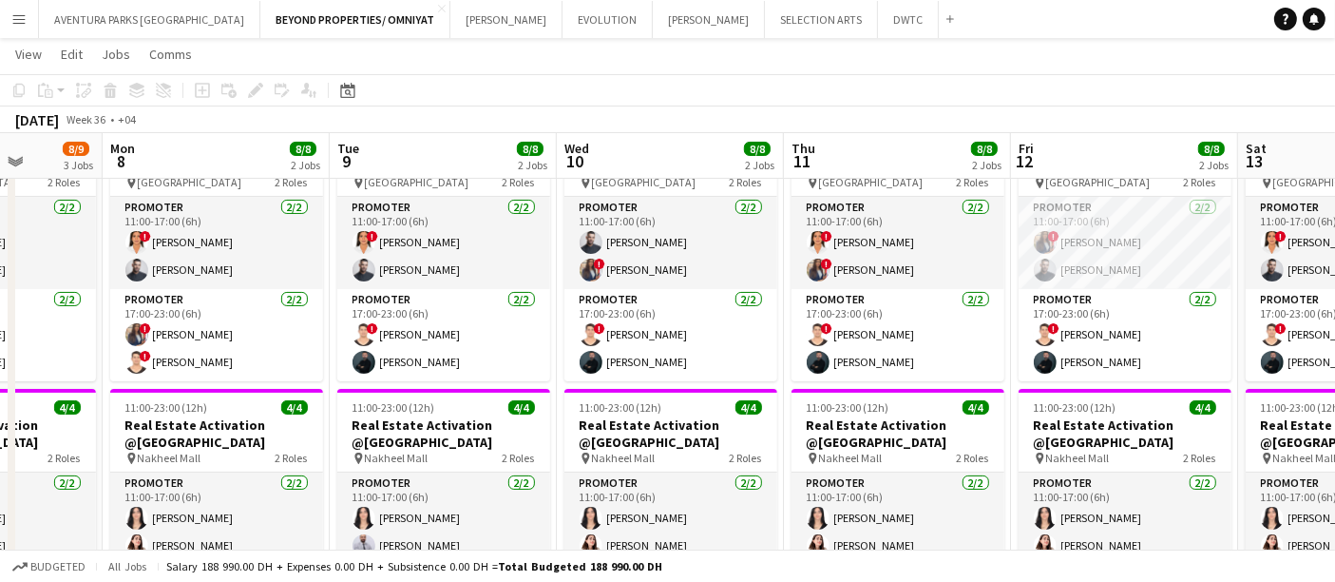
drag, startPoint x: 1034, startPoint y: 353, endPoint x: 0, endPoint y: 351, distance: 1034.1
click at [0, 351] on app-calendar-viewport "Fri 5 8/8 2 Jobs Sat 6 8/8 2 Jobs Sun 7 8/9 3 Jobs Mon 8 8/8 2 Jobs Tue 9 8/8 2…" at bounding box center [667, 336] width 1335 height 1156
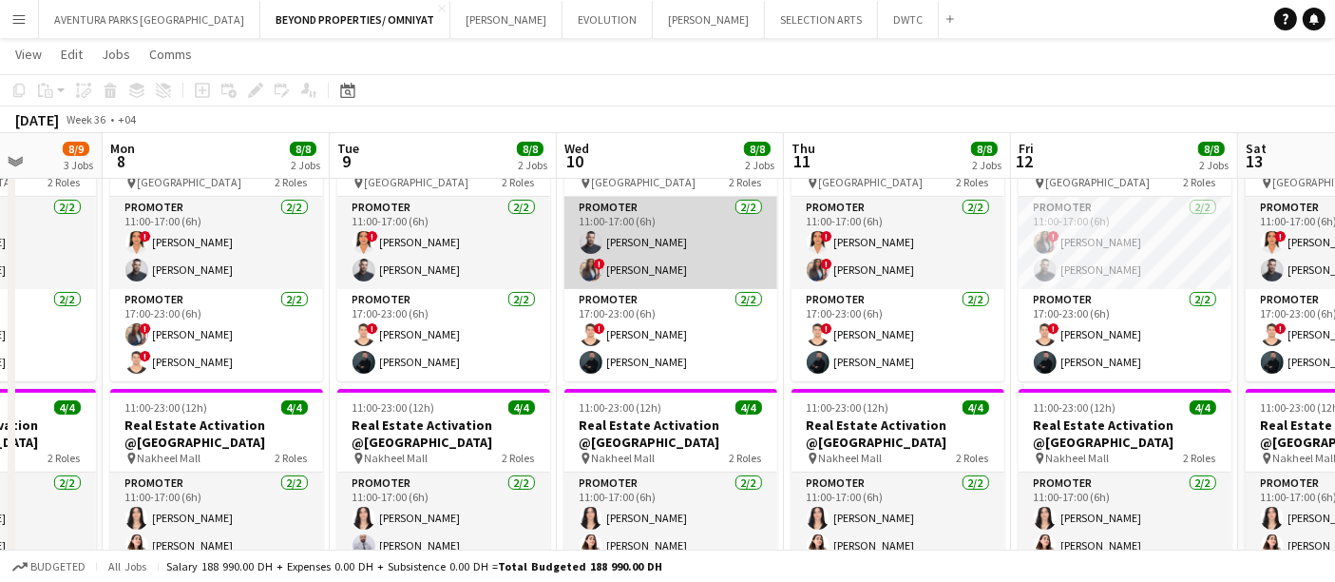
click at [660, 266] on app-card-role "Promoter [DATE] 11:00-17:00 (6h) [PERSON_NAME] ! [PERSON_NAME]" at bounding box center [671, 243] width 213 height 92
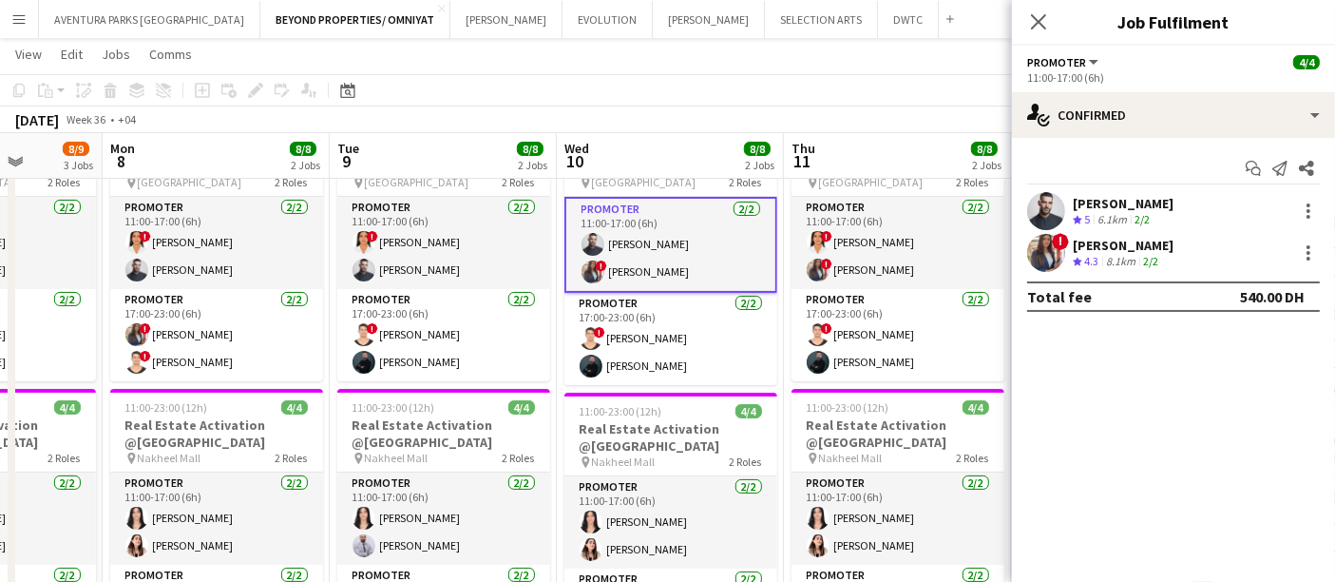
click at [711, 124] on div "[DATE] Week 36 • +04" at bounding box center [667, 119] width 1335 height 27
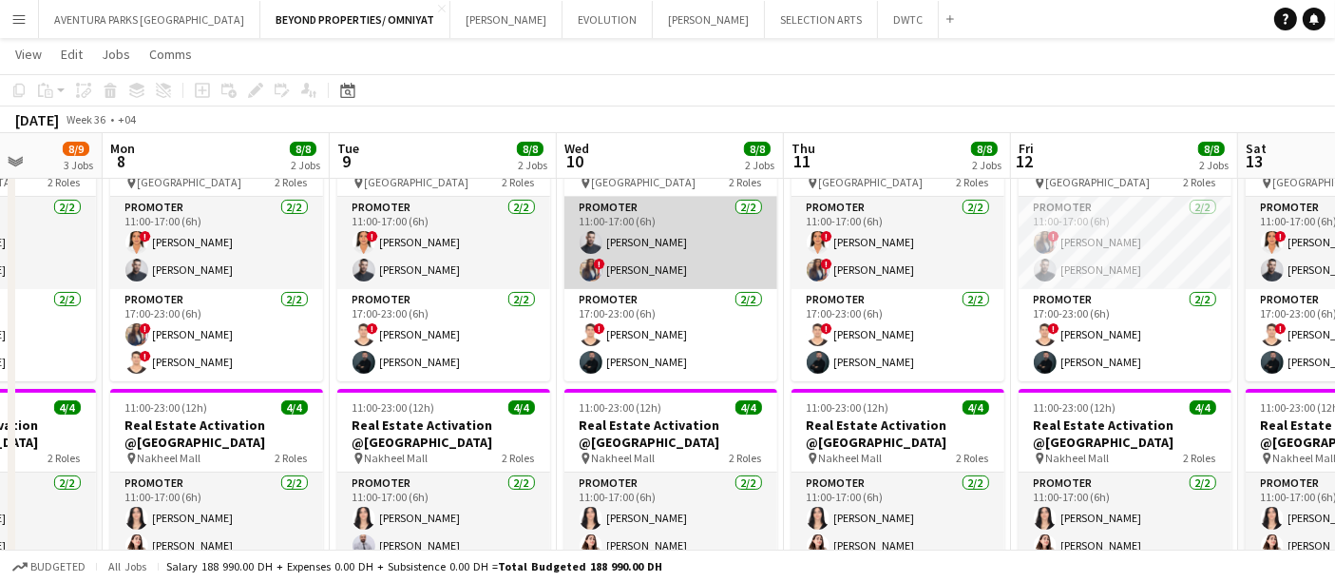
click at [651, 261] on app-card-role "Promoter [DATE] 11:00-17:00 (6h) [PERSON_NAME] ! [PERSON_NAME]" at bounding box center [671, 243] width 213 height 92
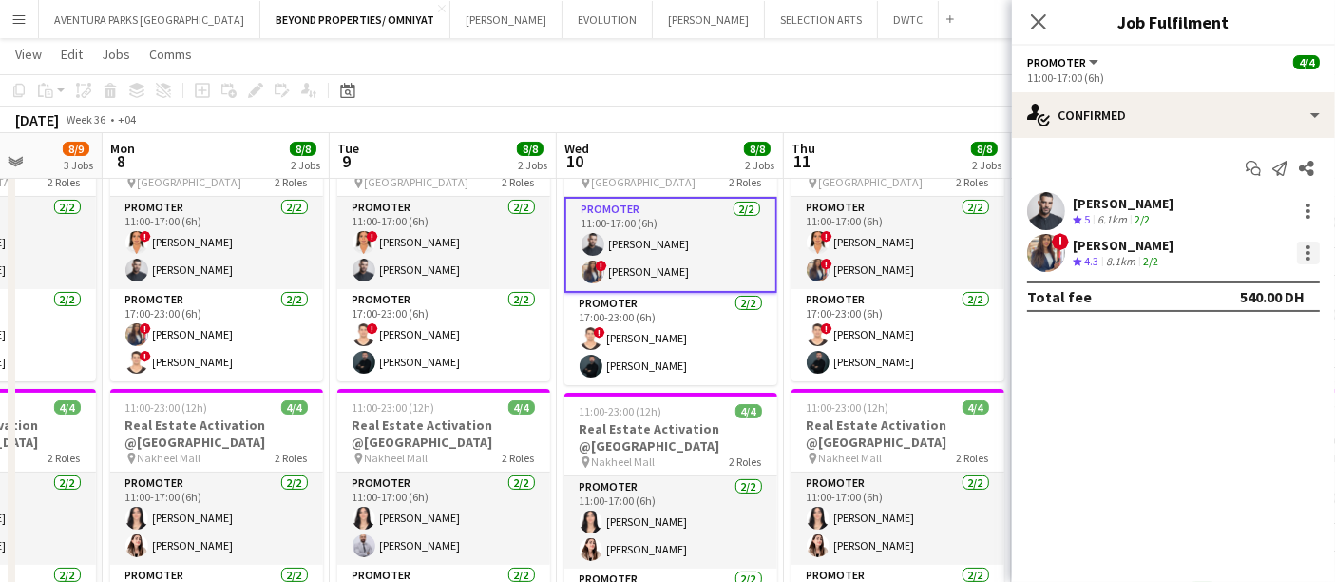
click at [1297, 252] on div at bounding box center [1308, 252] width 23 height 23
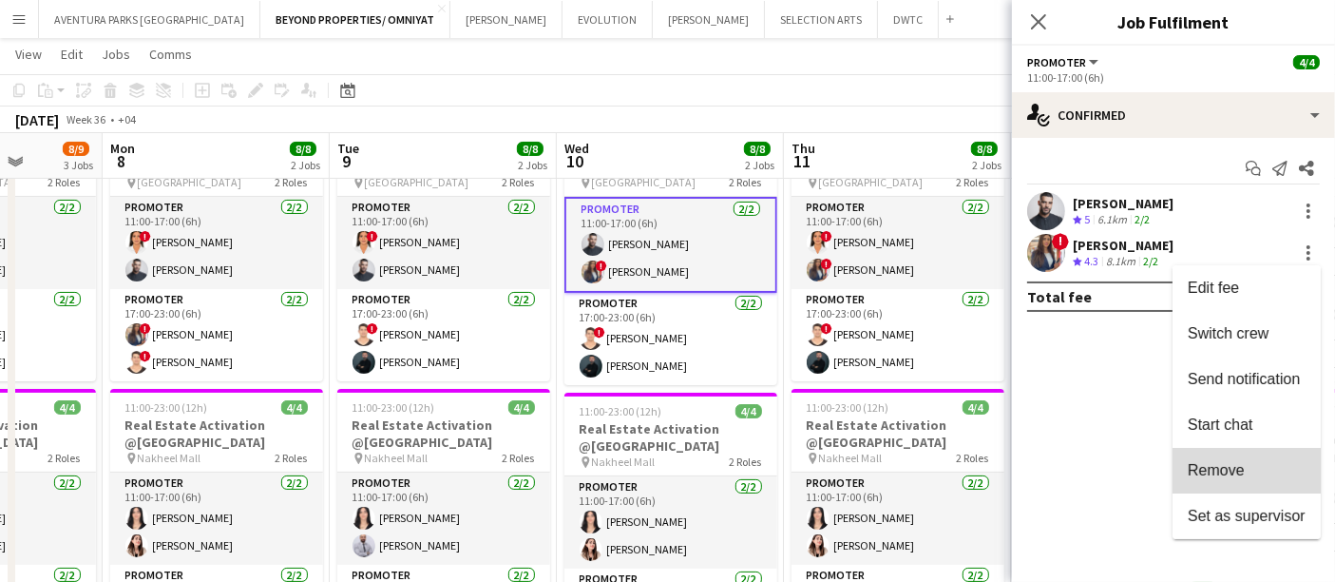
click at [1248, 466] on span "Remove" at bounding box center [1247, 470] width 118 height 17
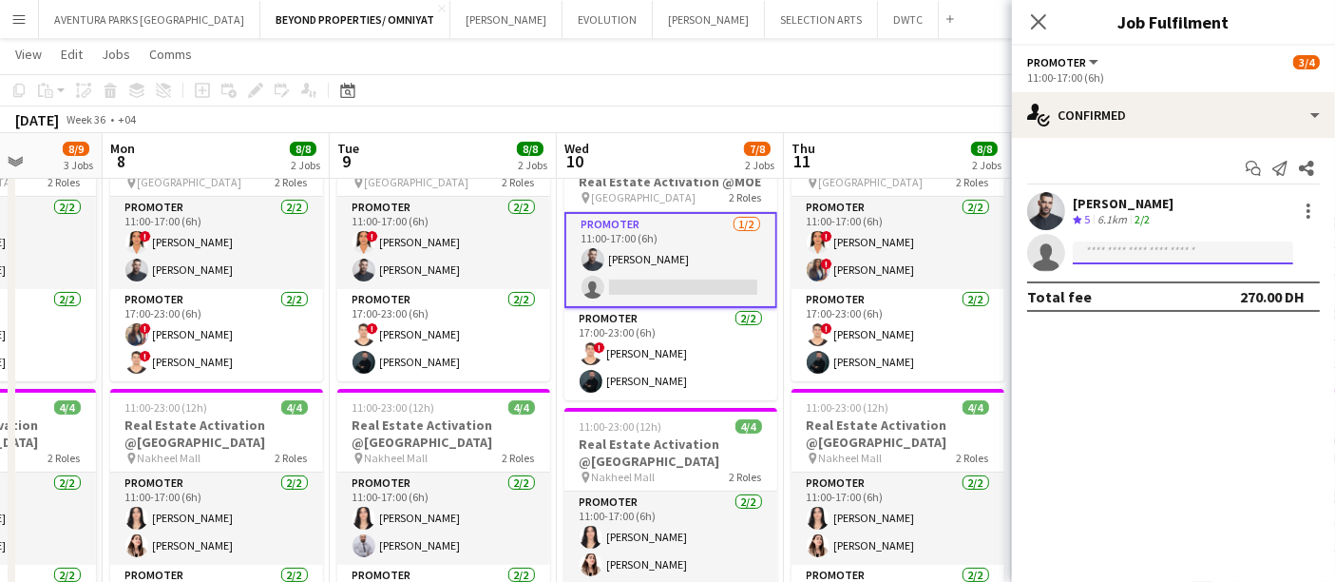
click at [1113, 252] on input at bounding box center [1183, 252] width 220 height 23
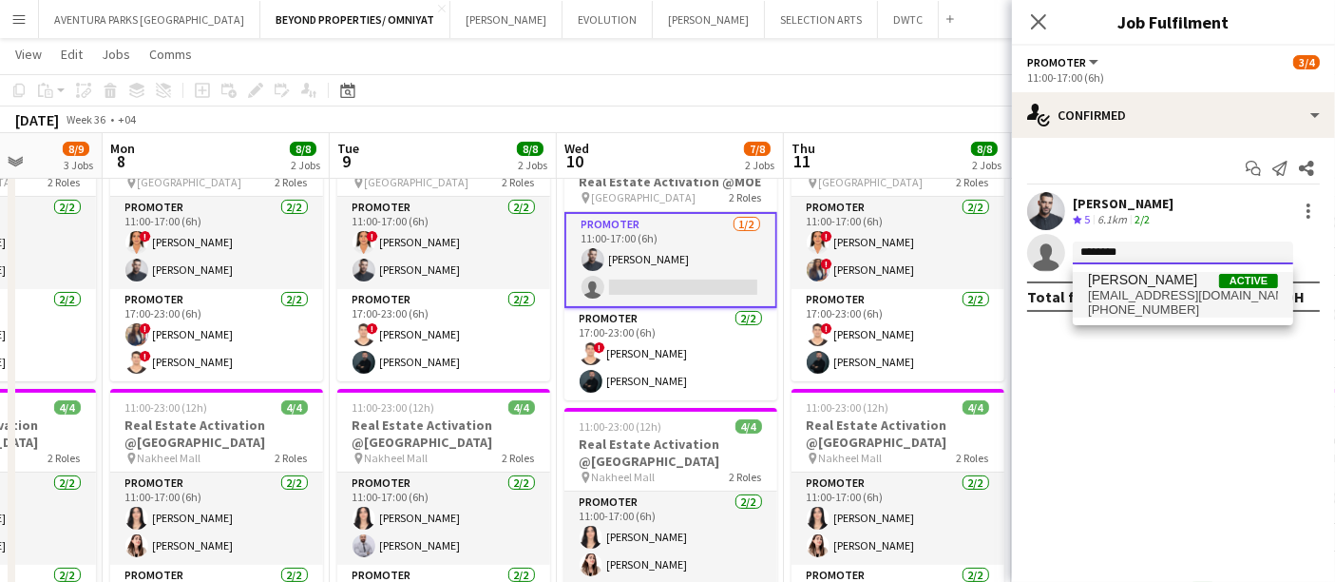
type input "********"
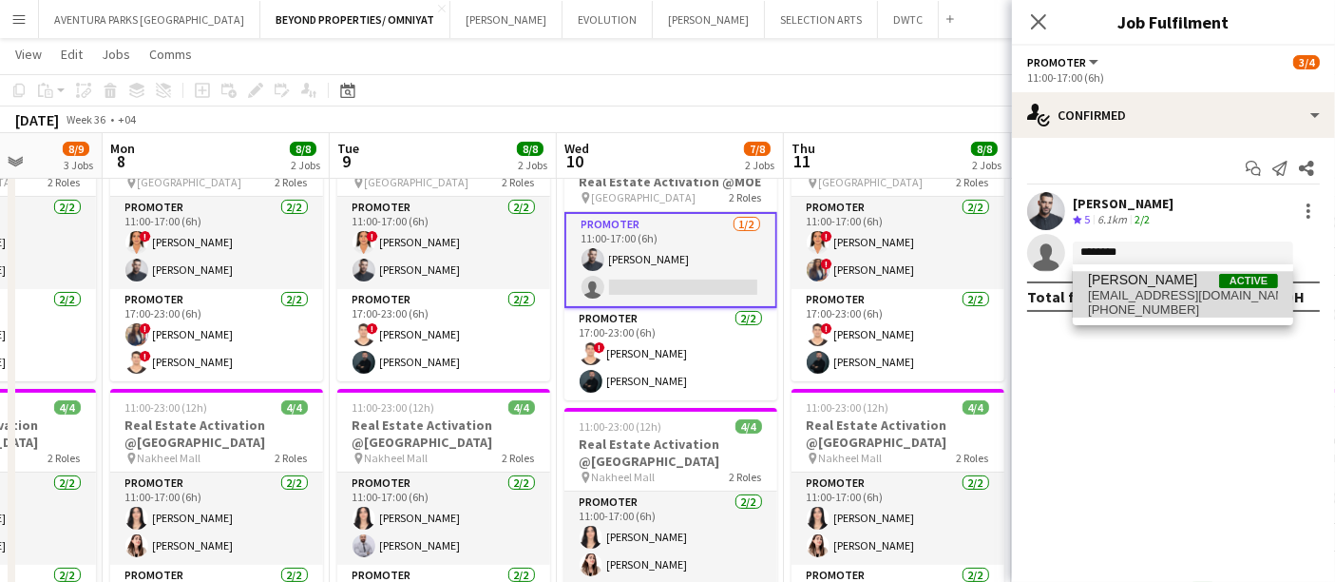
click at [1160, 293] on span "[EMAIL_ADDRESS][DOMAIN_NAME]" at bounding box center [1183, 295] width 190 height 15
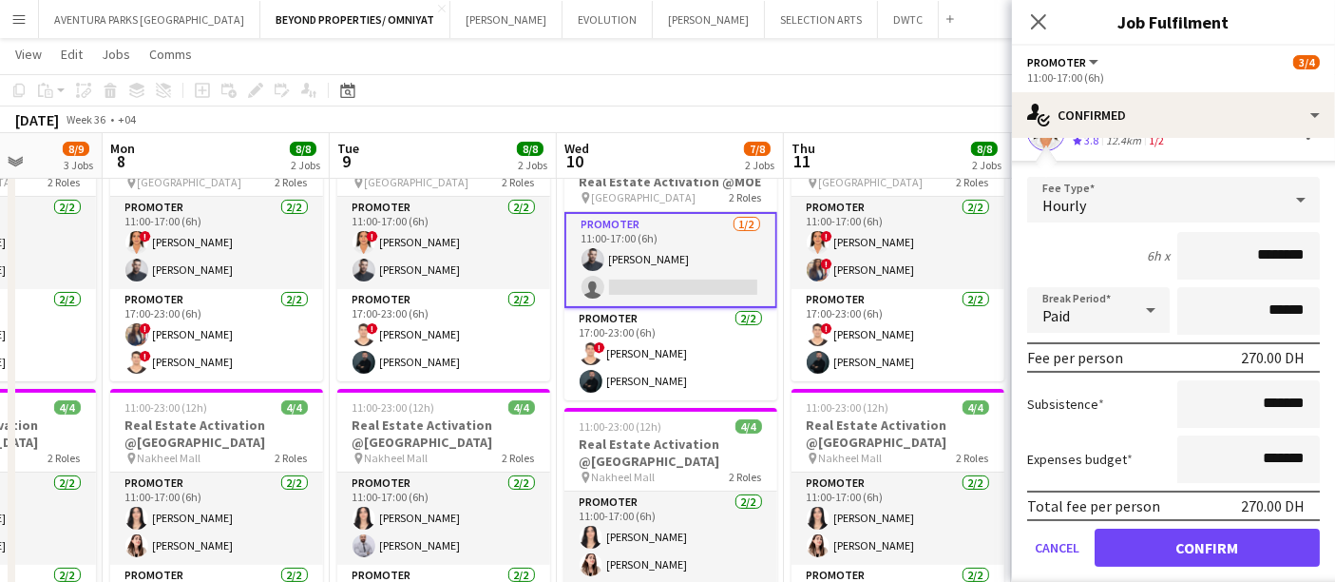
scroll to position [172, 0]
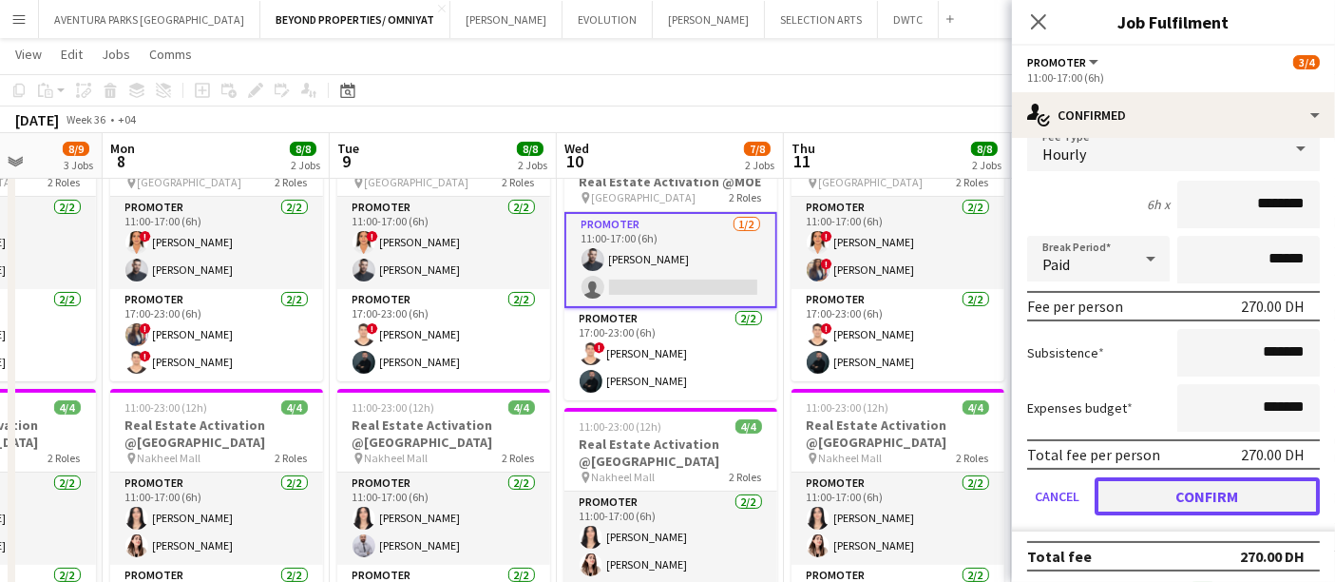
click at [1202, 493] on button "Confirm" at bounding box center [1207, 496] width 225 height 38
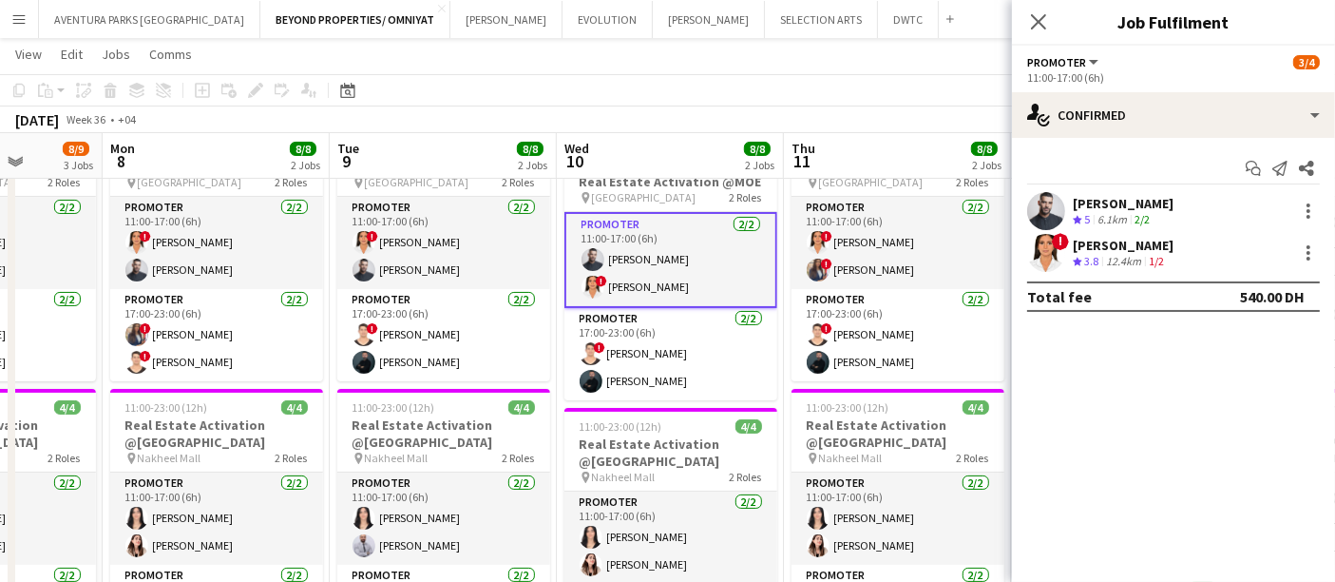
scroll to position [0, 0]
click at [864, 97] on app-toolbar "Copy Paste Paste Ctrl+V Paste with crew Ctrl+Shift+V Paste linked Job [GEOGRAPH…" at bounding box center [667, 90] width 1335 height 32
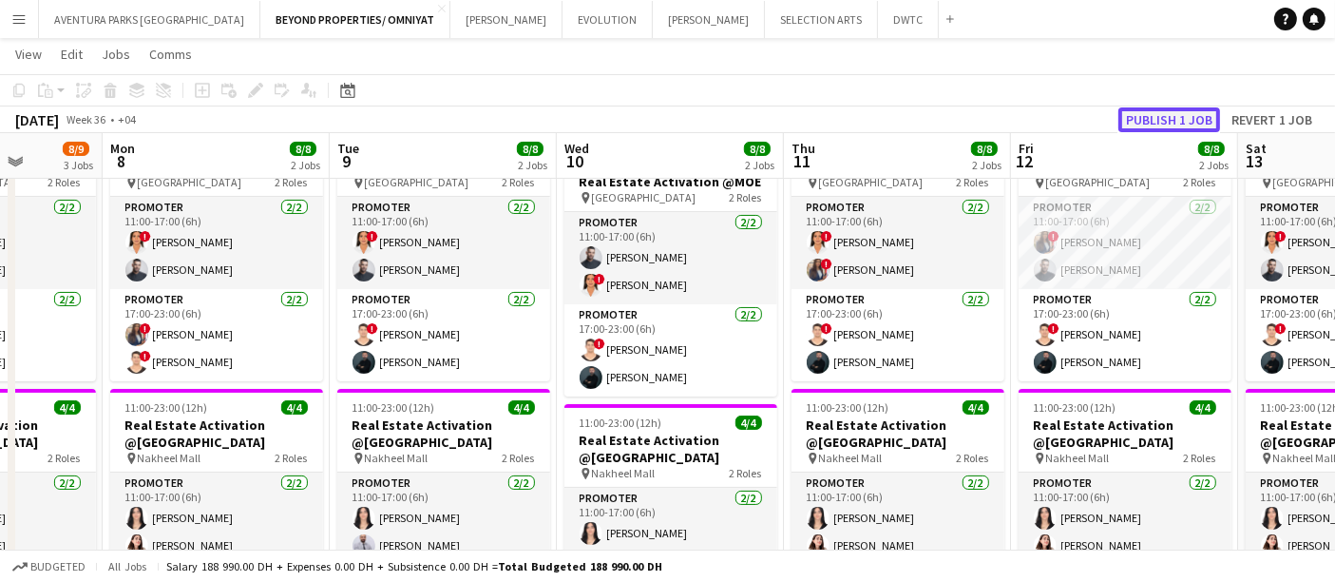
click at [1189, 122] on button "Publish 1 job" at bounding box center [1170, 119] width 102 height 25
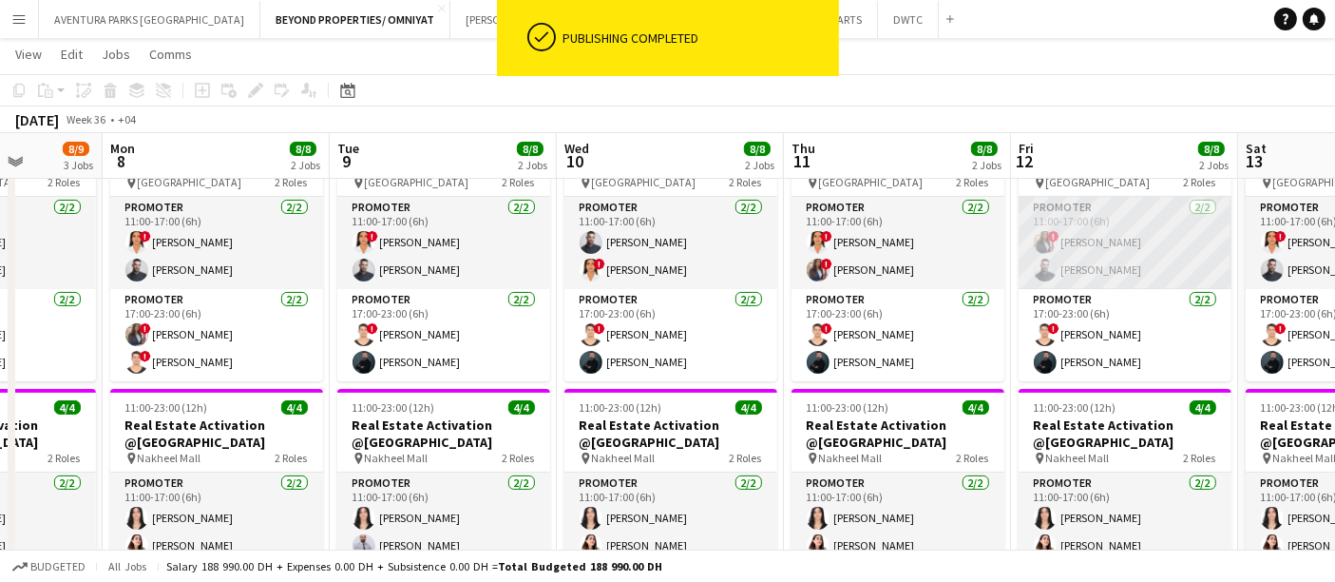
click at [1135, 242] on app-card-role "Promoter [DATE] 11:00-17:00 (6h) ! [PERSON_NAME]" at bounding box center [1125, 243] width 213 height 92
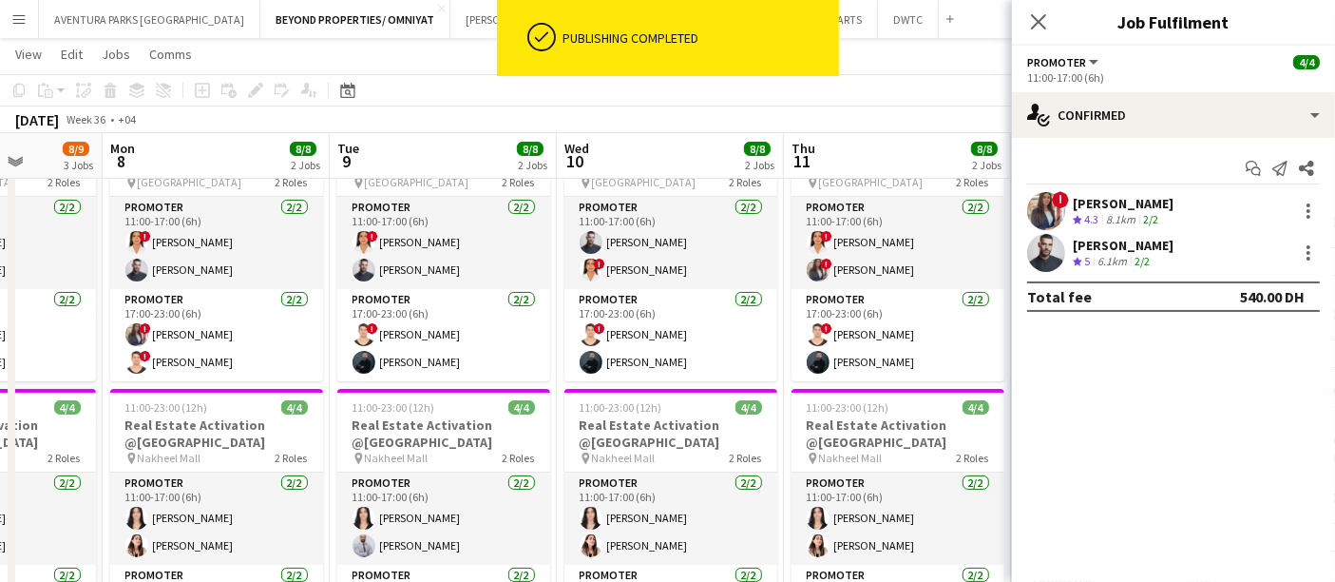
click at [939, 124] on div "[DATE] Week 36 • +04" at bounding box center [667, 119] width 1335 height 27
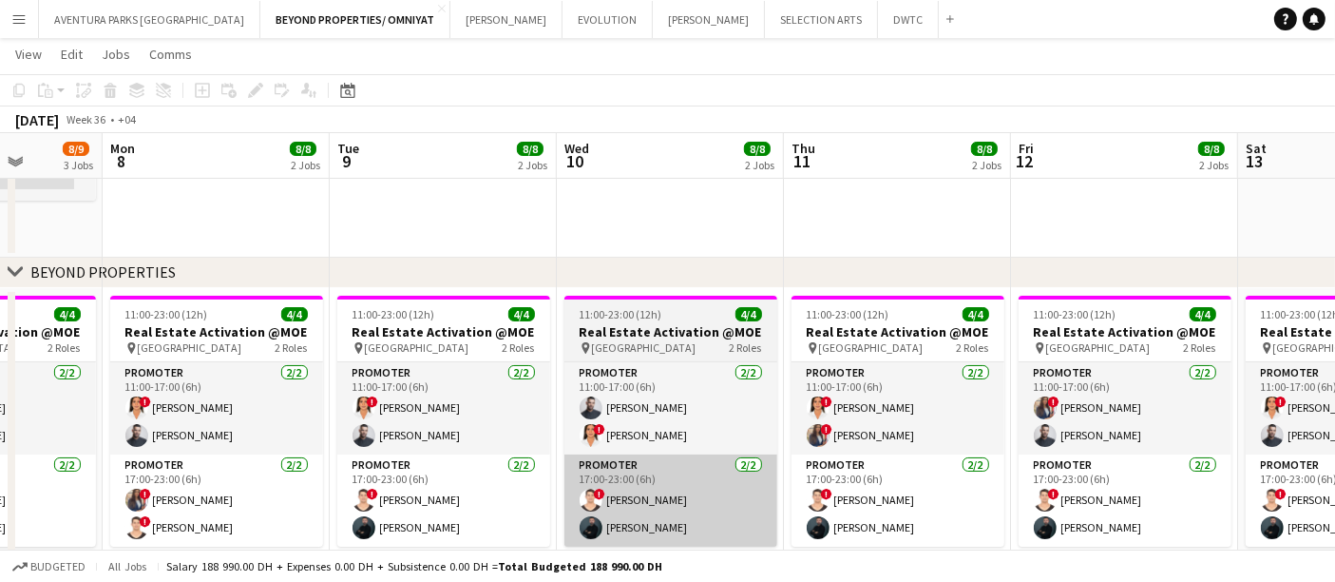
scroll to position [105, 0]
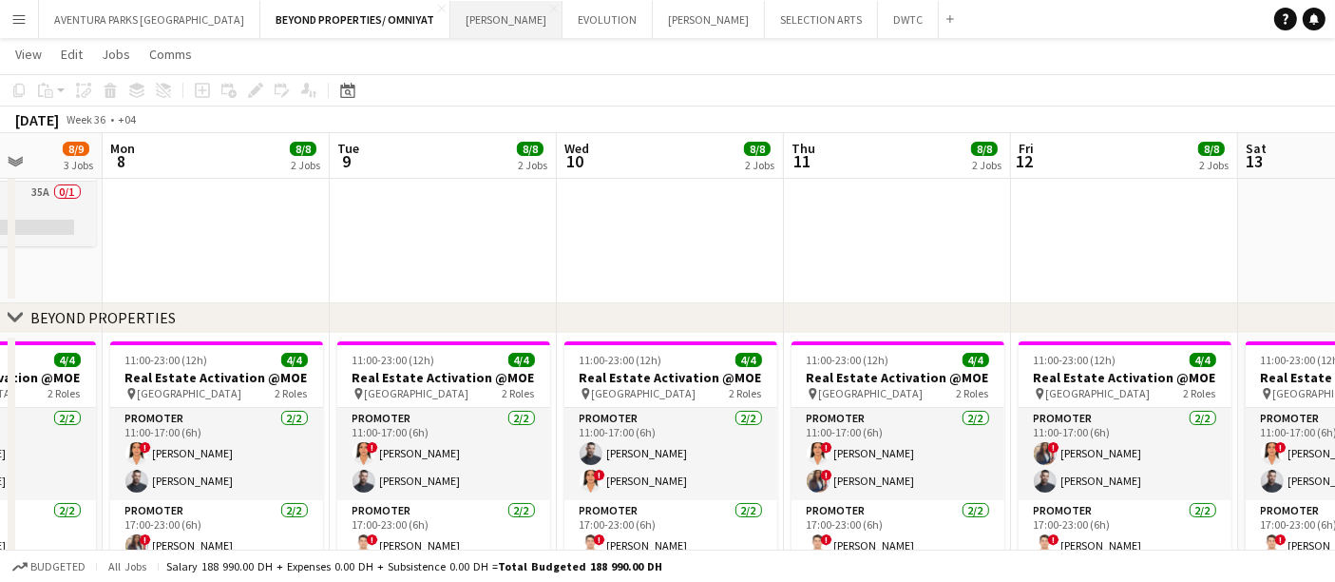
click at [450, 29] on button "[PERSON_NAME] Close" at bounding box center [506, 19] width 112 height 37
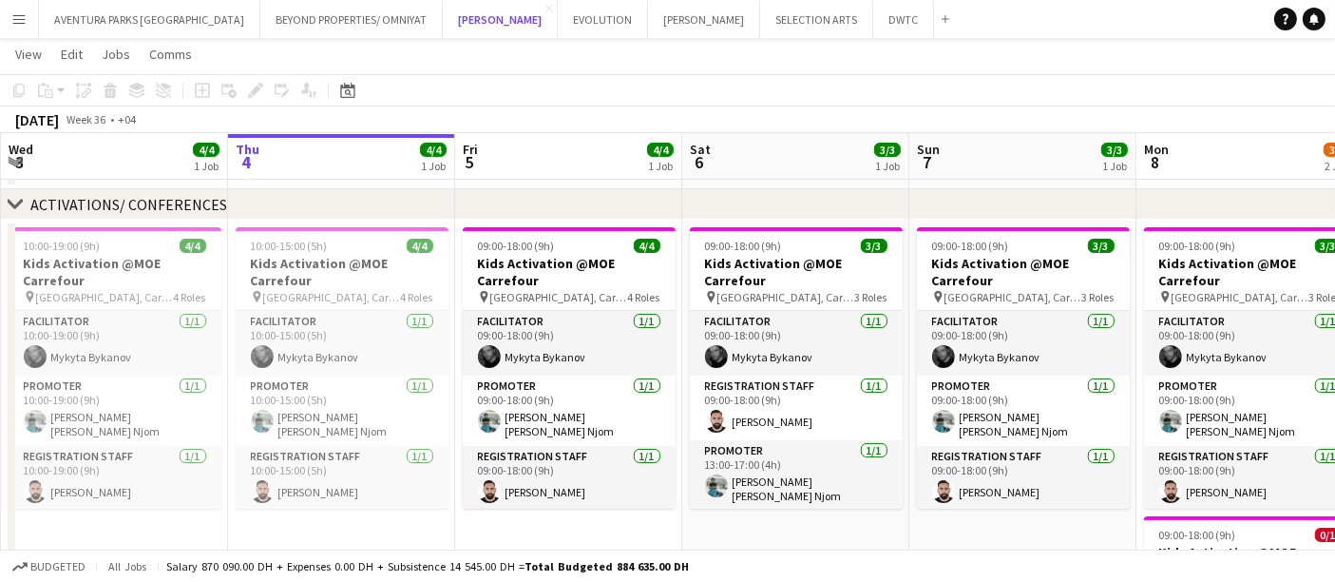
scroll to position [422, 0]
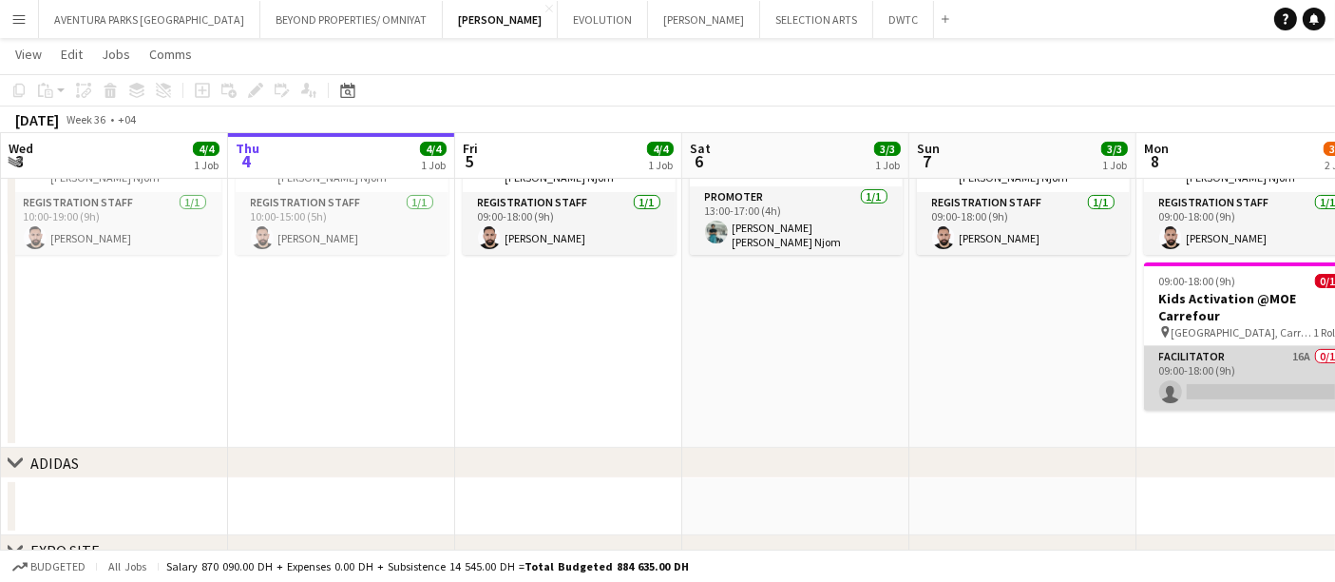
click at [1220, 352] on app-card-role "Facilitator 16A 0/1 09:00-18:00 (9h) single-neutral-actions" at bounding box center [1250, 378] width 213 height 65
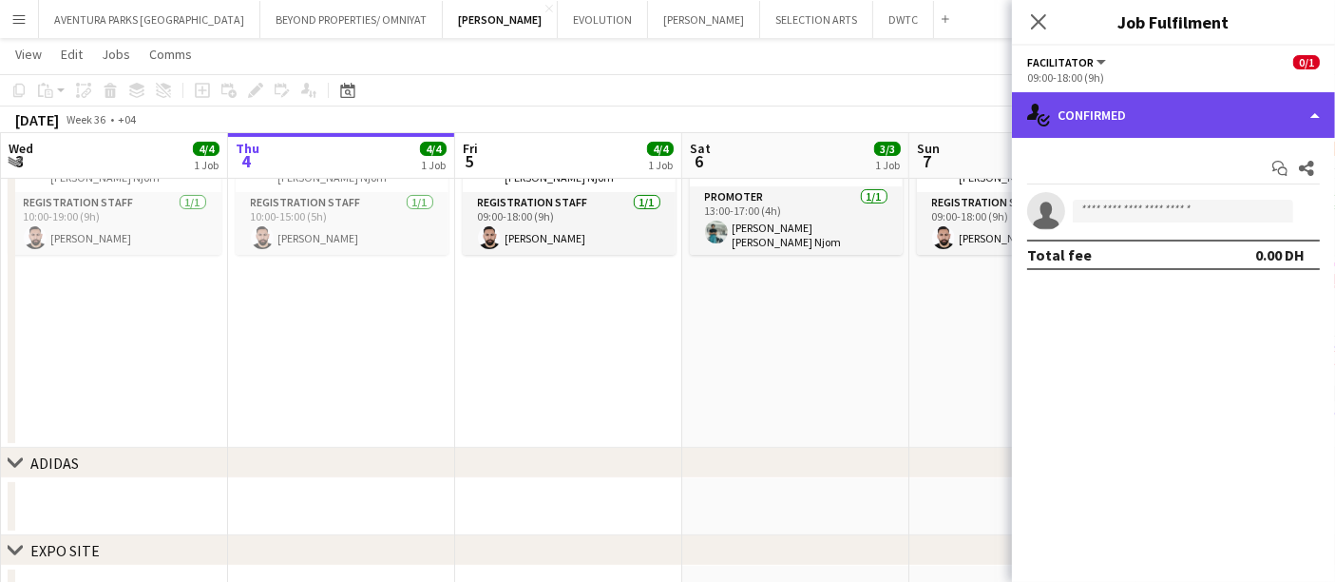
click at [1098, 106] on div "single-neutral-actions-check-2 Confirmed" at bounding box center [1173, 115] width 323 height 46
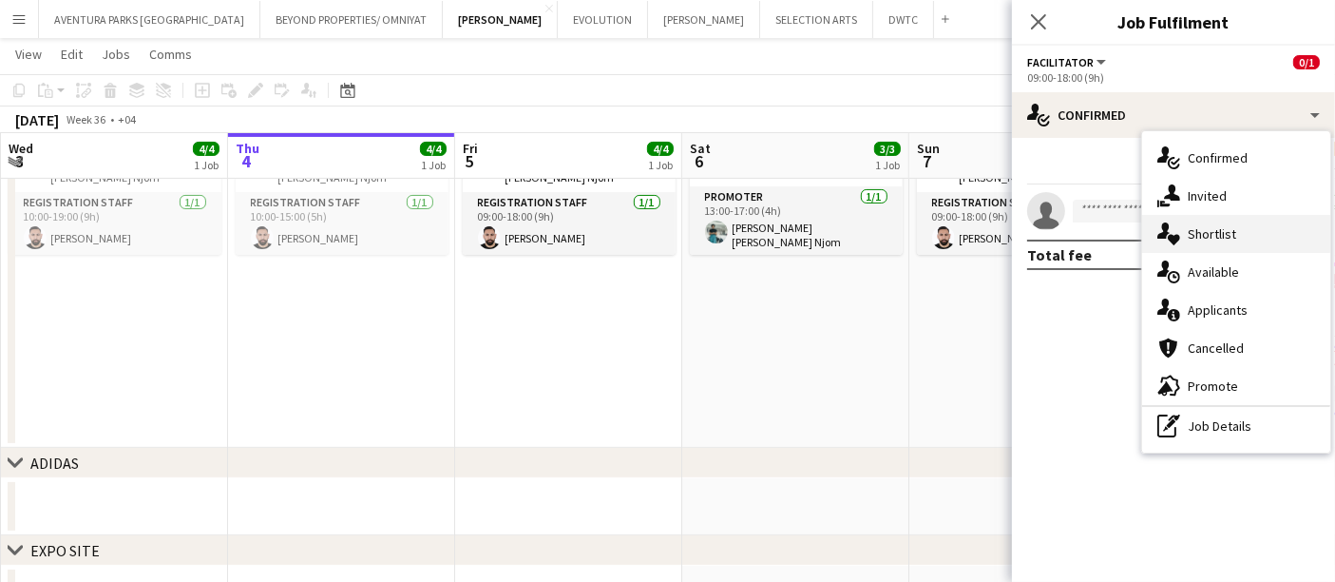
click at [1193, 221] on div "single-neutral-actions-heart Shortlist" at bounding box center [1236, 234] width 188 height 38
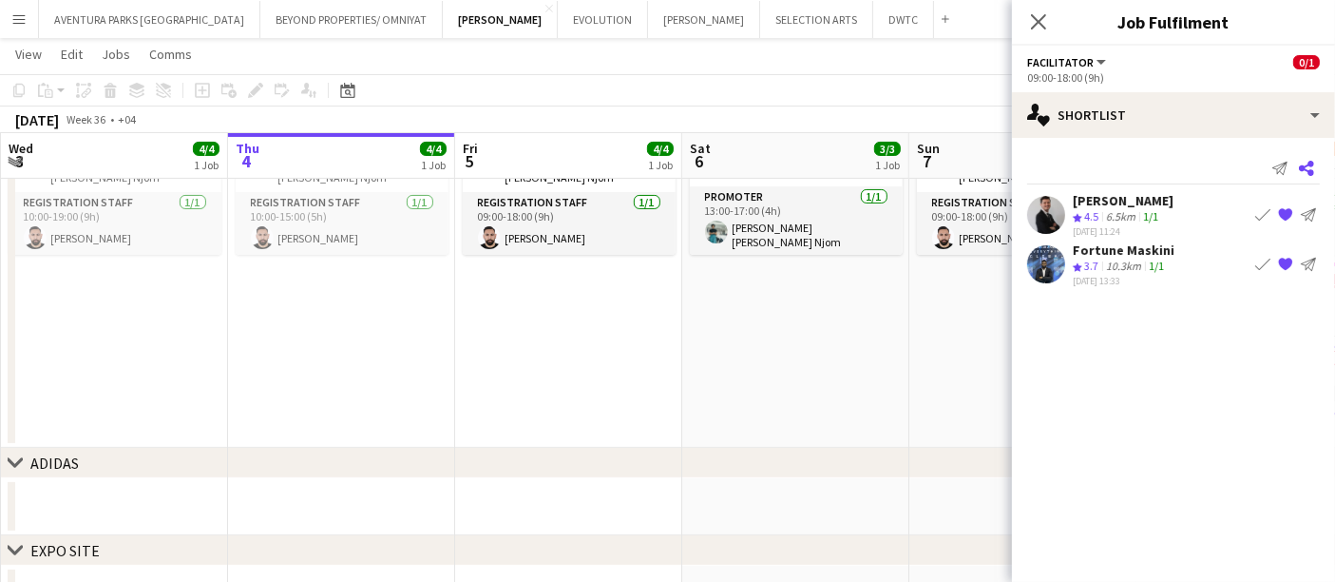
click at [1301, 159] on app-icon "Share" at bounding box center [1307, 168] width 27 height 27
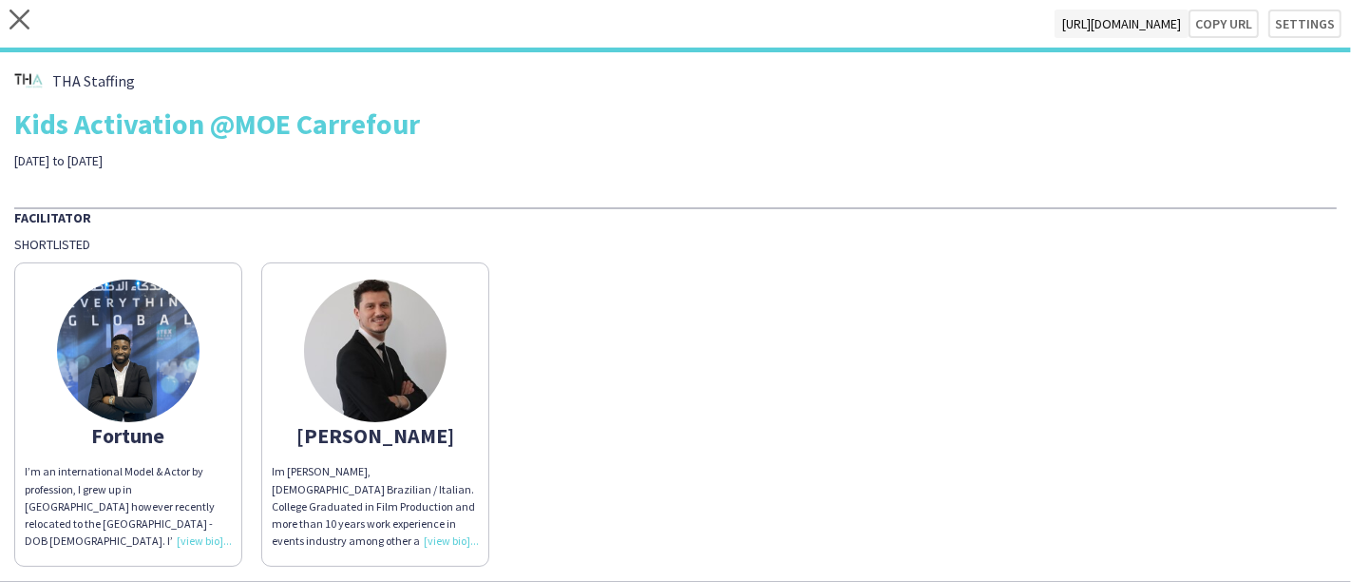
click at [1268, 287] on div "Fortune I’m an international Model & Actor by profession, I grew up in [GEOGRAP…" at bounding box center [675, 410] width 1323 height 314
click at [1218, 25] on button "Copy url" at bounding box center [1214, 24] width 89 height 29
click at [1160, 311] on div "Fortune I’m an international Model & Actor by profession, I grew up in [GEOGRAP…" at bounding box center [675, 410] width 1323 height 314
click at [138, 399] on img at bounding box center [128, 350] width 143 height 143
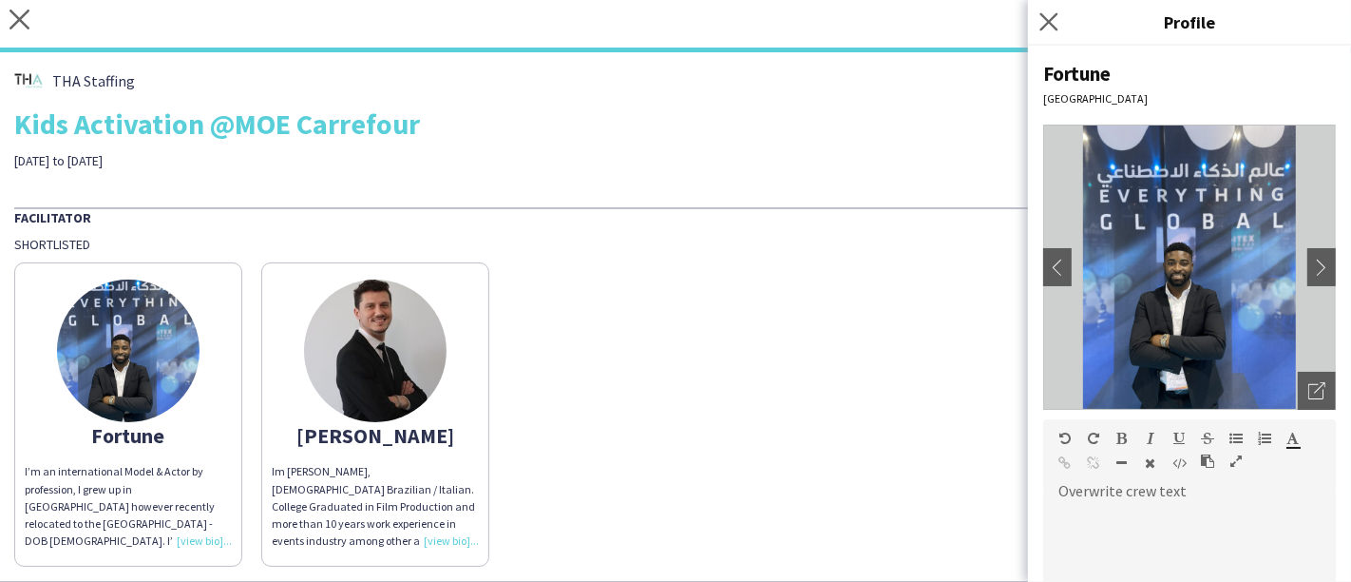
click at [1045, 9] on app-icon "Close pop-in" at bounding box center [1050, 23] width 28 height 28
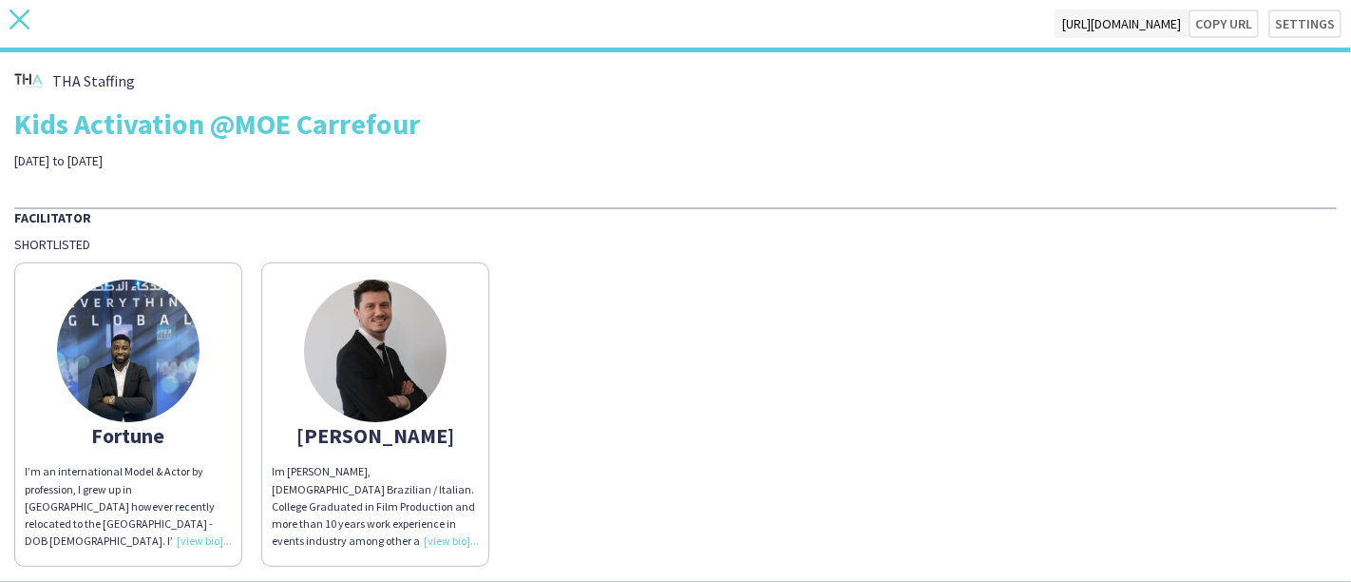
click at [21, 18] on icon at bounding box center [20, 20] width 20 height 20
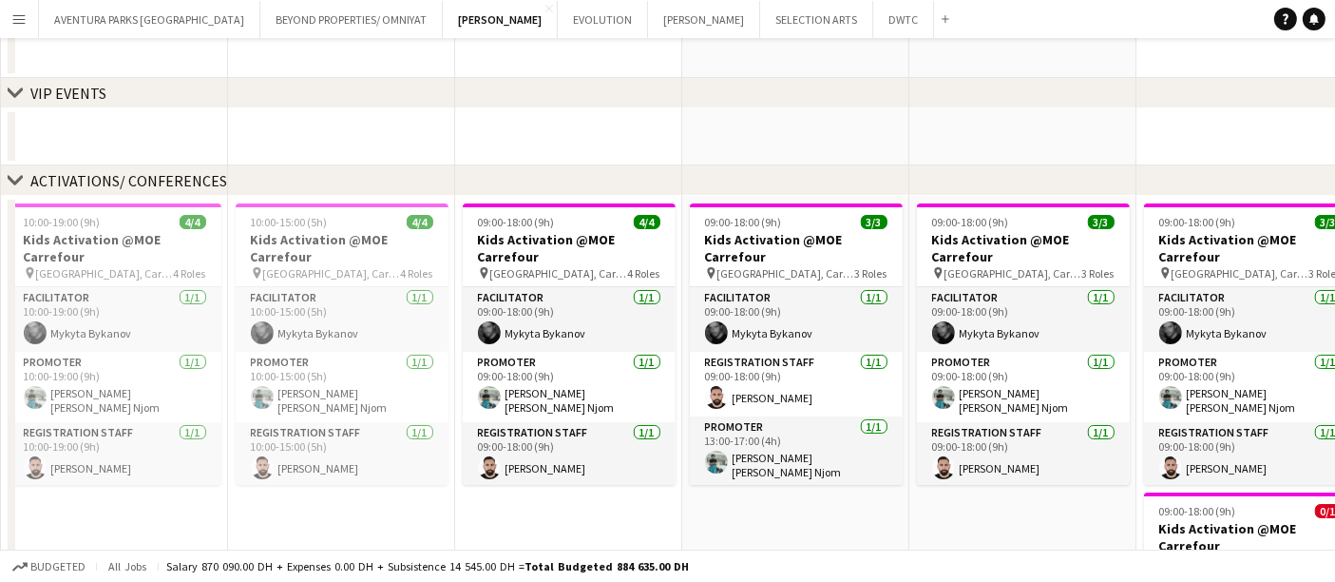
scroll to position [422, 0]
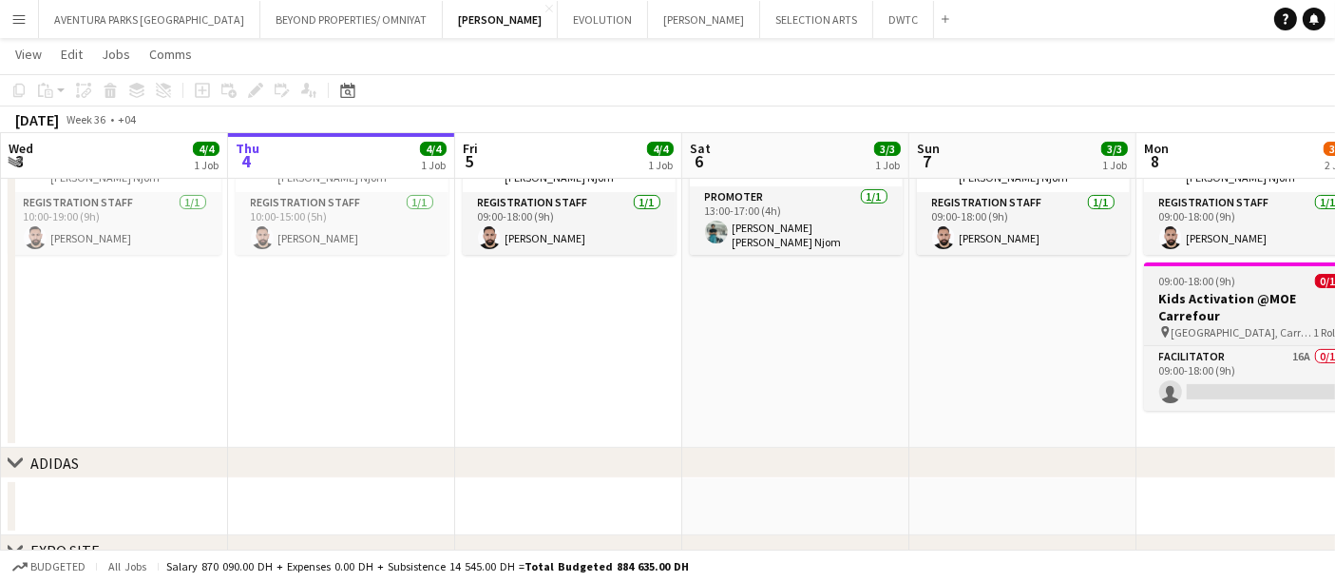
click at [1232, 306] on h3 "Kids Activation @MOE Carrefour" at bounding box center [1250, 307] width 213 height 34
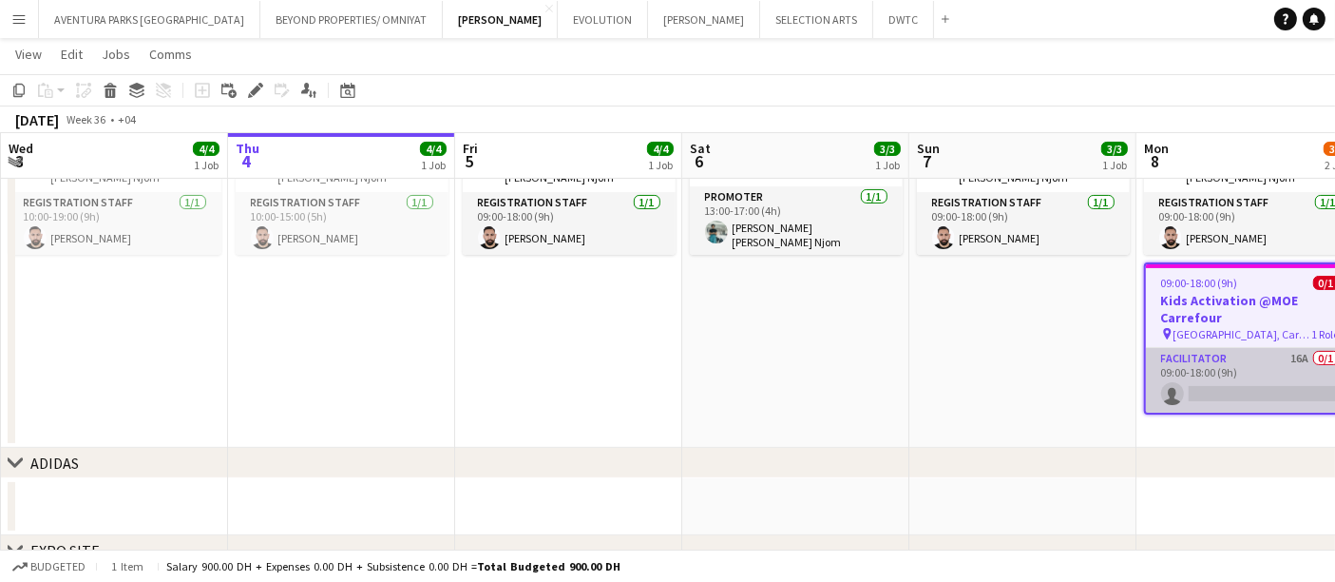
click at [1209, 366] on app-card-role "Facilitator 16A 0/1 09:00-18:00 (9h) single-neutral-actions" at bounding box center [1250, 380] width 209 height 65
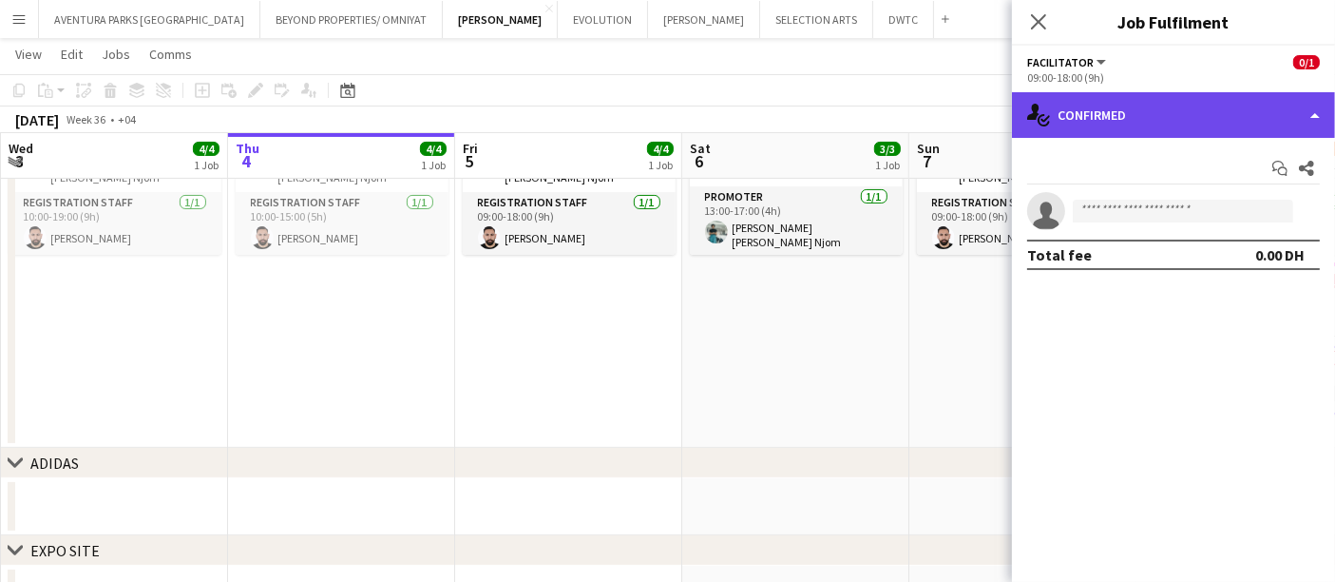
click at [1100, 120] on div "single-neutral-actions-check-2 Confirmed" at bounding box center [1173, 115] width 323 height 46
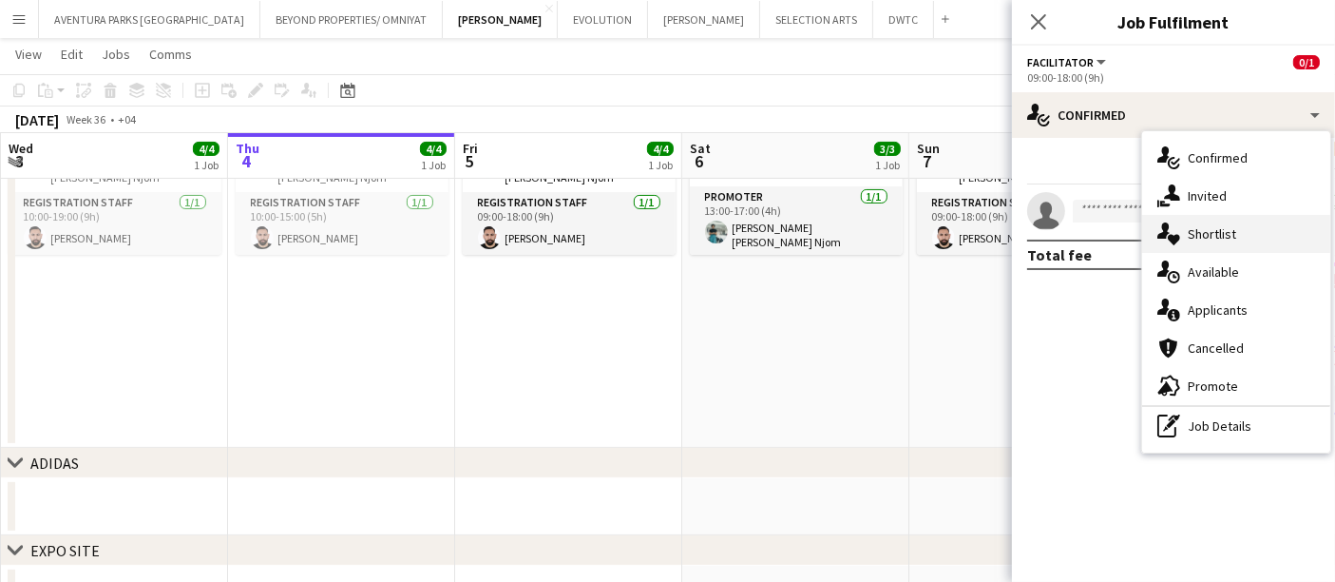
click at [1195, 238] on span "Shortlist" at bounding box center [1212, 233] width 48 height 17
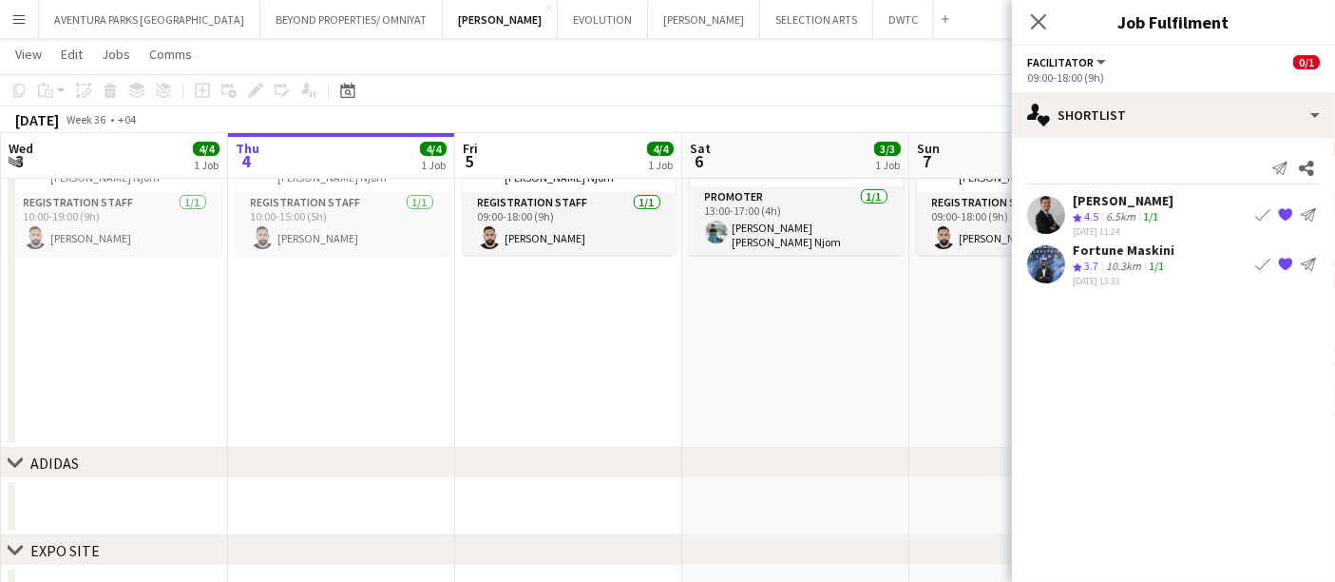
click at [1116, 209] on div "6.5km" at bounding box center [1120, 217] width 37 height 16
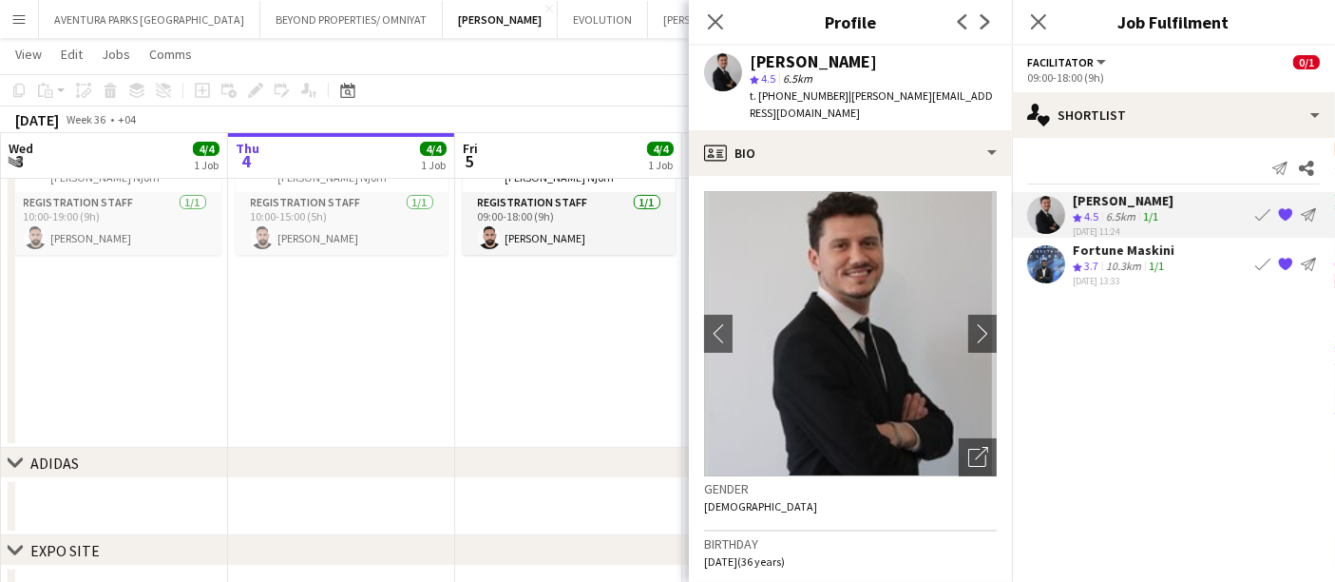
click at [1121, 248] on div "Fortune Maskini" at bounding box center [1124, 249] width 102 height 17
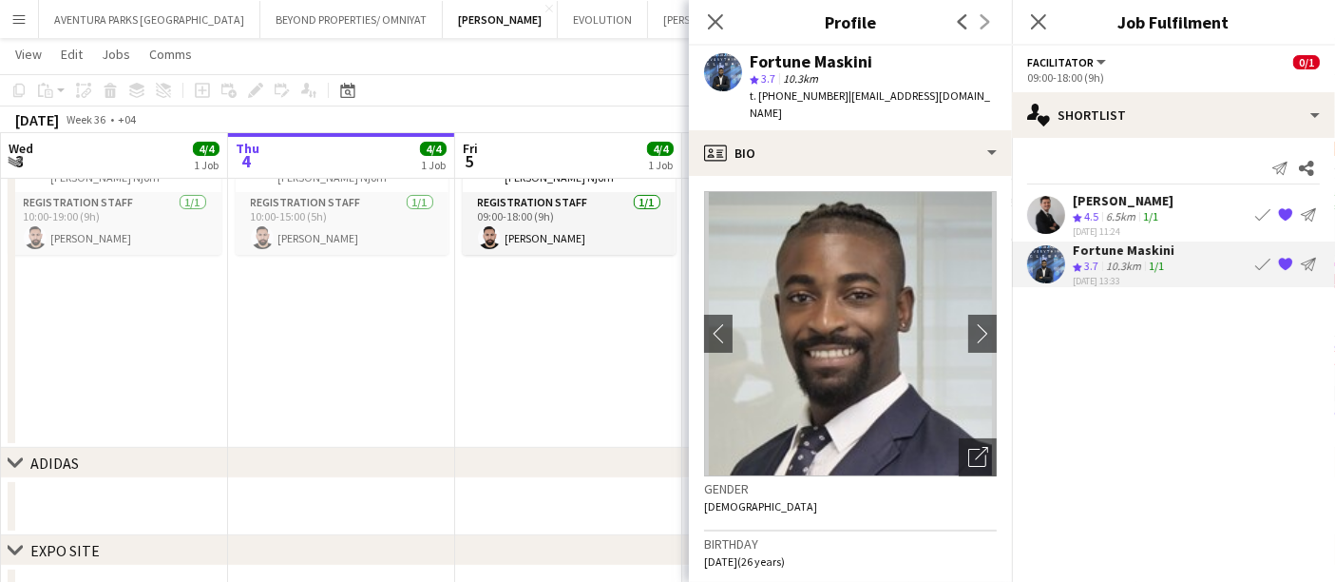
click at [1126, 341] on mat-expansion-panel "heart Shortlist Send notification Share [PERSON_NAME] Crew rating 4.5 6.5km 1/1…" at bounding box center [1173, 360] width 323 height 444
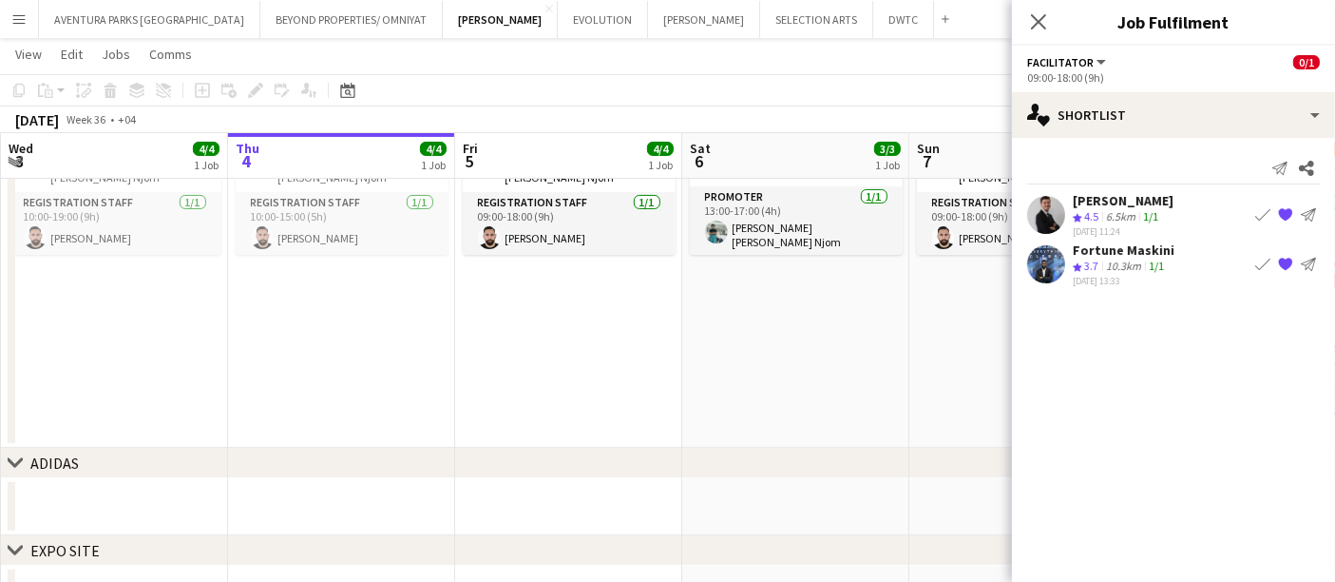
click at [1083, 61] on span "Facilitator" at bounding box center [1060, 62] width 67 height 14
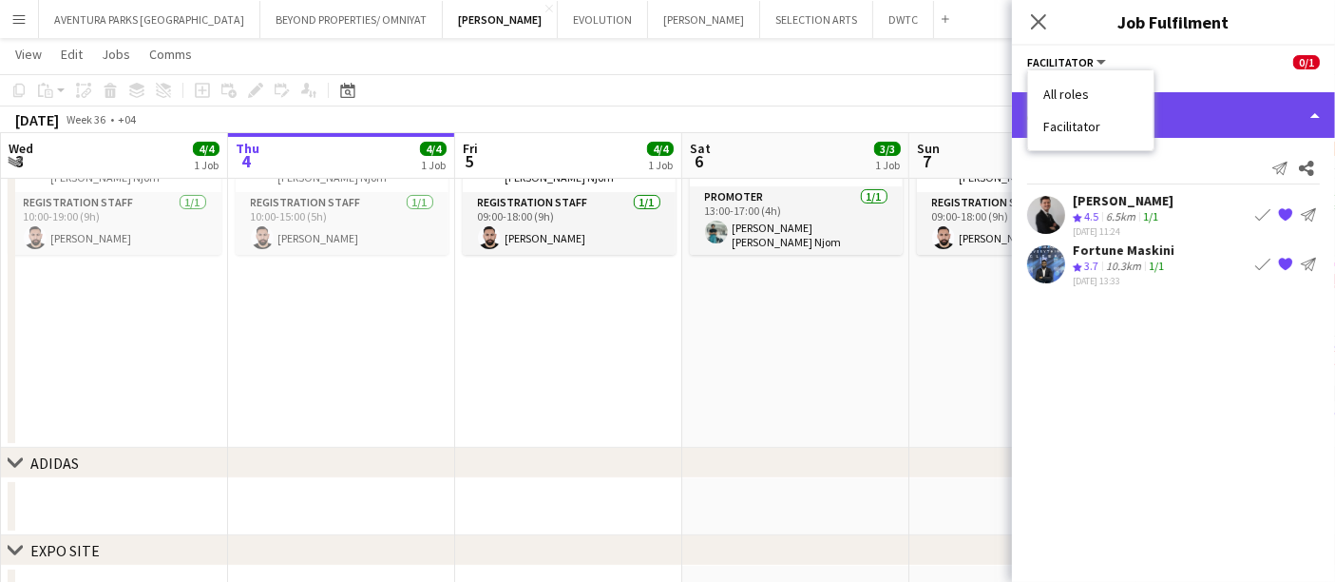
click at [1260, 105] on div "single-neutral-actions-heart Shortlist" at bounding box center [1173, 115] width 323 height 46
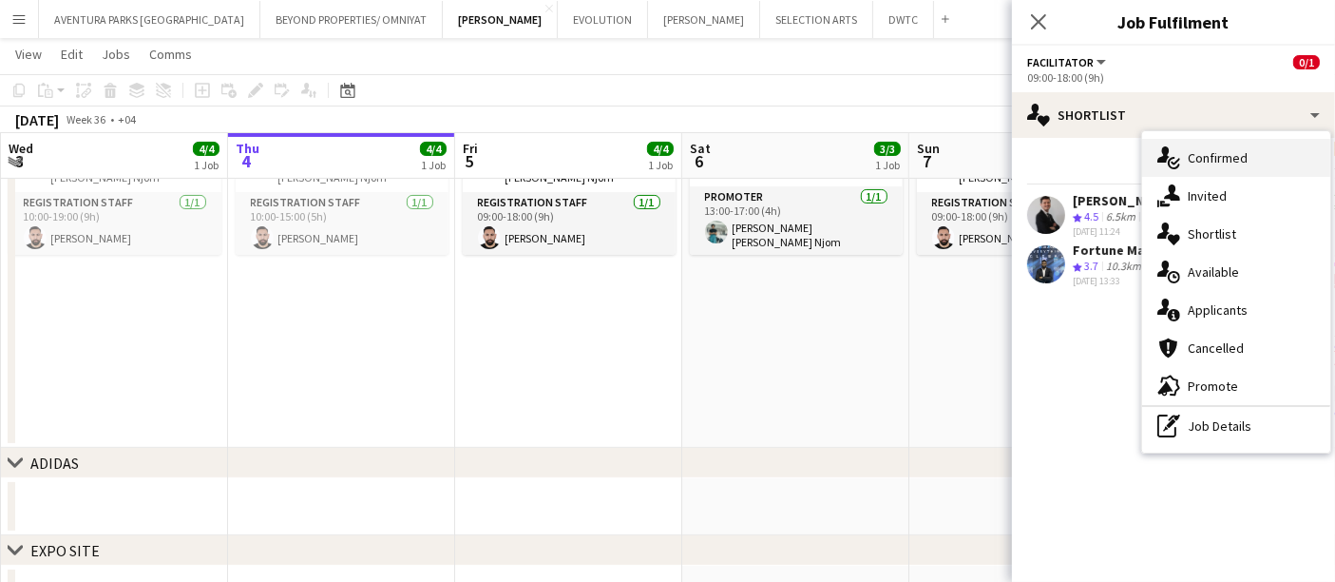
click at [1232, 159] on span "Confirmed" at bounding box center [1218, 157] width 60 height 17
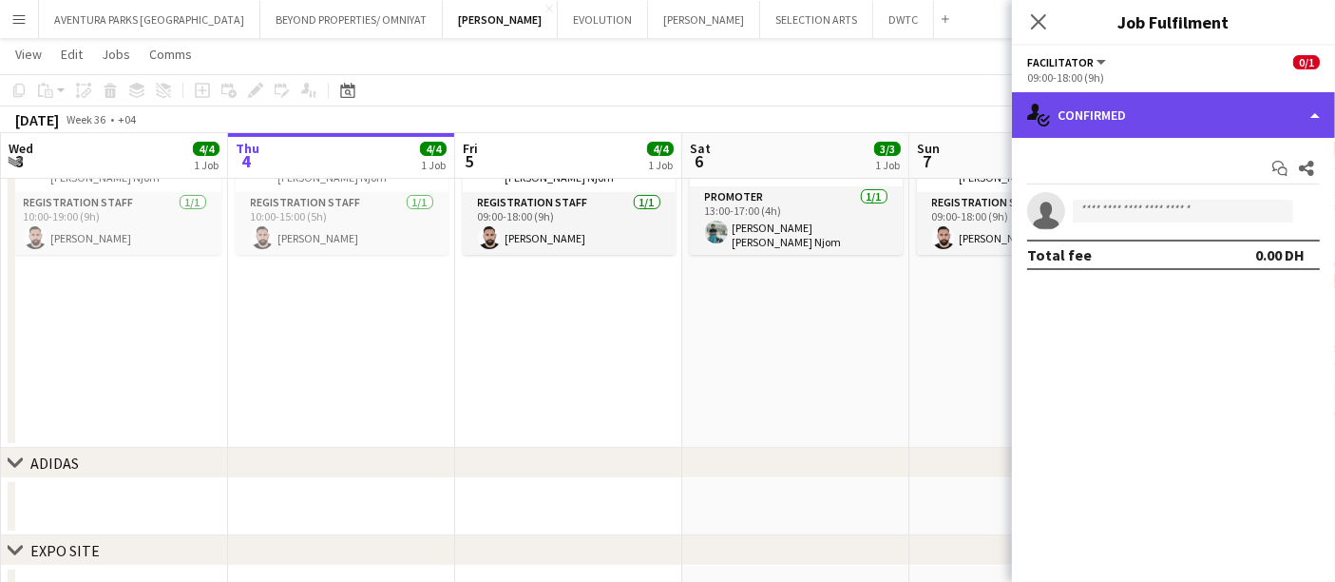
click at [1161, 104] on div "single-neutral-actions-check-2 Confirmed" at bounding box center [1173, 115] width 323 height 46
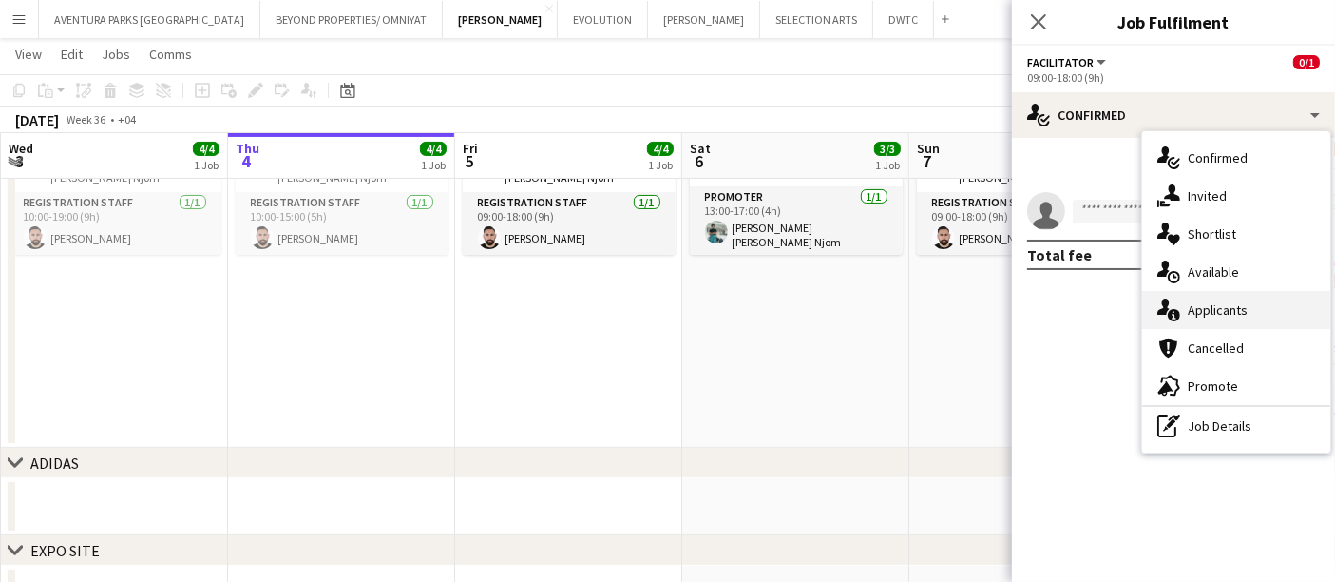
click at [1229, 302] on span "Applicants" at bounding box center [1218, 309] width 60 height 17
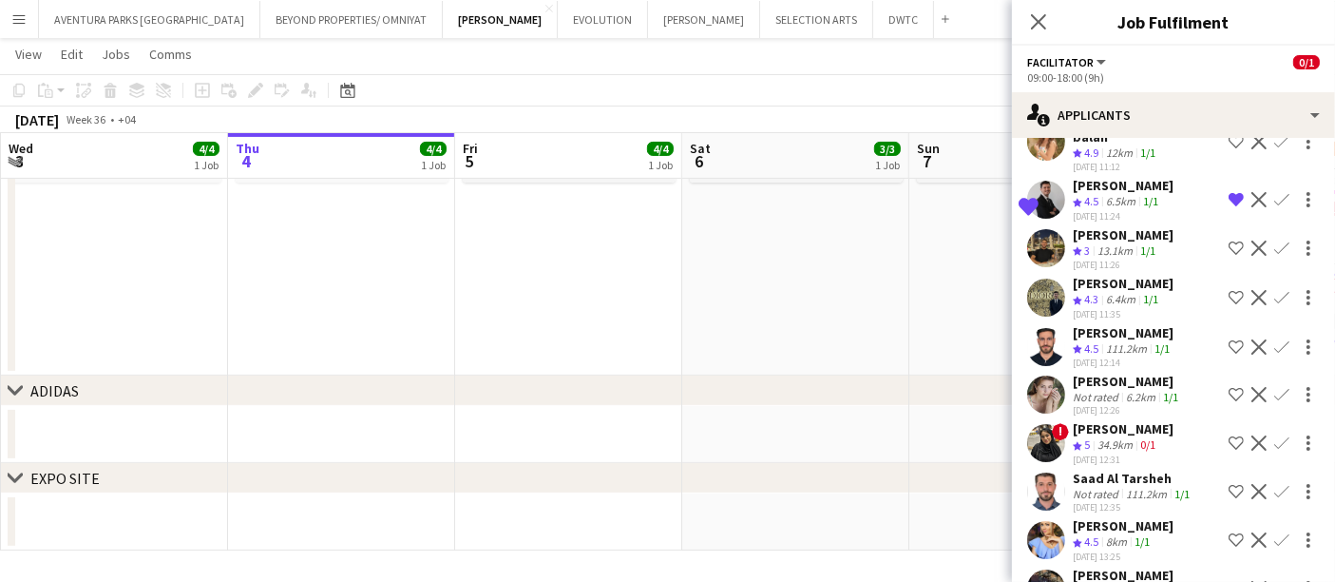
scroll to position [409, 0]
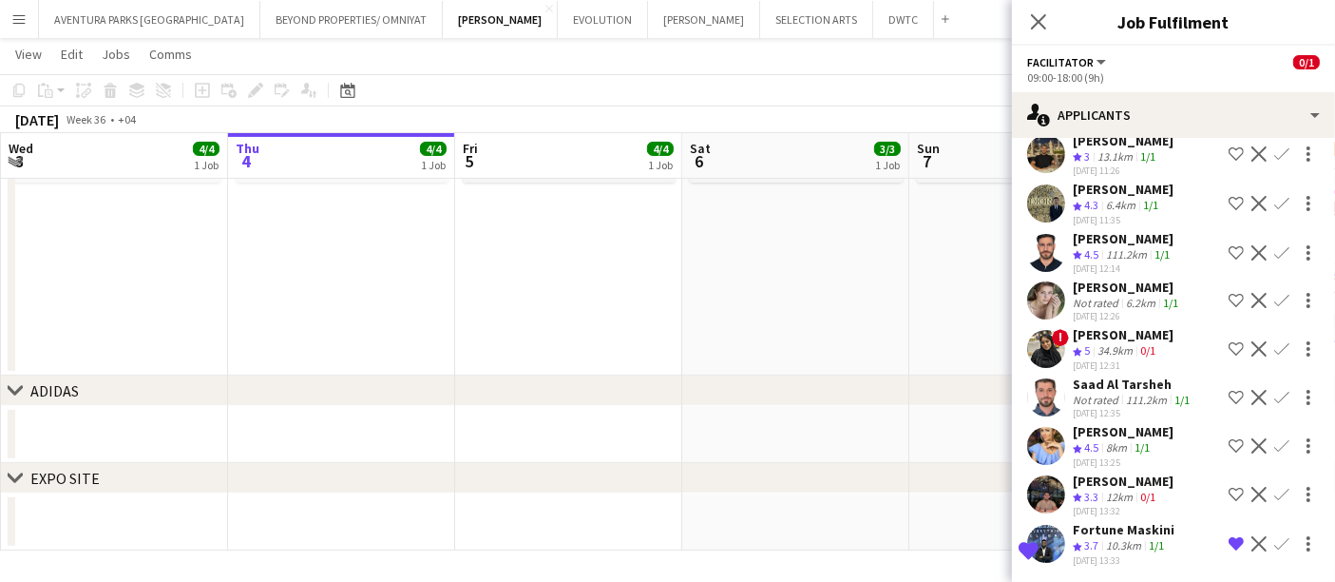
click at [1143, 62] on div "Facilitator All roles Facilitator 0/1" at bounding box center [1173, 61] width 293 height 17
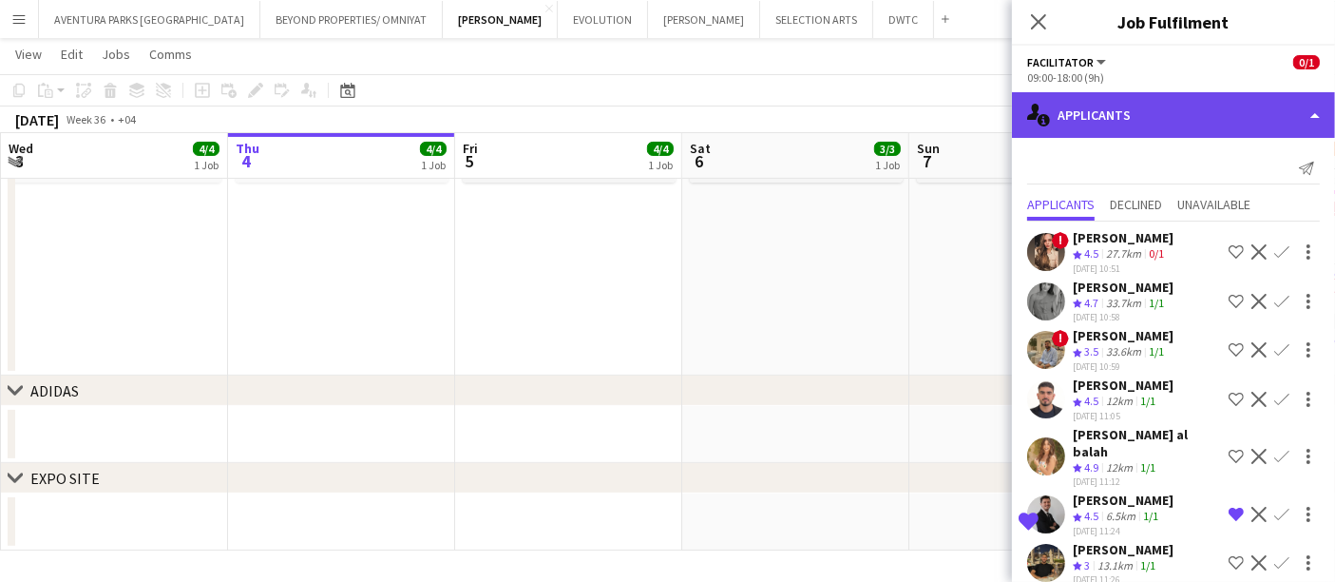
click at [1138, 112] on div "single-neutral-actions-information Applicants" at bounding box center [1173, 115] width 323 height 46
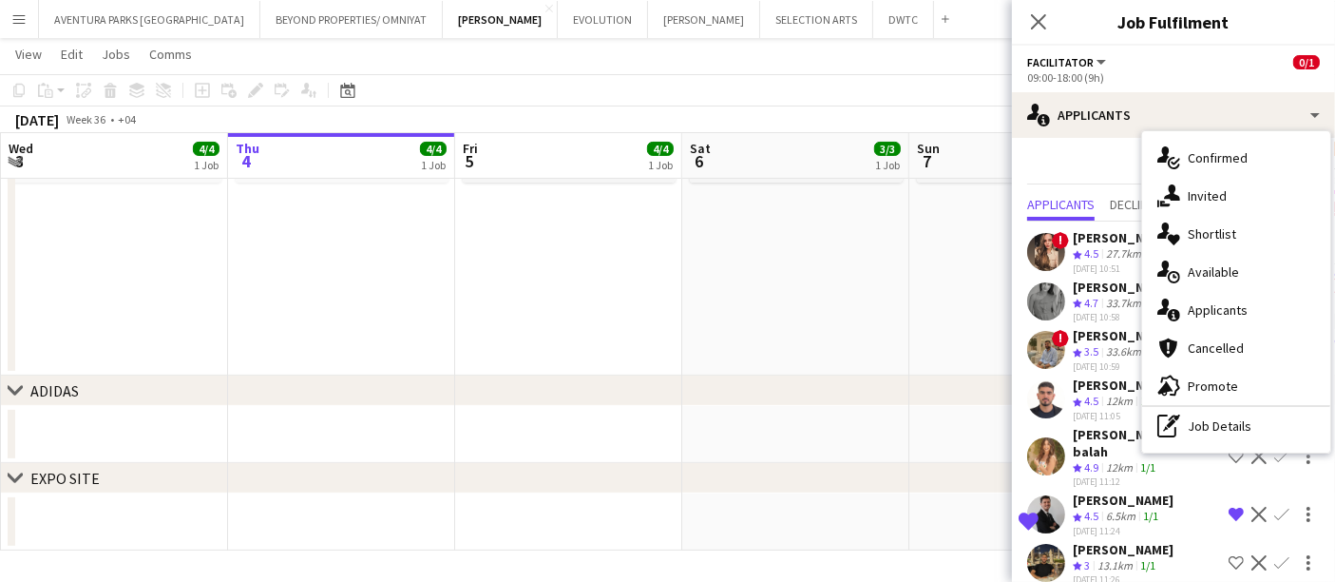
click at [1214, 232] on span "Shortlist" at bounding box center [1212, 233] width 48 height 17
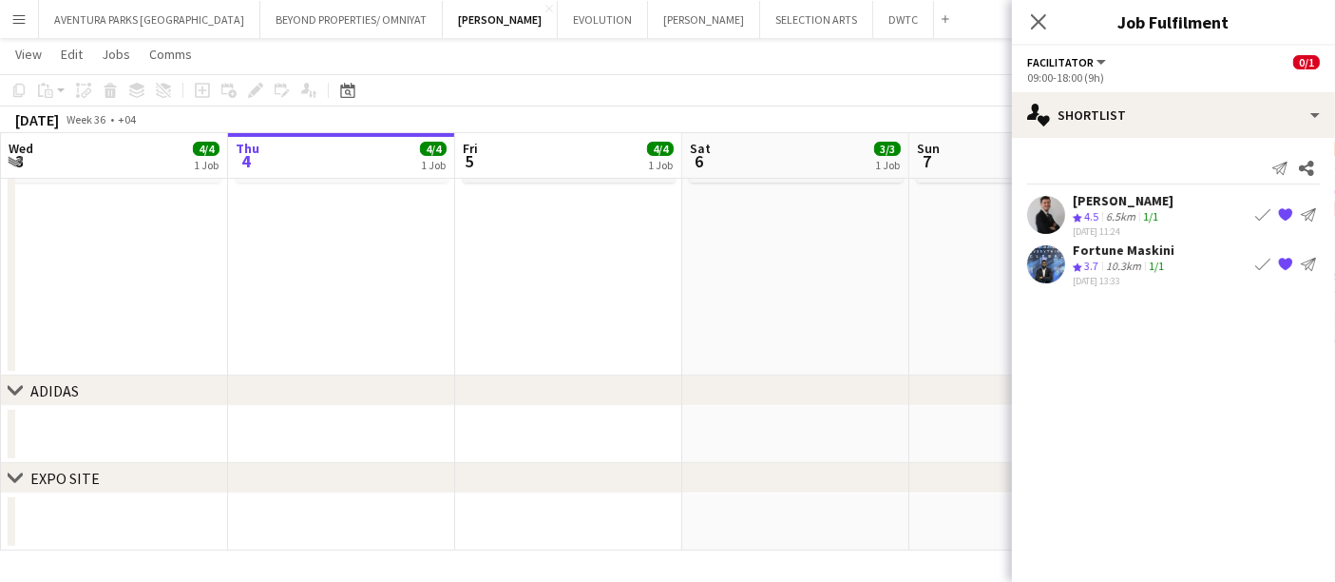
click at [1059, 258] on app-user-avatar at bounding box center [1046, 264] width 38 height 38
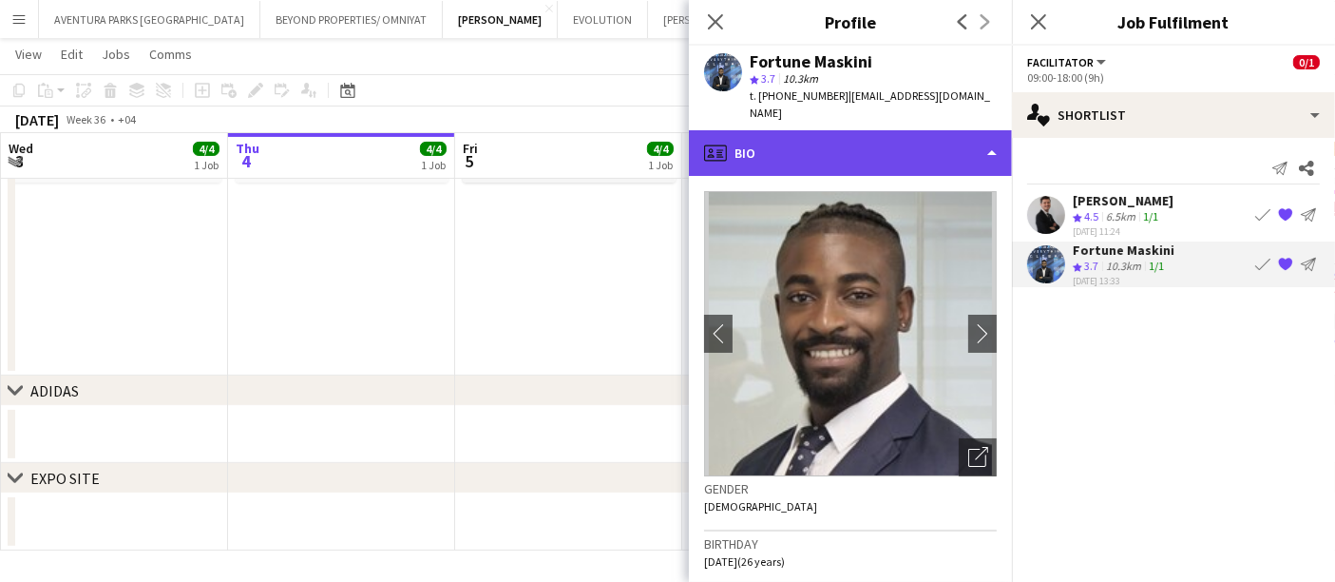
click at [842, 134] on div "profile Bio" at bounding box center [850, 153] width 323 height 46
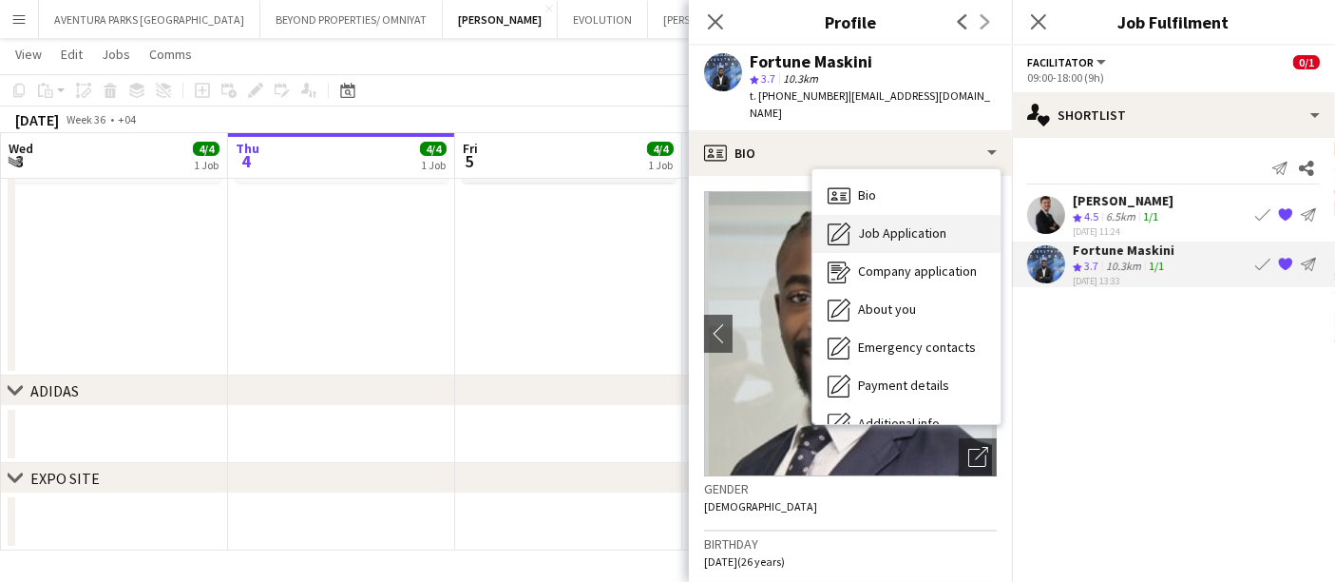
click at [891, 224] on span "Job Application" at bounding box center [902, 232] width 88 height 17
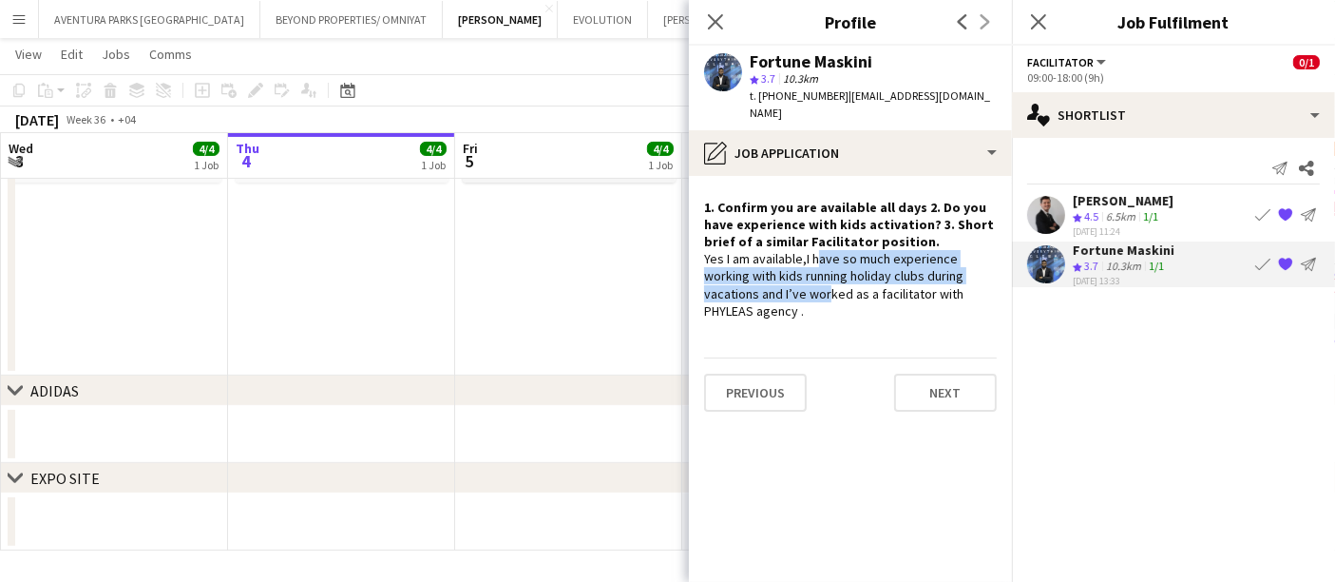
drag, startPoint x: 812, startPoint y: 242, endPoint x: 815, endPoint y: 268, distance: 25.8
click at [815, 268] on div "Yes I am available,I have so much experience working with kids running holiday …" at bounding box center [850, 284] width 293 height 69
click at [814, 268] on div "Yes I am available,I have so much experience working with kids running holiday …" at bounding box center [850, 284] width 293 height 69
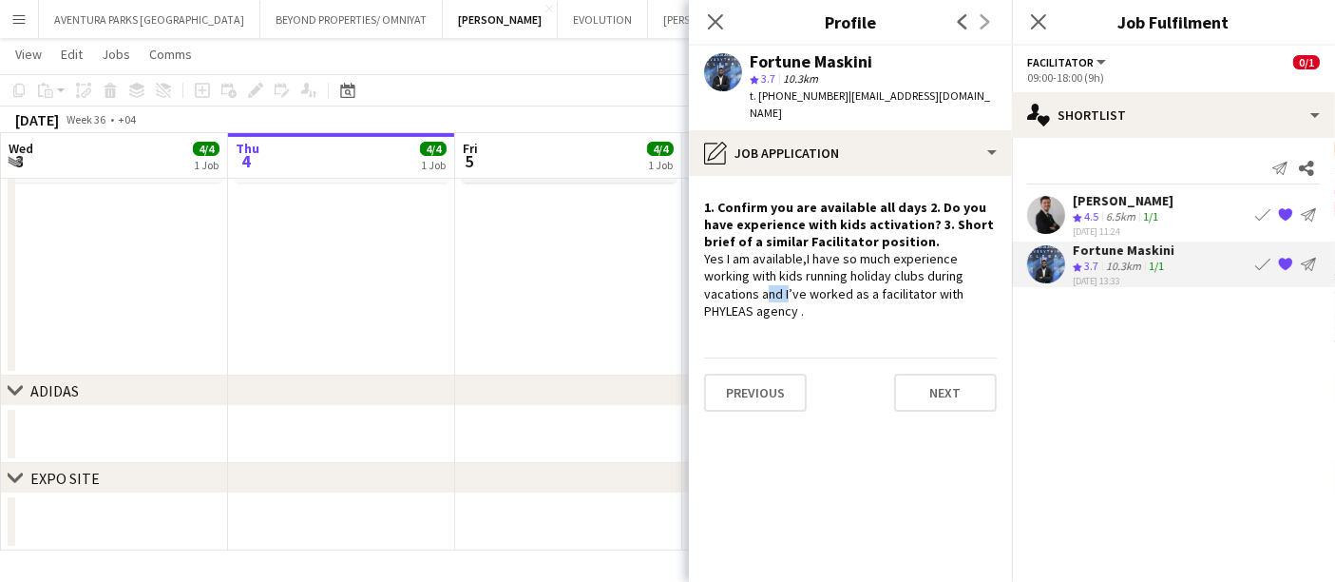
drag, startPoint x: 772, startPoint y: 270, endPoint x: 758, endPoint y: 270, distance: 13.3
click at [758, 270] on div "Yes I am available,I have so much experience working with kids running holiday …" at bounding box center [850, 284] width 293 height 69
click at [1115, 400] on mat-expansion-panel "heart Shortlist Send notification Share [PERSON_NAME] Crew rating 4.5 6.5km 1/1…" at bounding box center [1173, 360] width 323 height 444
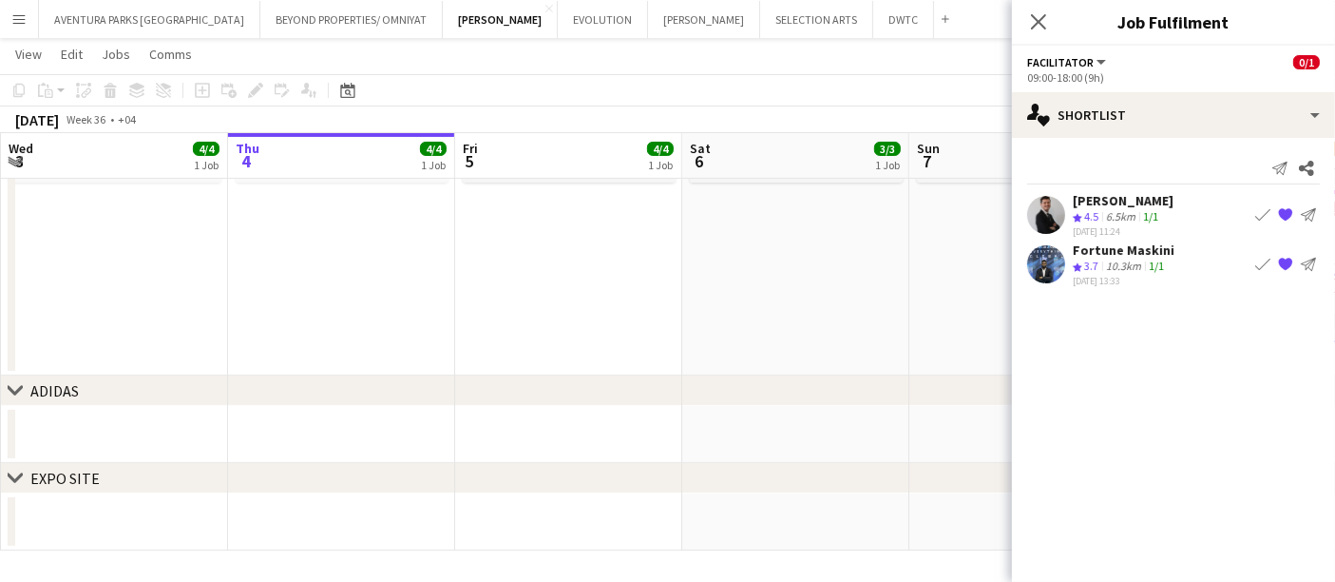
click at [1145, 255] on div "Fortune Maskini" at bounding box center [1124, 249] width 102 height 17
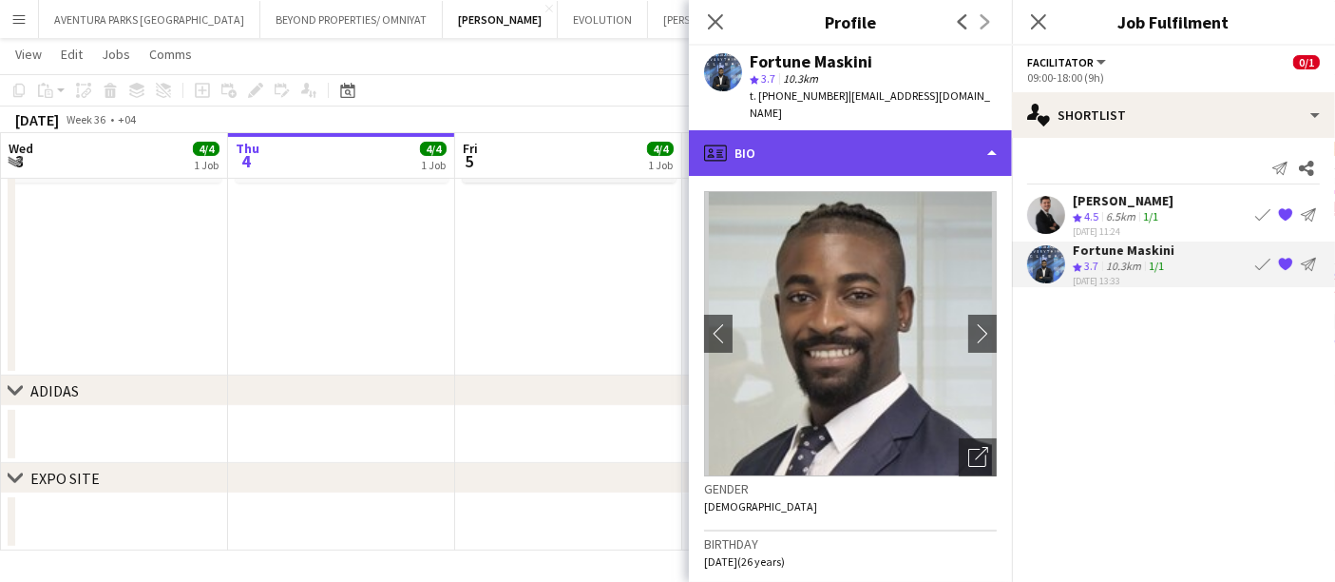
click at [824, 131] on div "profile Bio" at bounding box center [850, 153] width 323 height 46
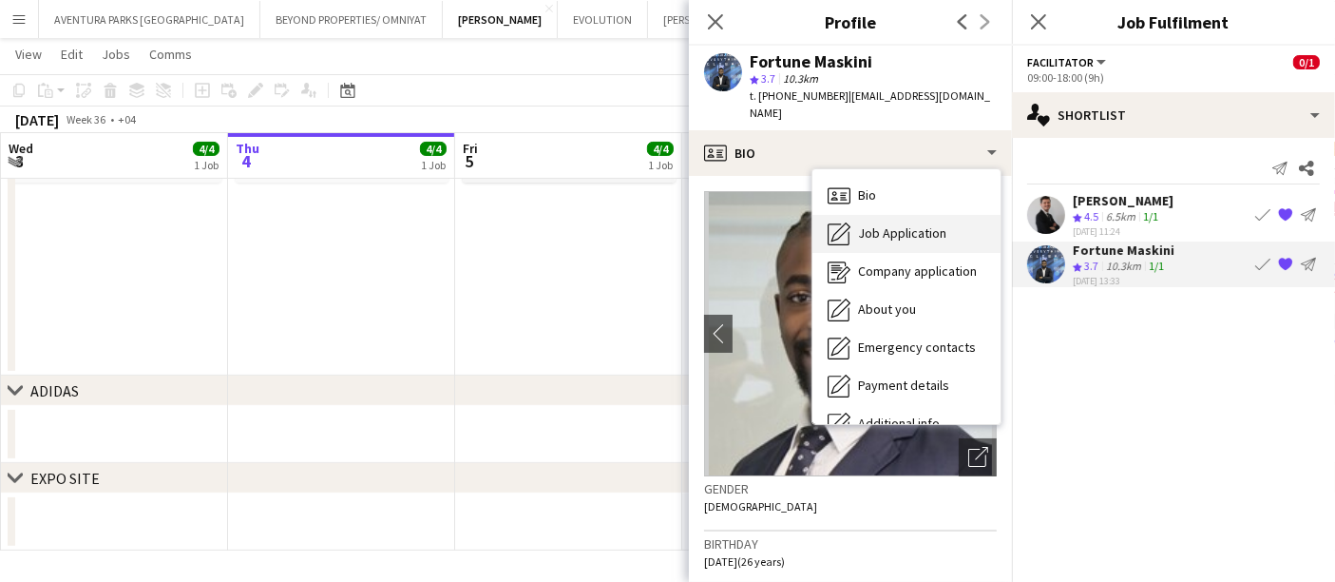
click at [888, 224] on span "Job Application" at bounding box center [902, 232] width 88 height 17
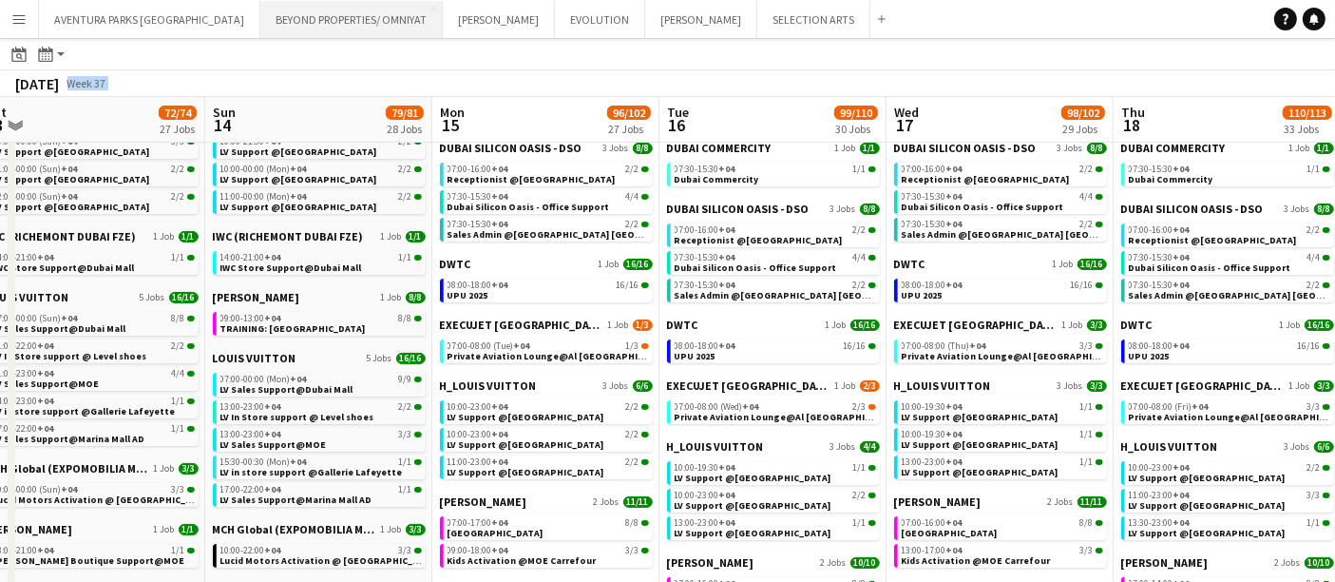
click at [290, 26] on button "BEYOND PROPERTIES/ OMNIYAT Close" at bounding box center [351, 19] width 182 height 37
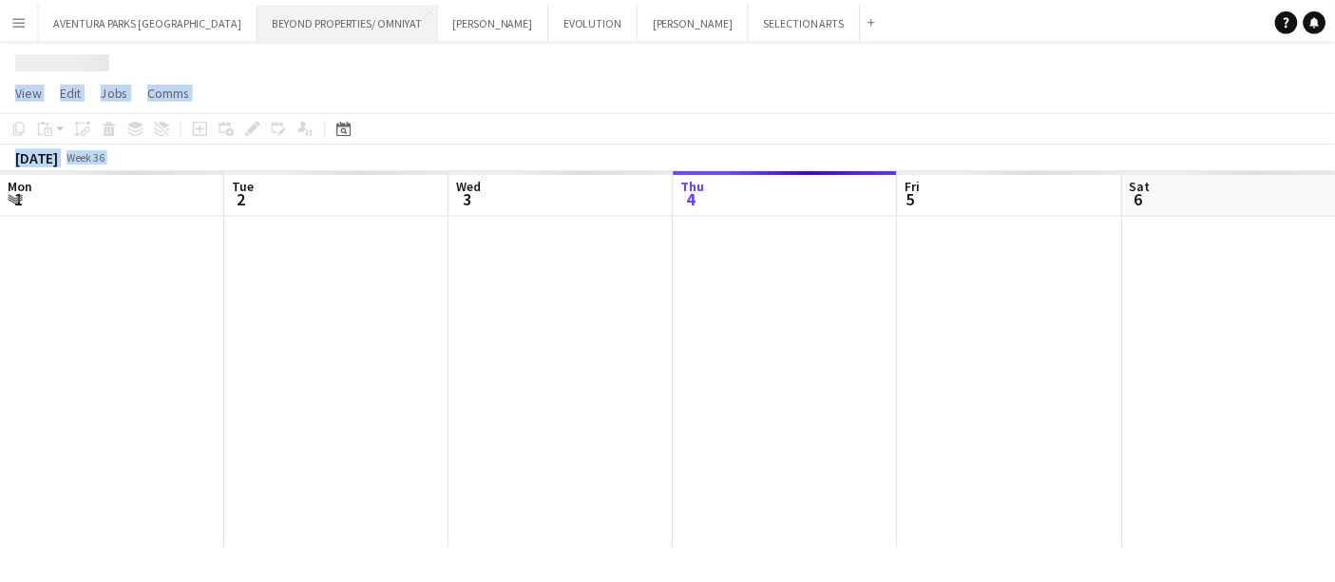
scroll to position [0, 453]
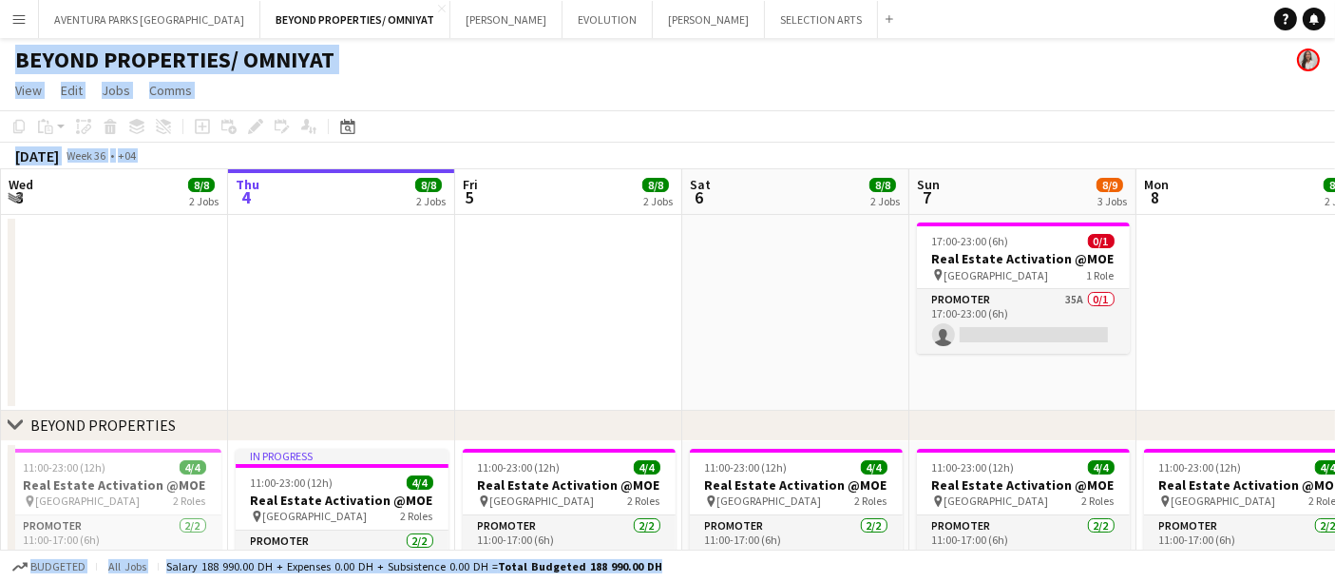
click at [461, 72] on div "BEYOND PROPERTIES/ OMNIYAT" at bounding box center [667, 56] width 1335 height 36
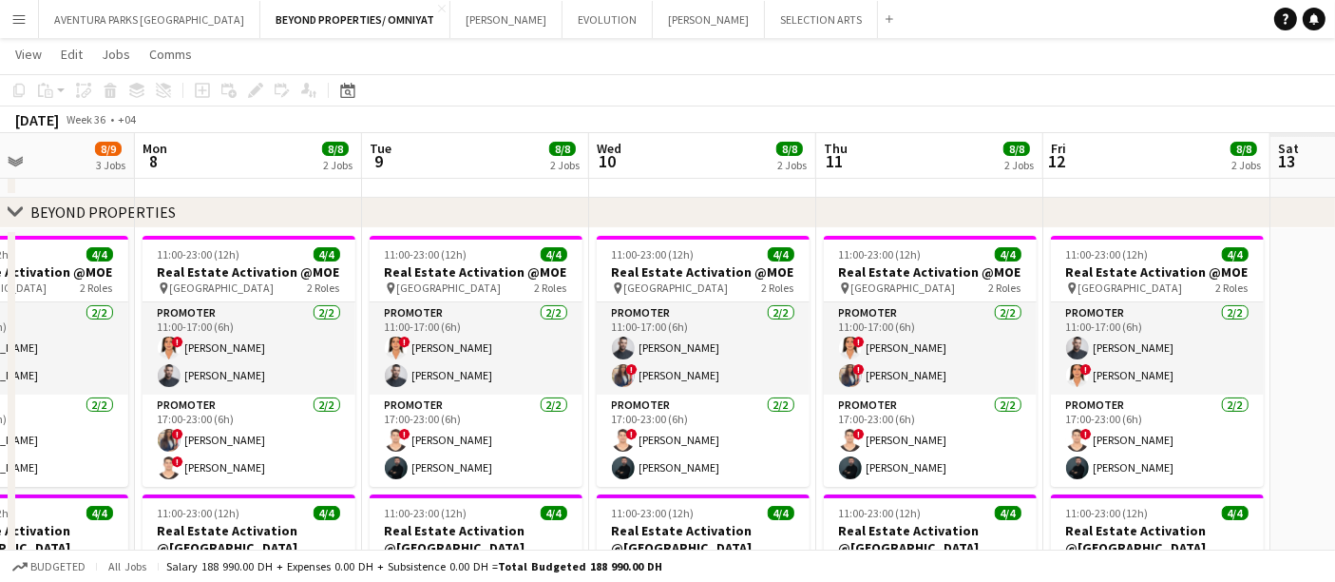
scroll to position [0, 655]
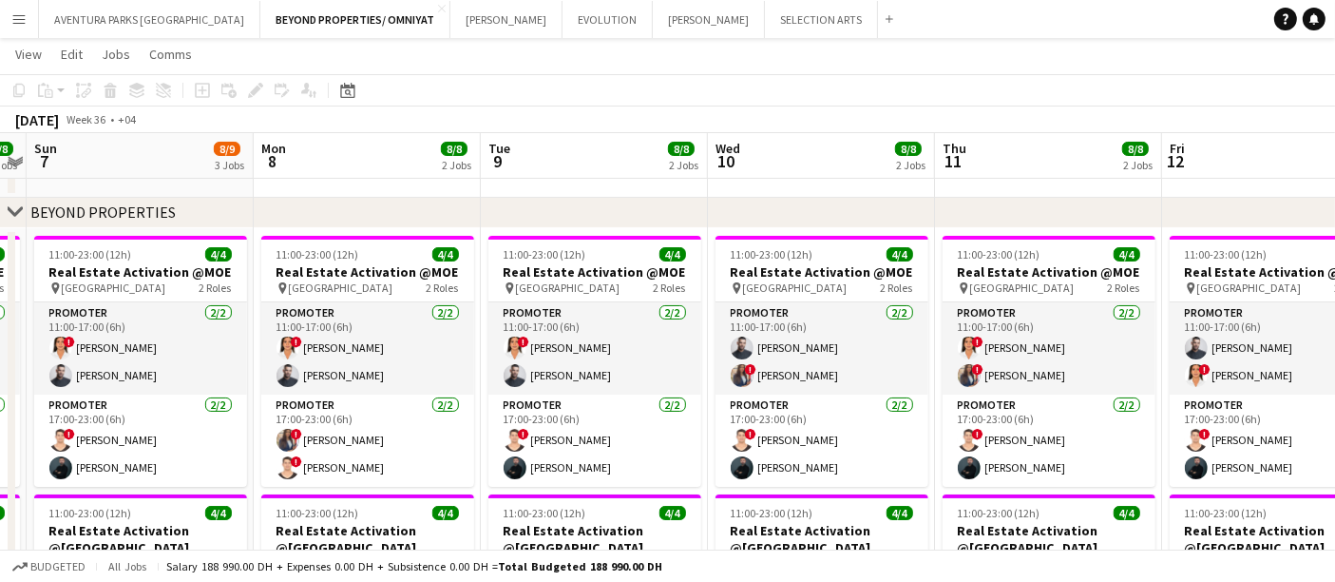
drag, startPoint x: 883, startPoint y: 301, endPoint x: 0, endPoint y: 311, distance: 883.0
click at [0, 311] on app-calendar-viewport "Thu 4 8/8 2 Jobs Fri 5 8/8 2 Jobs Sat 6 8/8 2 Jobs Sun 7 8/9 3 Jobs Mon 8 8/8 2…" at bounding box center [667, 441] width 1335 height 1156
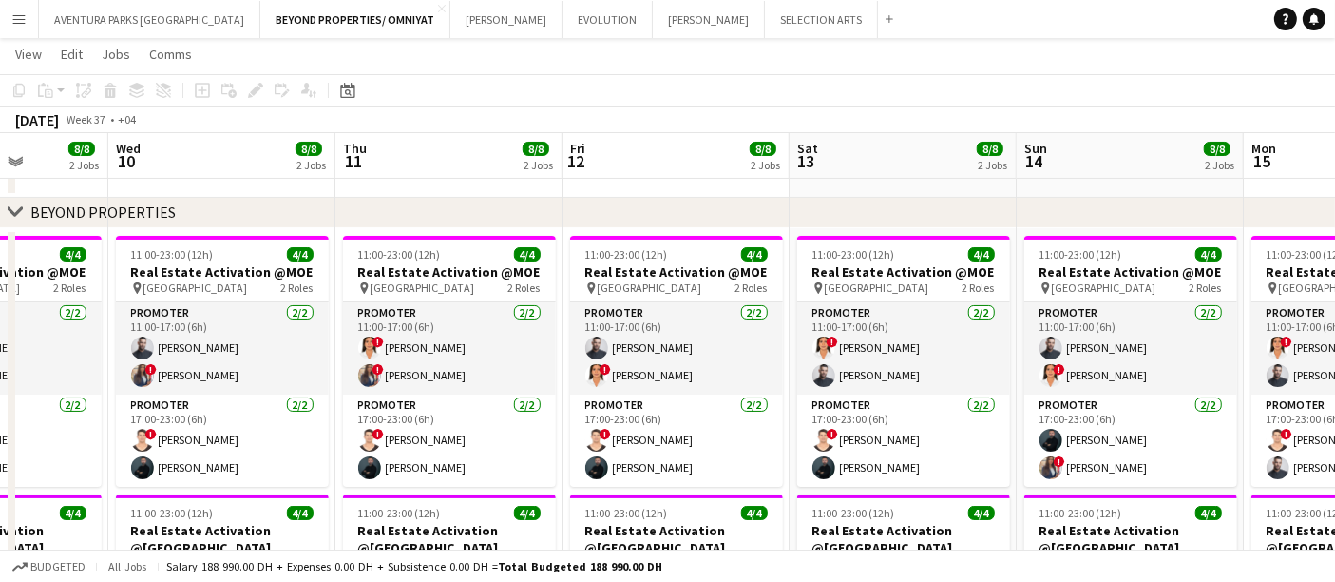
scroll to position [0, 697]
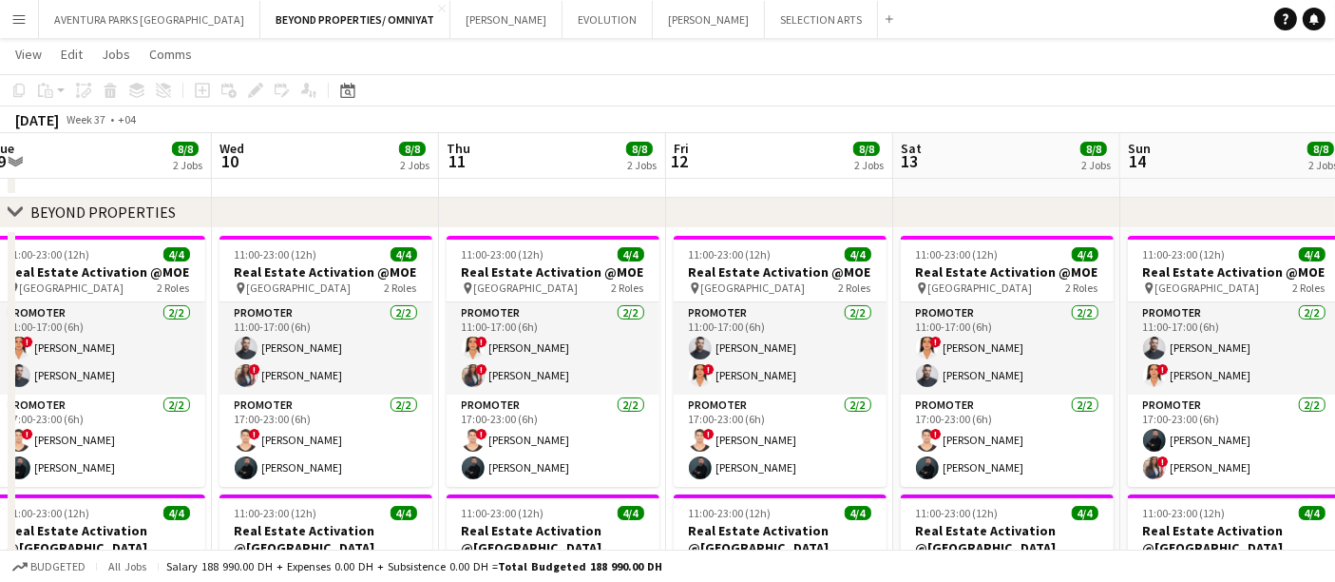
drag, startPoint x: 1013, startPoint y: 167, endPoint x: 517, endPoint y: 174, distance: 496.2
click at [517, 174] on app-calendar-viewport "Sat 6 8/8 2 Jobs Sun 7 8/9 3 Jobs Mon 8 8/8 2 Jobs Tue 9 8/8 2 Jobs Wed 10 8/8 …" at bounding box center [667, 441] width 1335 height 1156
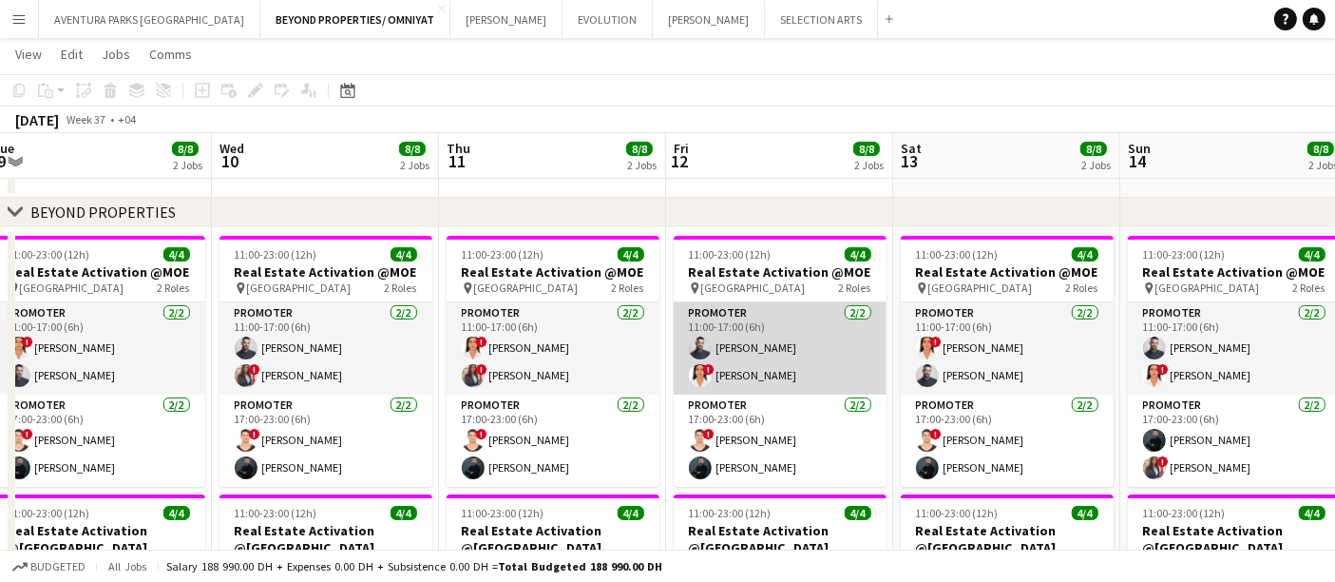
click at [772, 366] on app-card-role "Promoter 2/2 11:00-17:00 (6h) Amine Chaoui ! maryam qasim" at bounding box center [780, 348] width 213 height 92
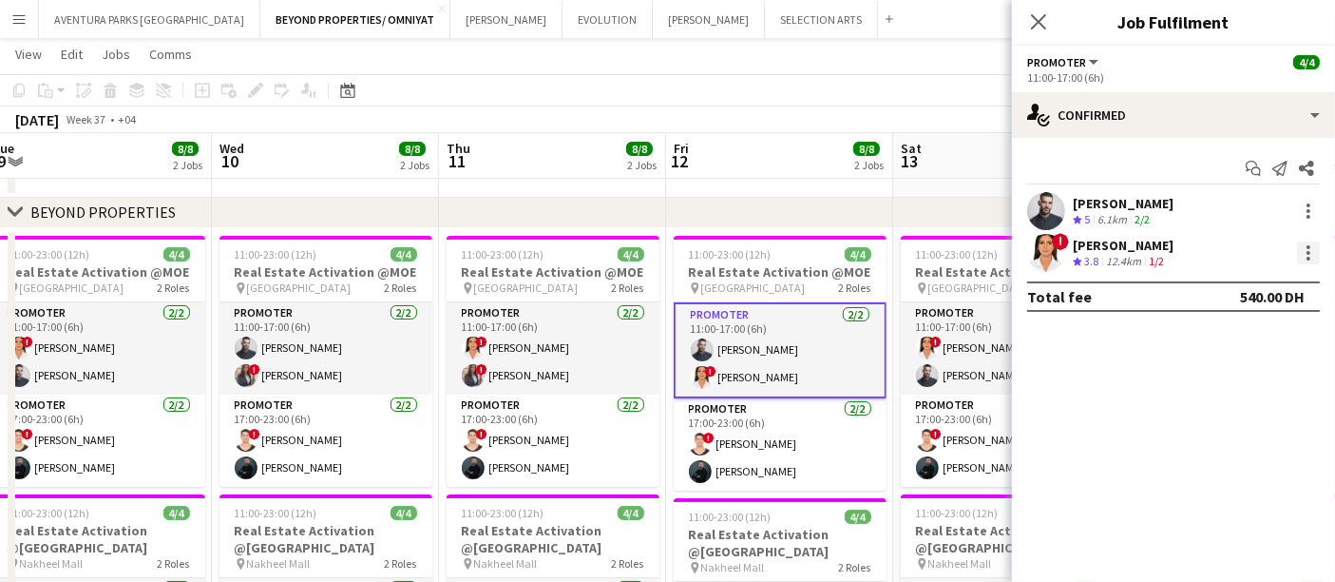
click at [1305, 245] on div at bounding box center [1308, 252] width 23 height 23
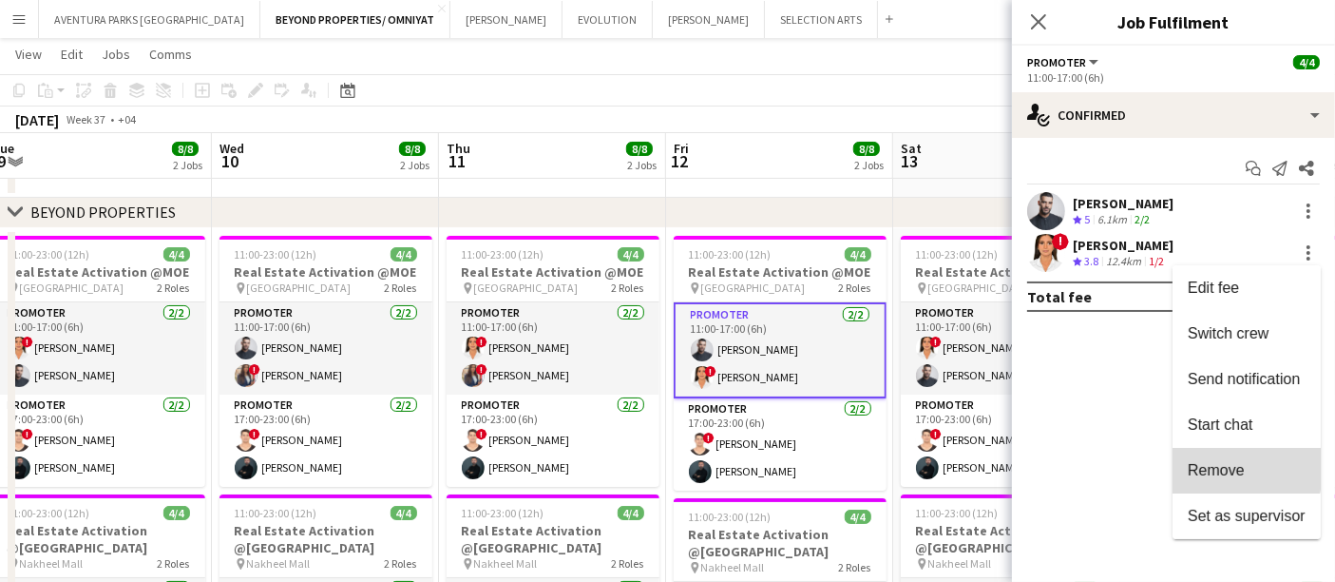
click at [1233, 468] on span "Remove" at bounding box center [1216, 470] width 57 height 16
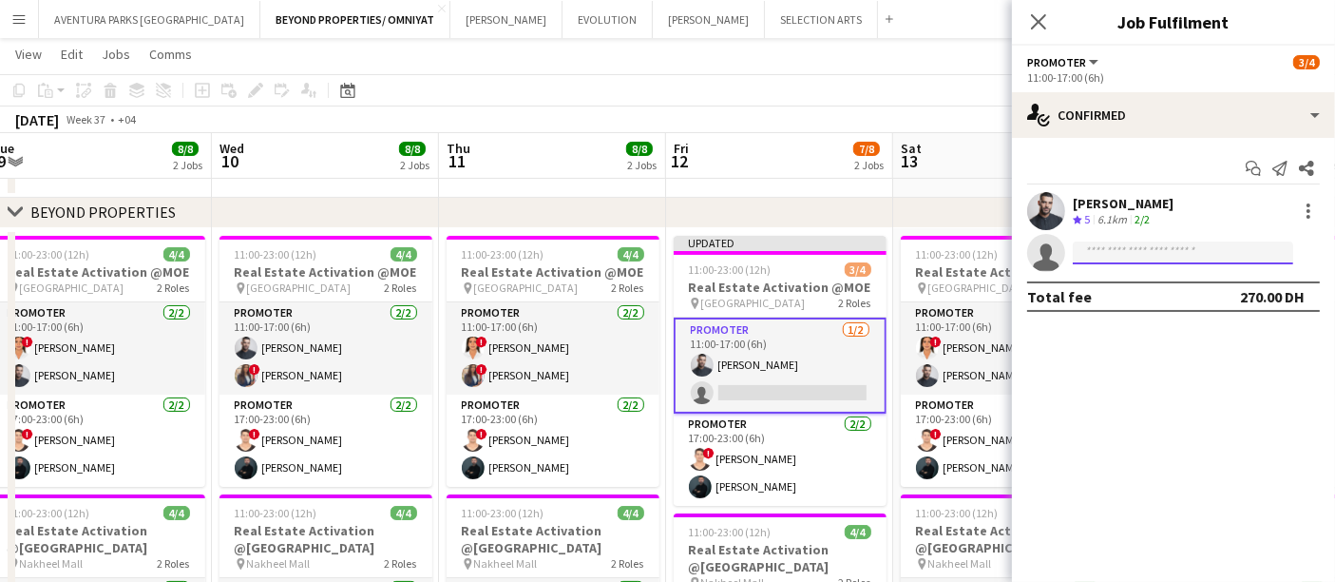
click at [1184, 244] on input at bounding box center [1183, 252] width 220 height 23
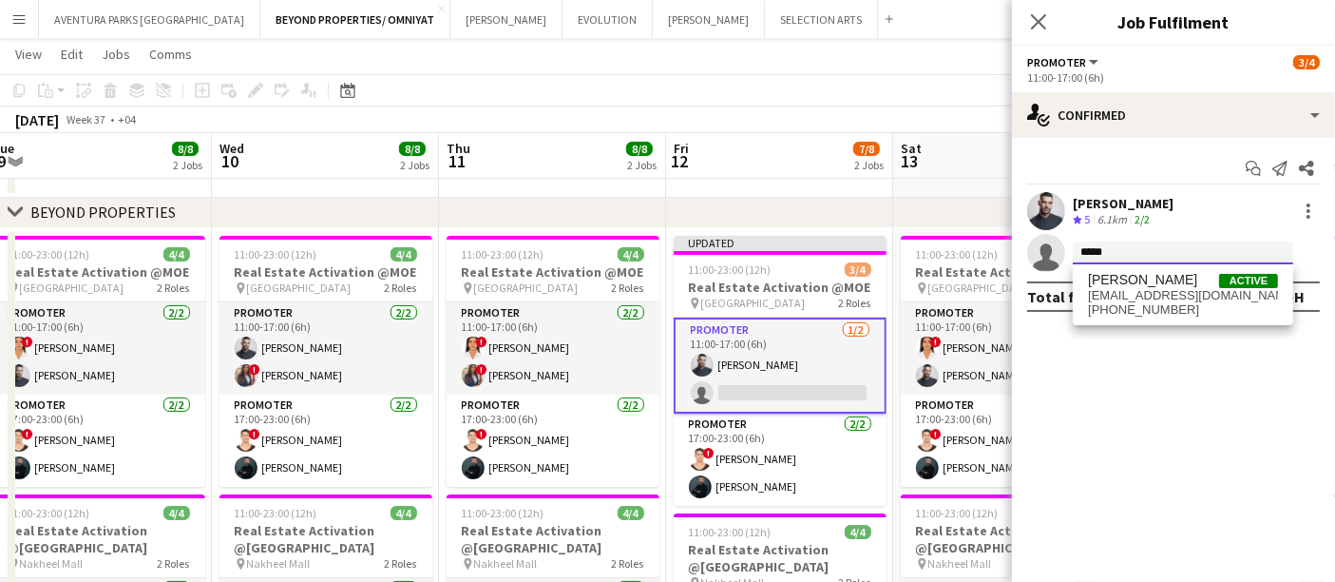
type input "*****"
click at [1175, 303] on span "+971557377611" at bounding box center [1183, 309] width 190 height 15
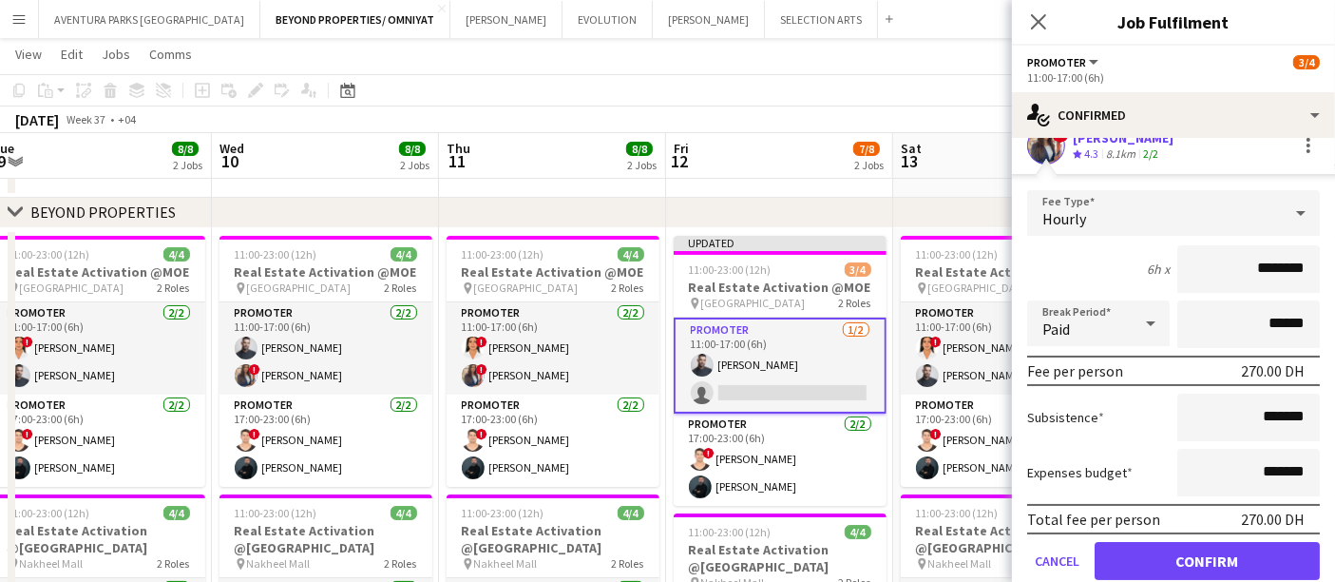
scroll to position [172, 0]
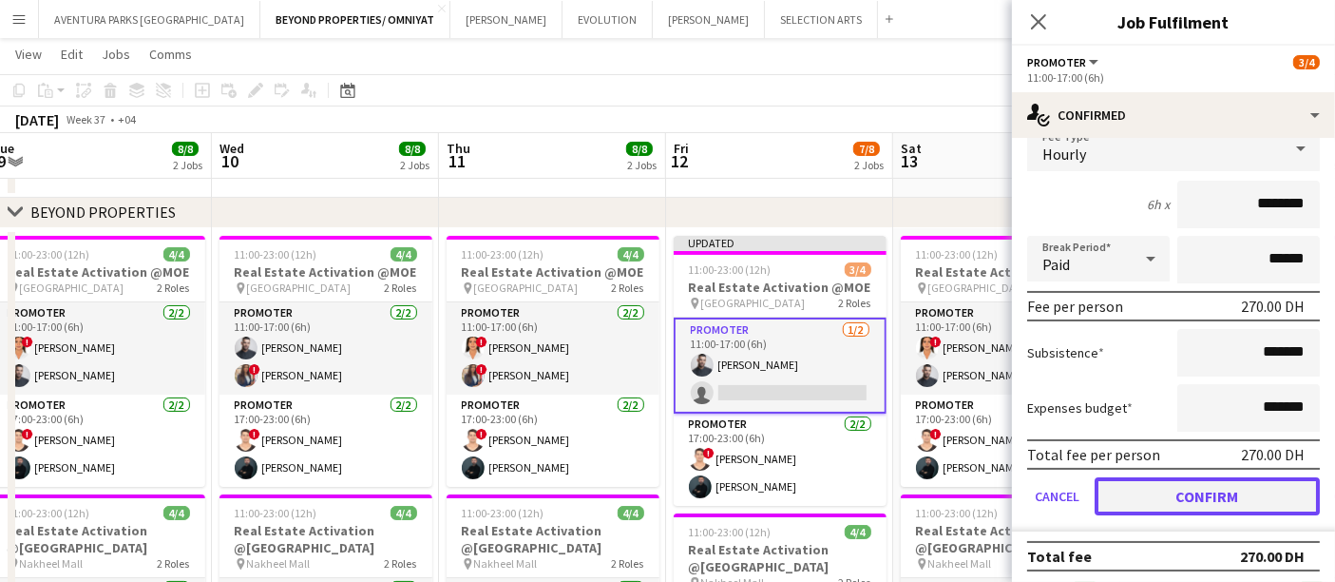
click at [1219, 493] on button "Confirm" at bounding box center [1207, 496] width 225 height 38
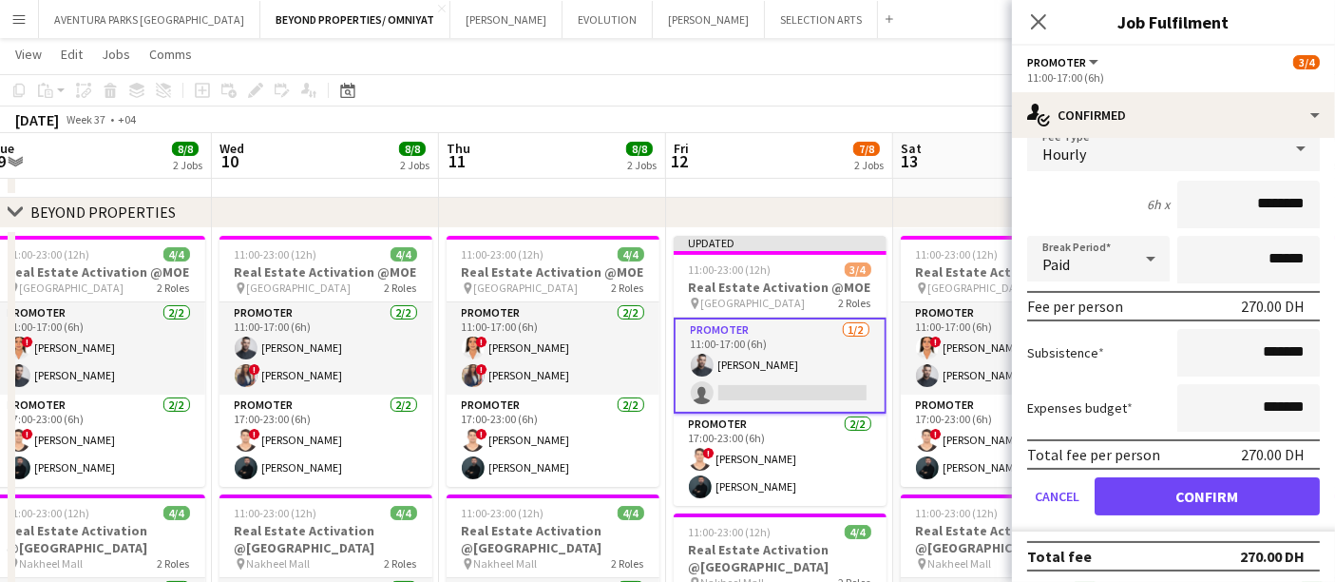
scroll to position [0, 0]
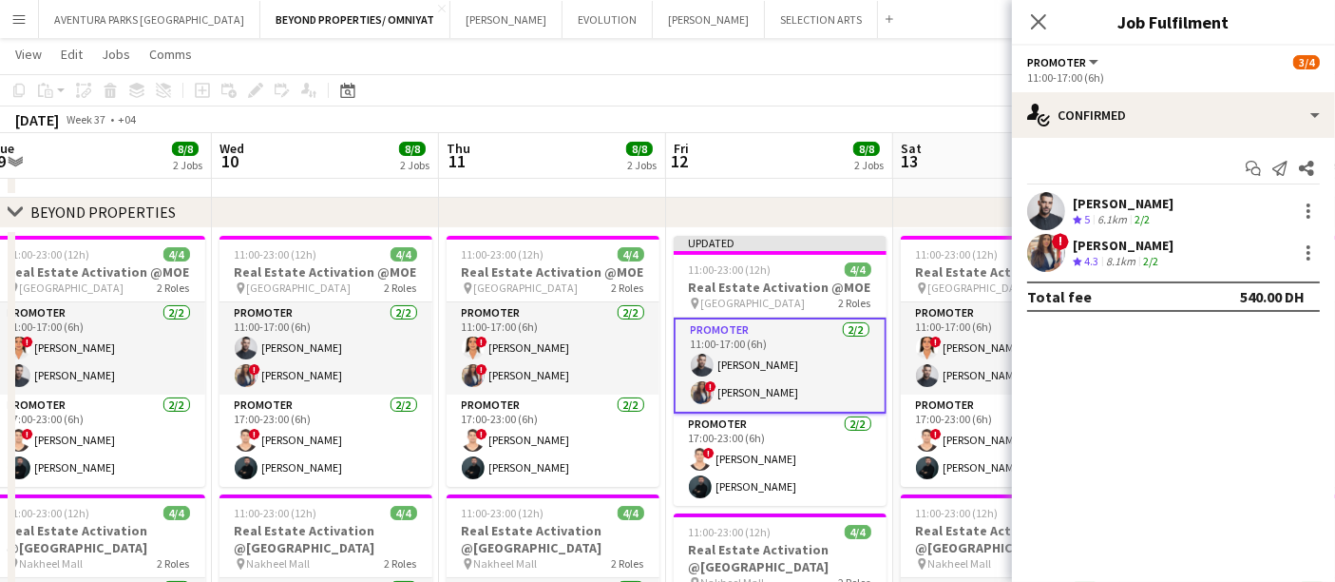
click at [864, 116] on div "September 2025 Week 37 • +04 Publish 1 job Revert 1 job" at bounding box center [667, 119] width 1335 height 27
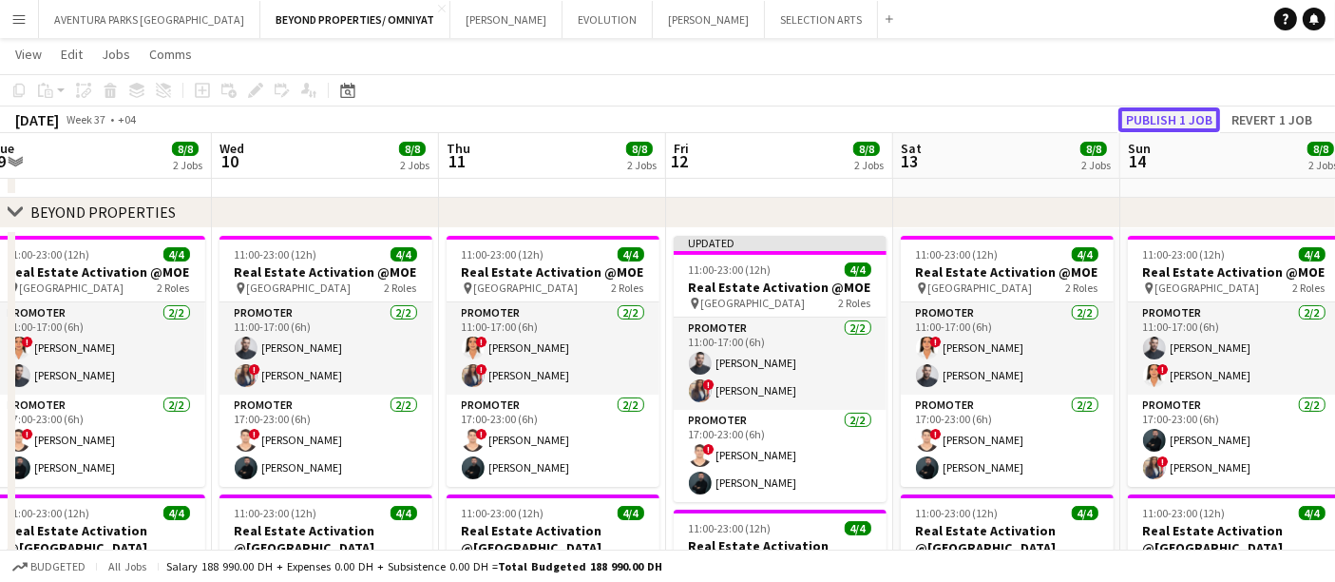
click at [1176, 111] on button "Publish 1 job" at bounding box center [1170, 119] width 102 height 25
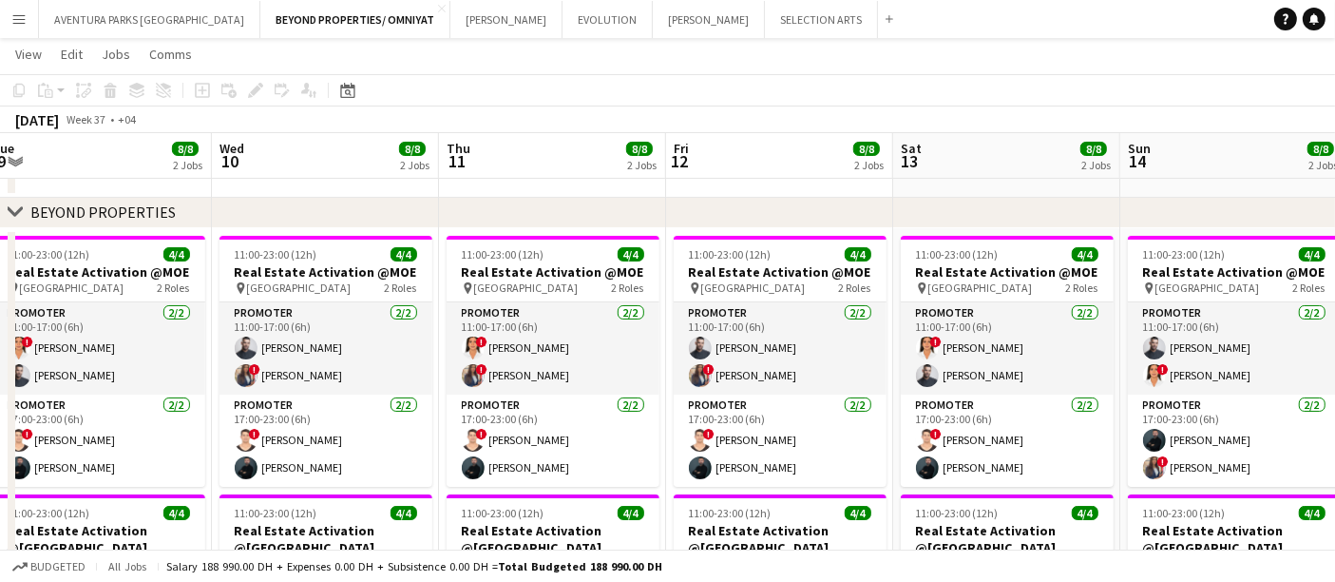
click at [1064, 43] on app-page-menu "View Day view expanded Day view collapsed Month view Date picker Jump to today …" at bounding box center [667, 56] width 1335 height 36
click at [811, 190] on app-date-cell at bounding box center [779, 100] width 227 height 196
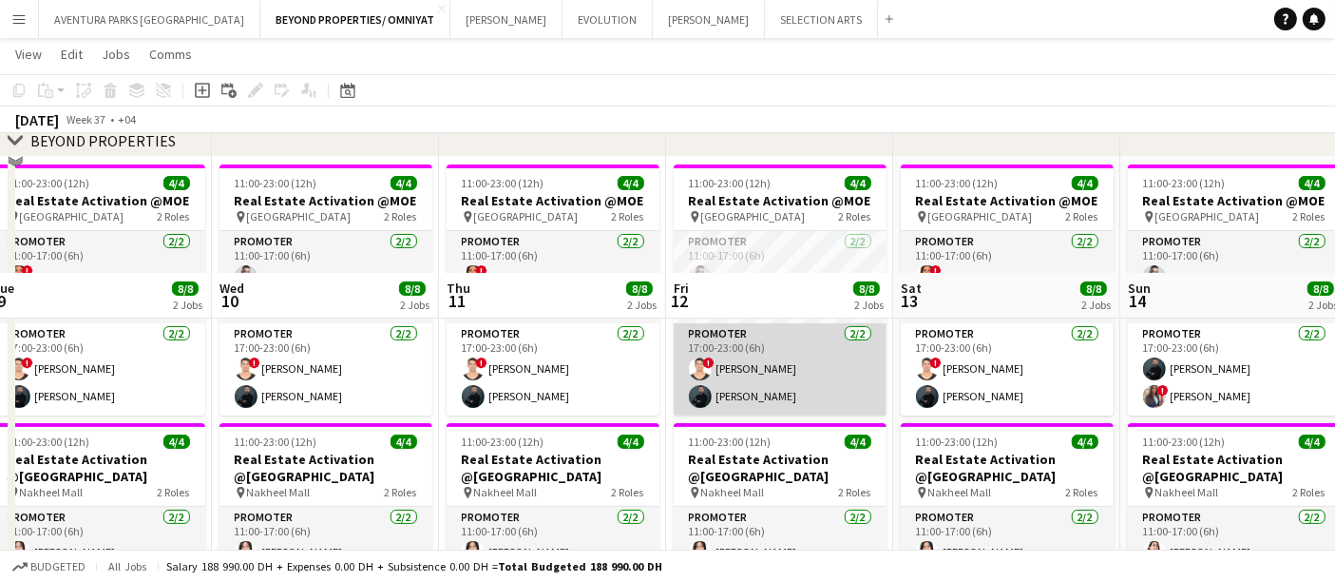
scroll to position [211, 0]
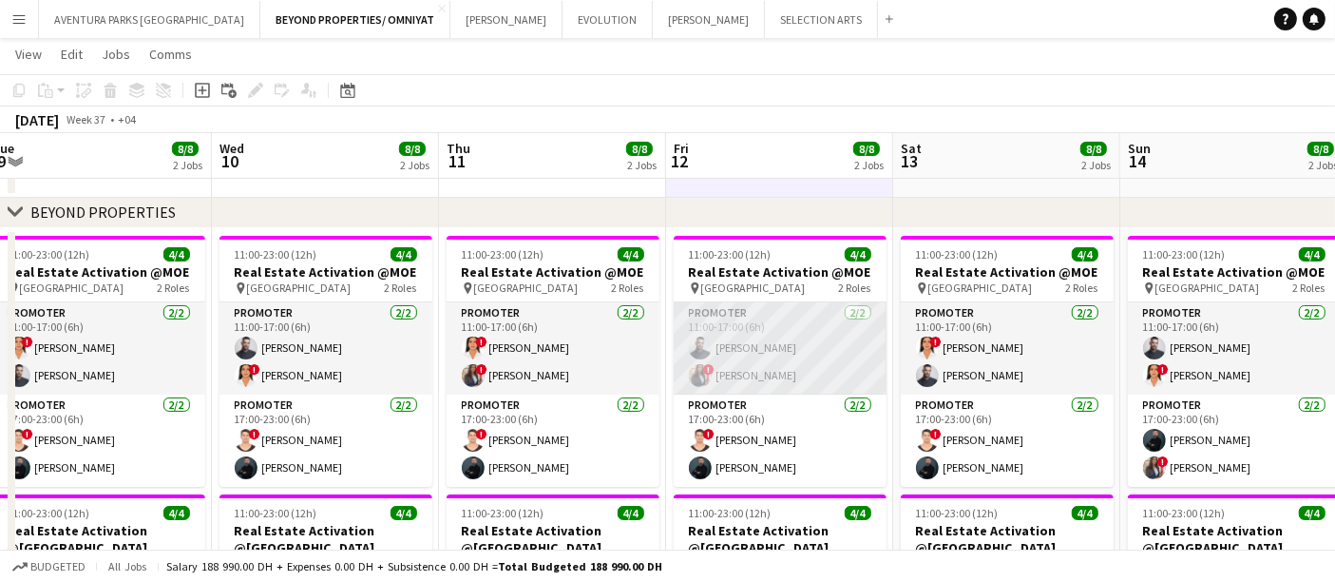
click at [788, 355] on app-card-role "Promoter [DATE] 11:00-17:00 (6h) [PERSON_NAME] ! [PERSON_NAME]" at bounding box center [780, 348] width 213 height 92
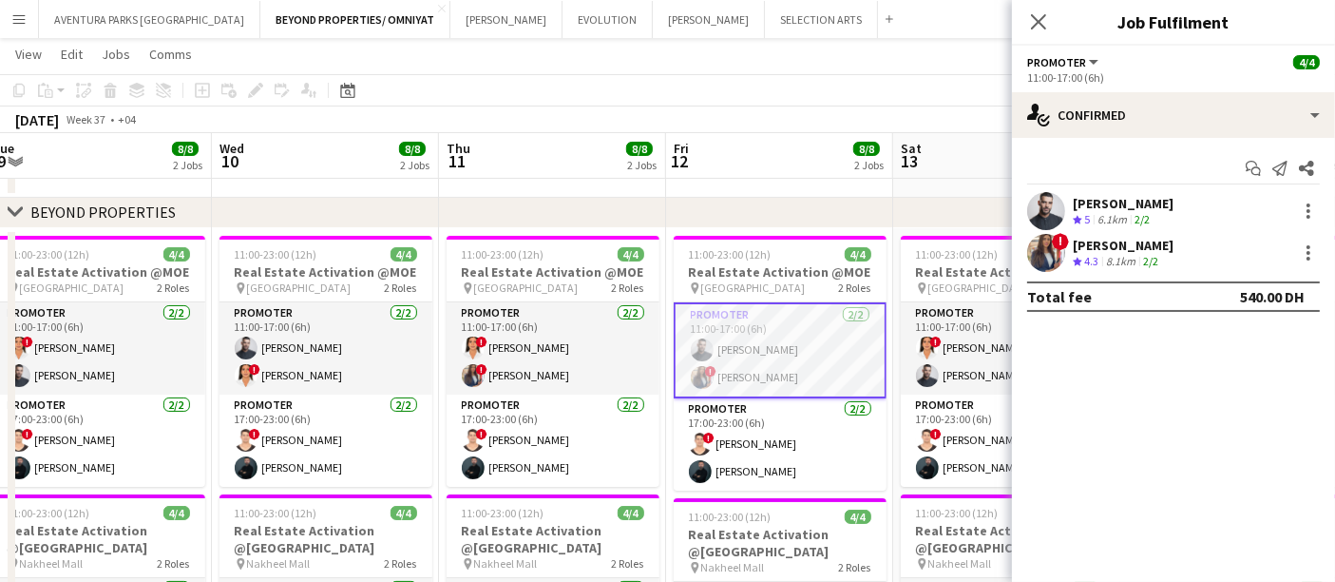
click at [645, 192] on app-date-cell at bounding box center [552, 100] width 227 height 196
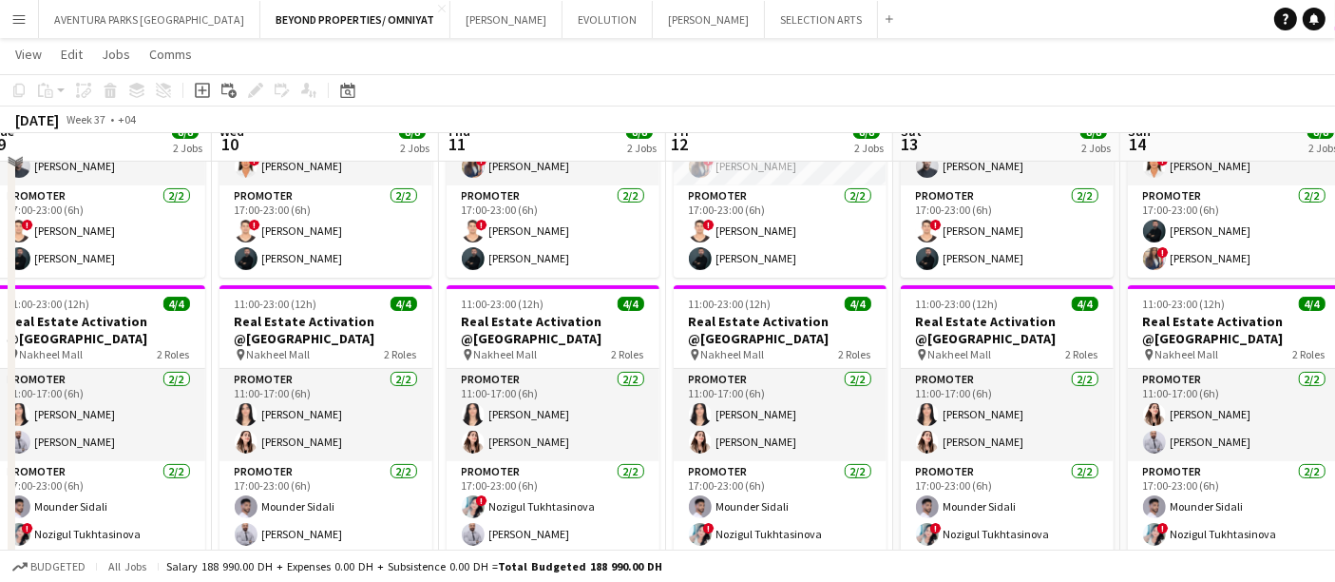
scroll to position [422, 0]
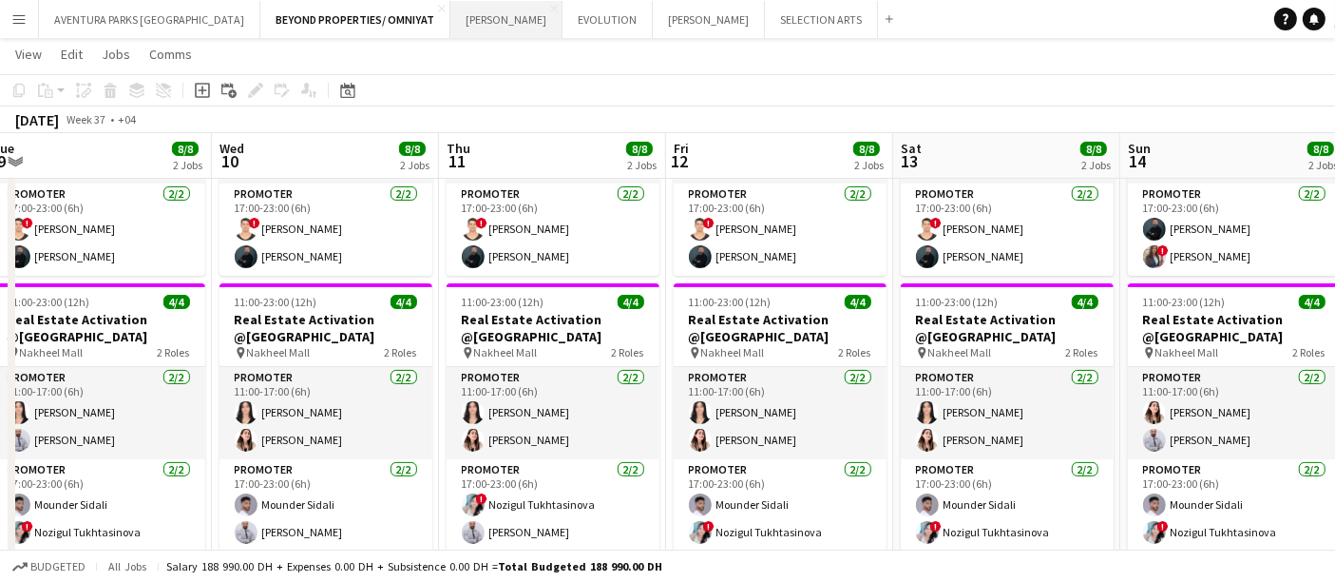
click at [450, 12] on button "[PERSON_NAME] Close" at bounding box center [506, 19] width 112 height 37
